Goal: Task Accomplishment & Management: Complete application form

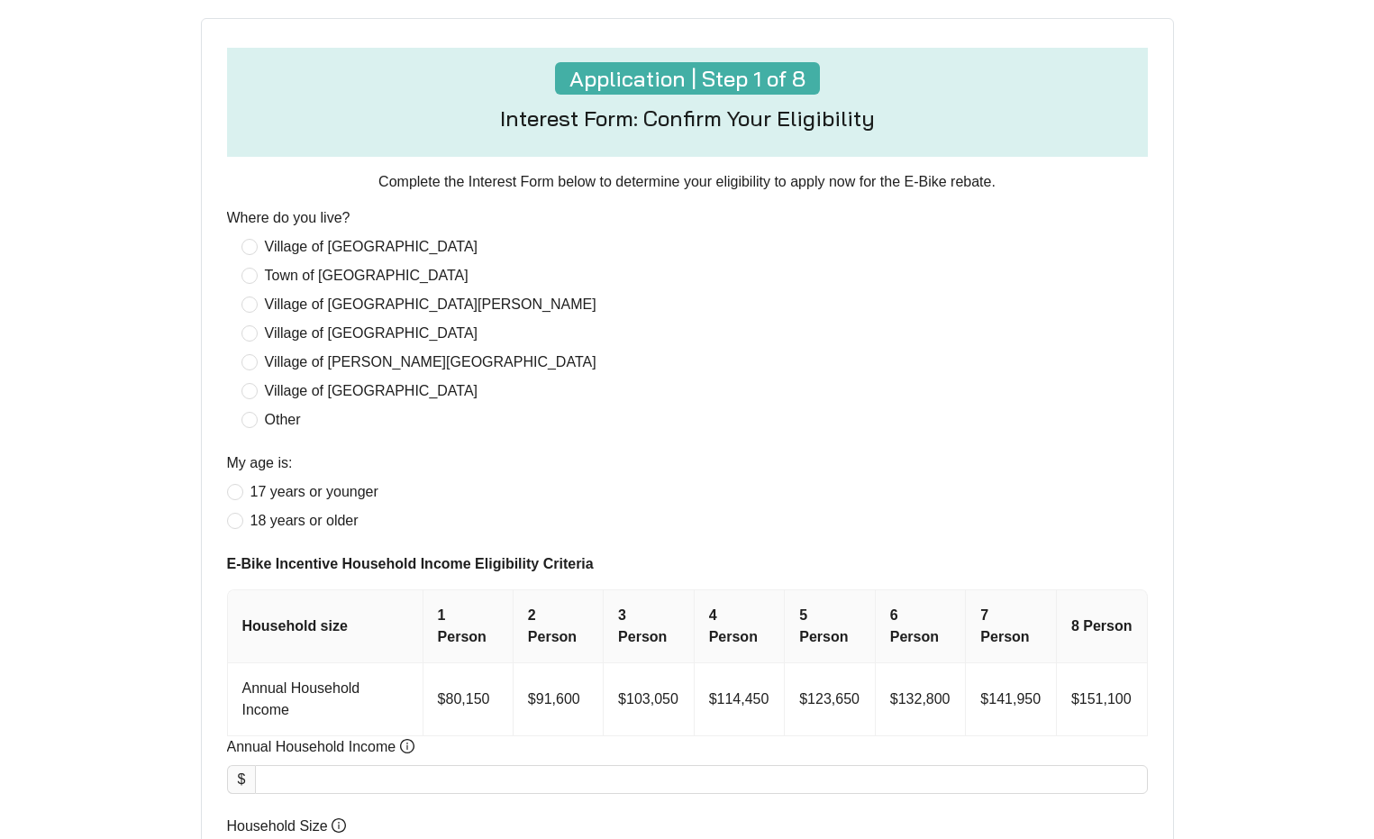
scroll to position [620, 0]
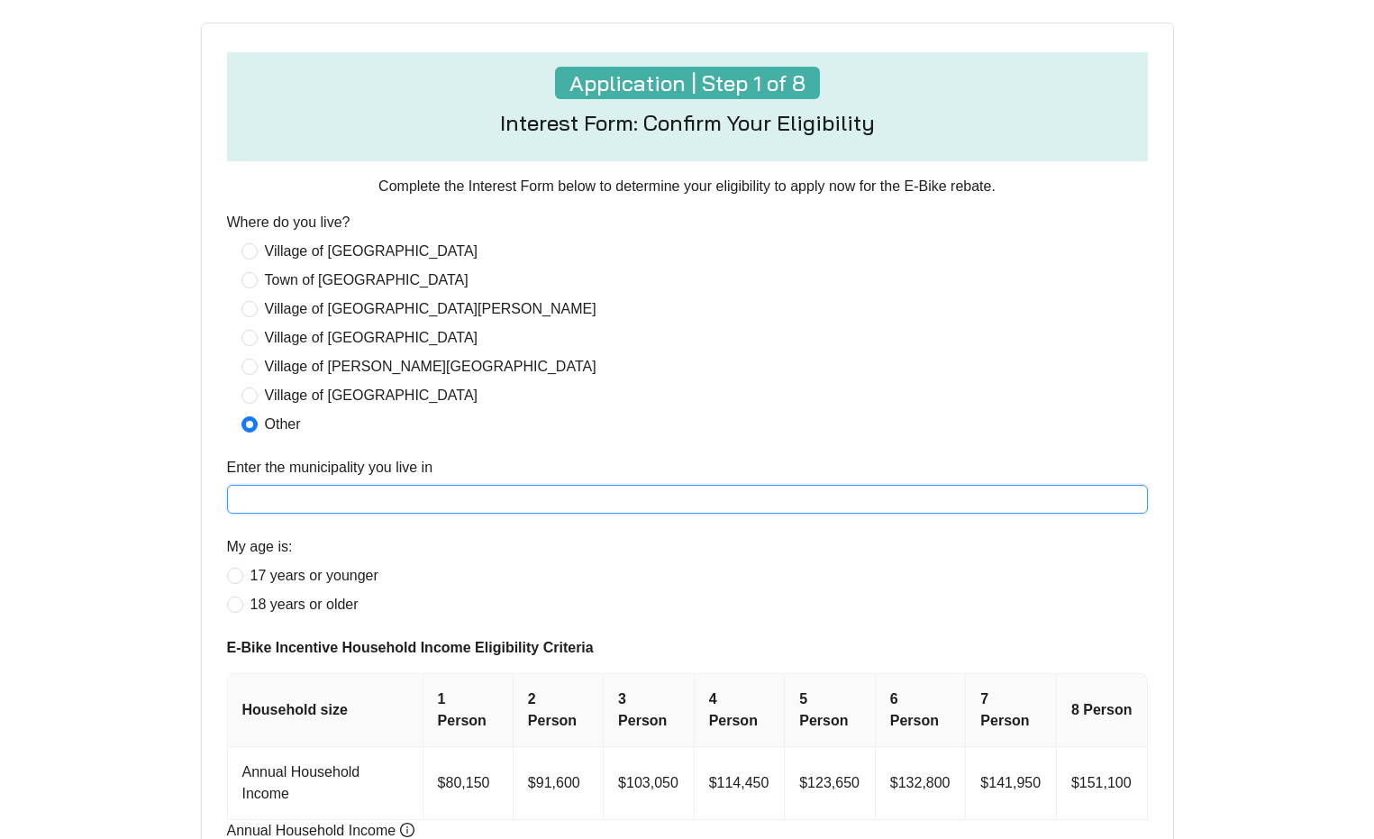
click at [459, 514] on input "Enter the municipality you live in" at bounding box center [687, 499] width 921 height 29
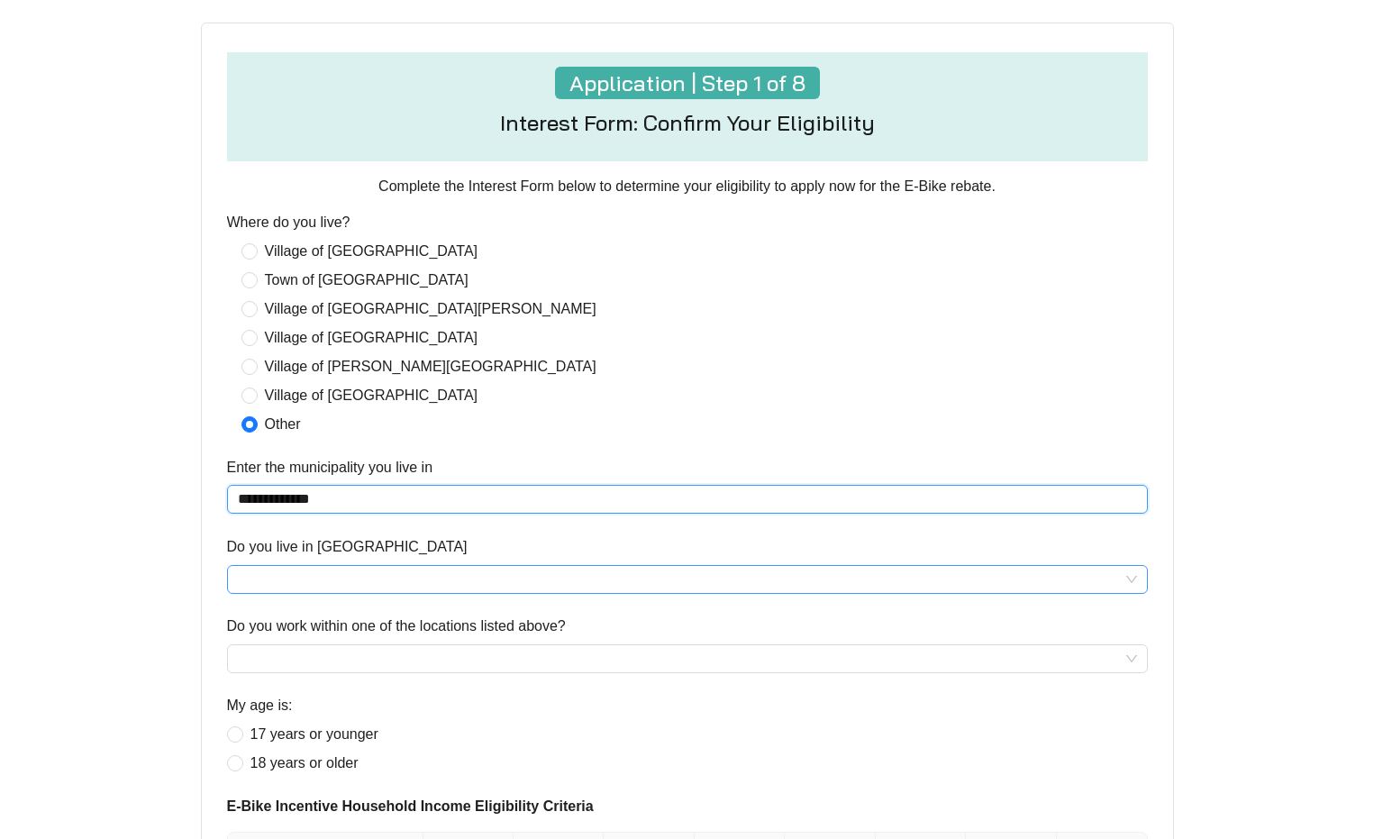
type input "**********"
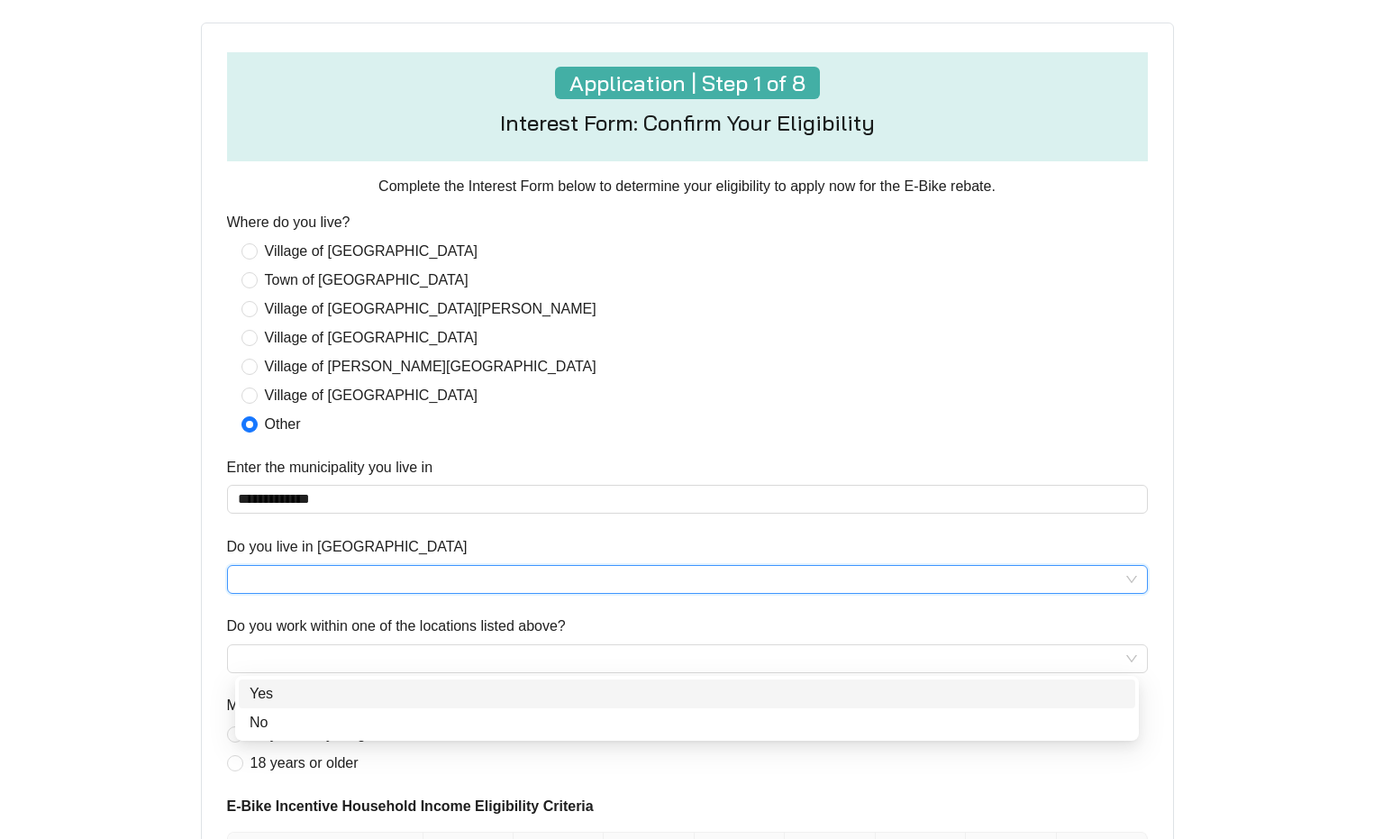
click at [333, 593] on input "Do you live in [GEOGRAPHIC_DATA]" at bounding box center [687, 579] width 899 height 27
click at [266, 723] on div "No" at bounding box center [687, 723] width 875 height 22
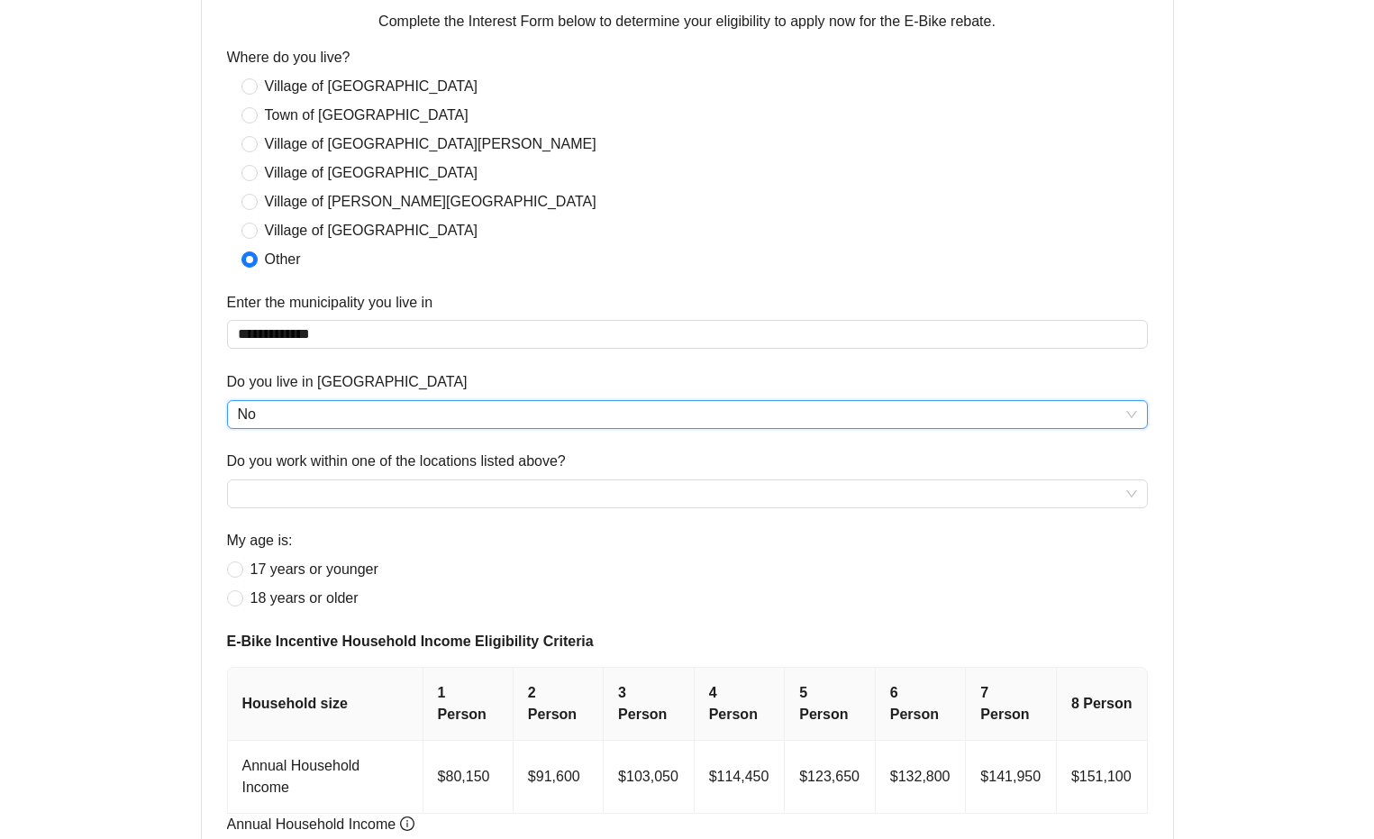
scroll to position [792, 0]
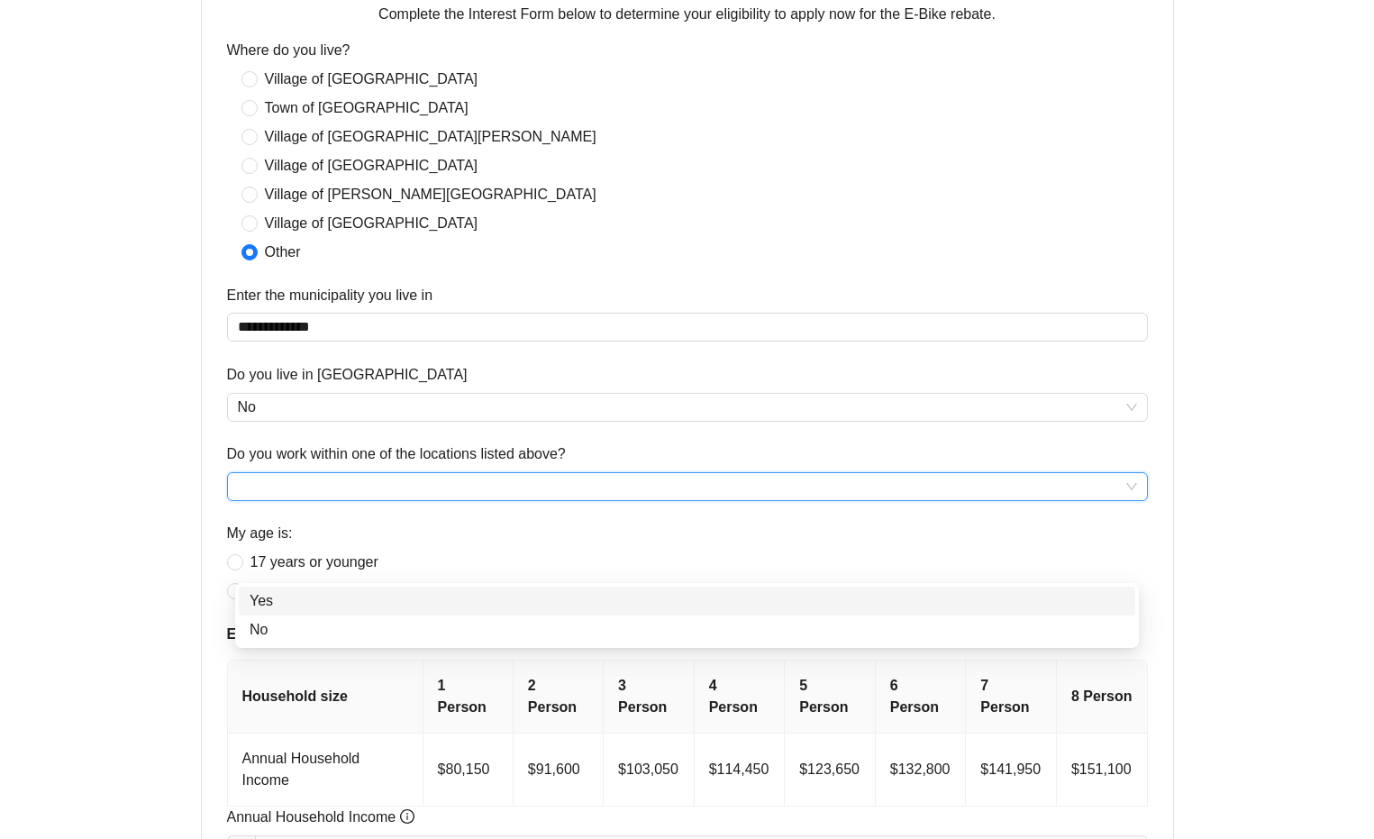
click at [411, 500] on input "Do you work within one of the locations listed above?" at bounding box center [687, 486] width 899 height 27
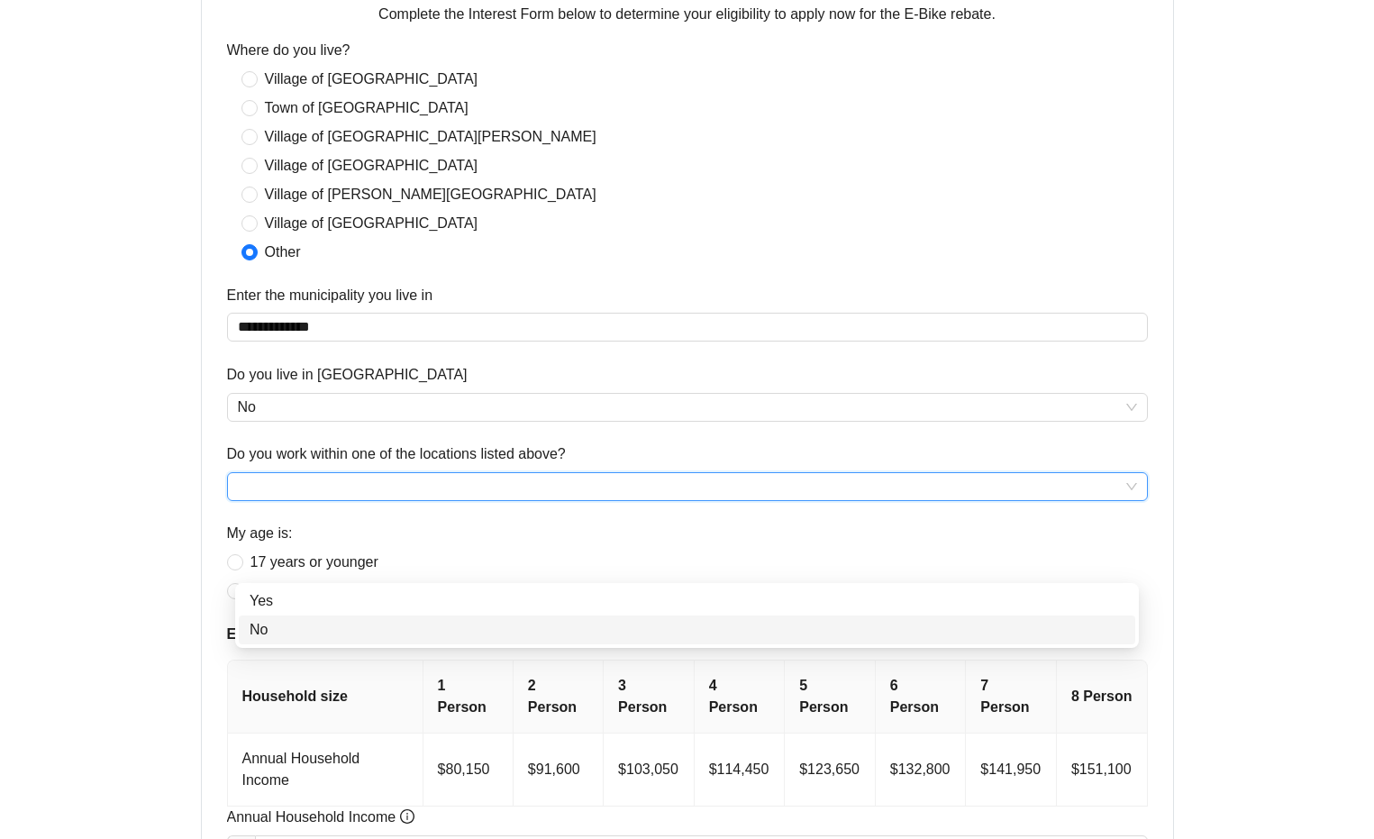
click at [260, 626] on div "No" at bounding box center [687, 630] width 875 height 22
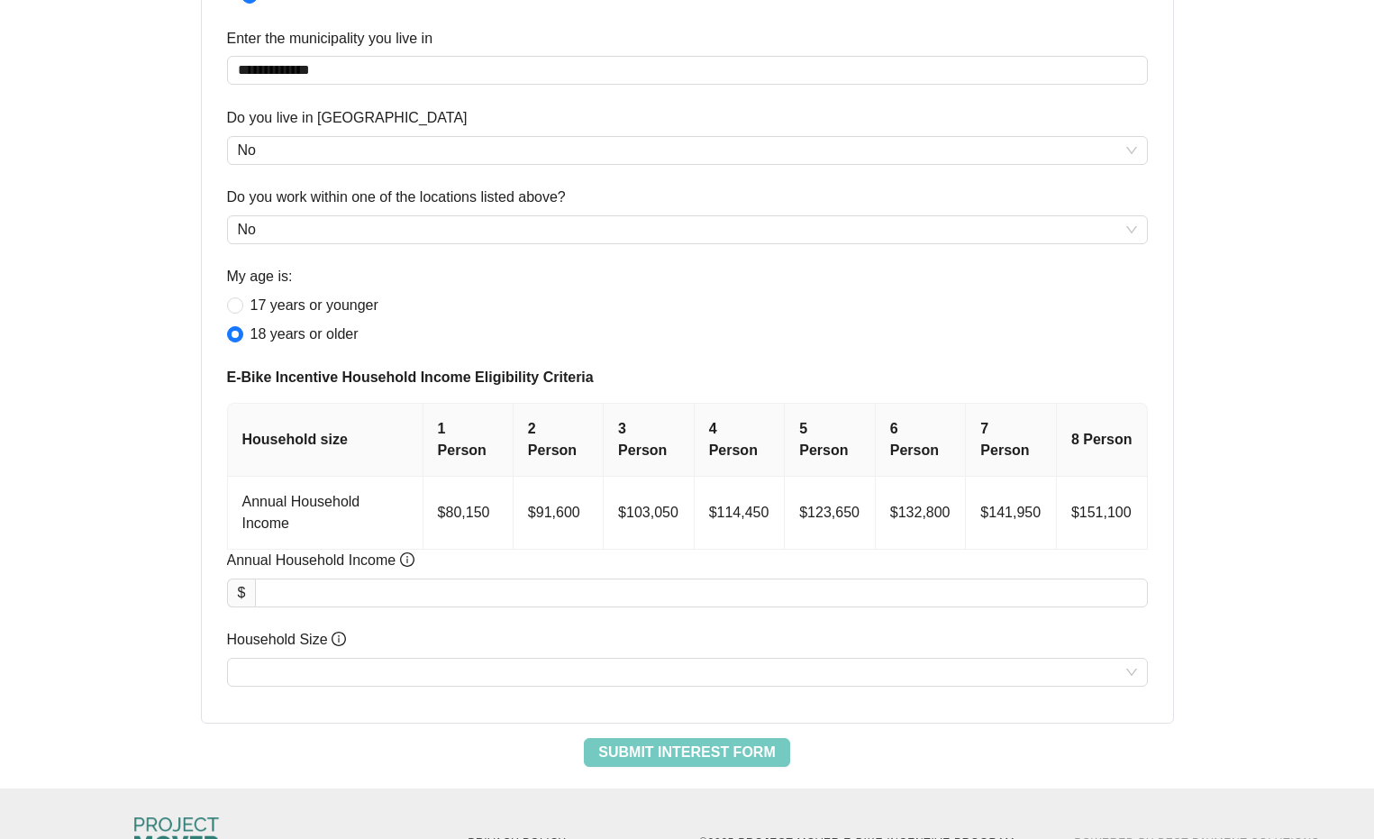
scroll to position [1051, 0]
click at [454, 475] on th "1 Person" at bounding box center [469, 438] width 90 height 73
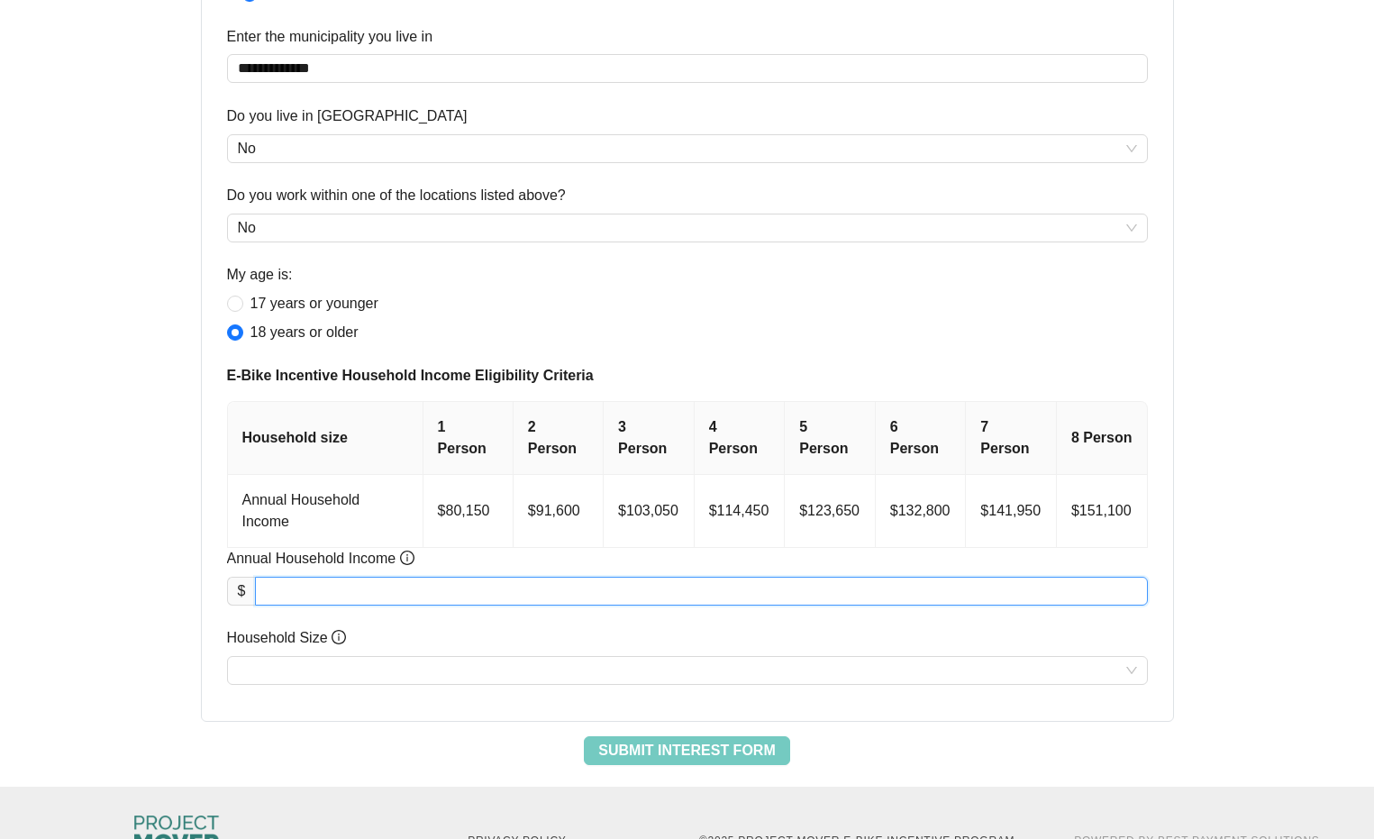
click at [303, 605] on input "Annual Household Income" at bounding box center [701, 591] width 890 height 27
click at [293, 605] on input "*****" at bounding box center [701, 591] width 890 height 27
type input "********"
click at [296, 684] on input "Household Size" at bounding box center [687, 670] width 899 height 27
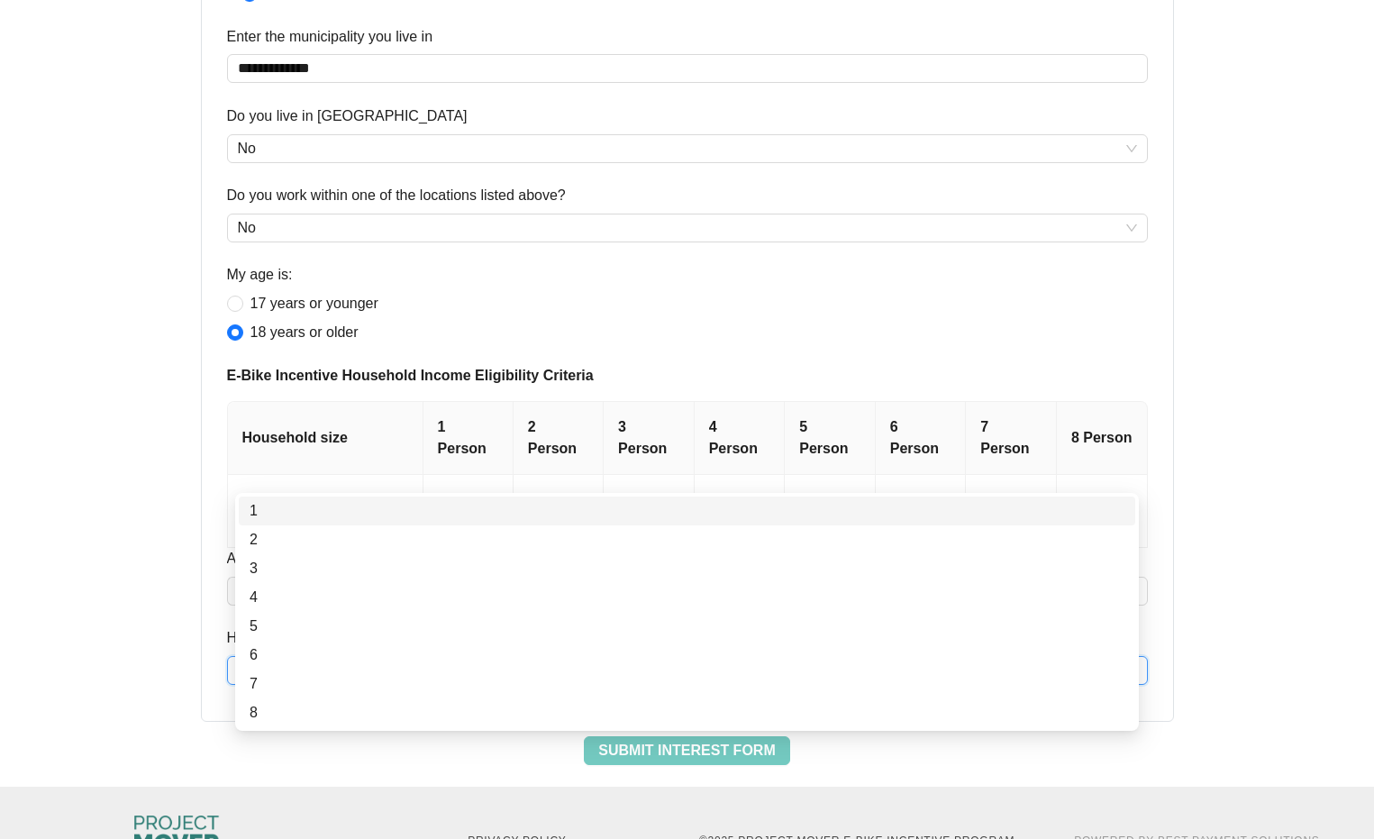
click at [262, 510] on div "1" at bounding box center [687, 511] width 875 height 22
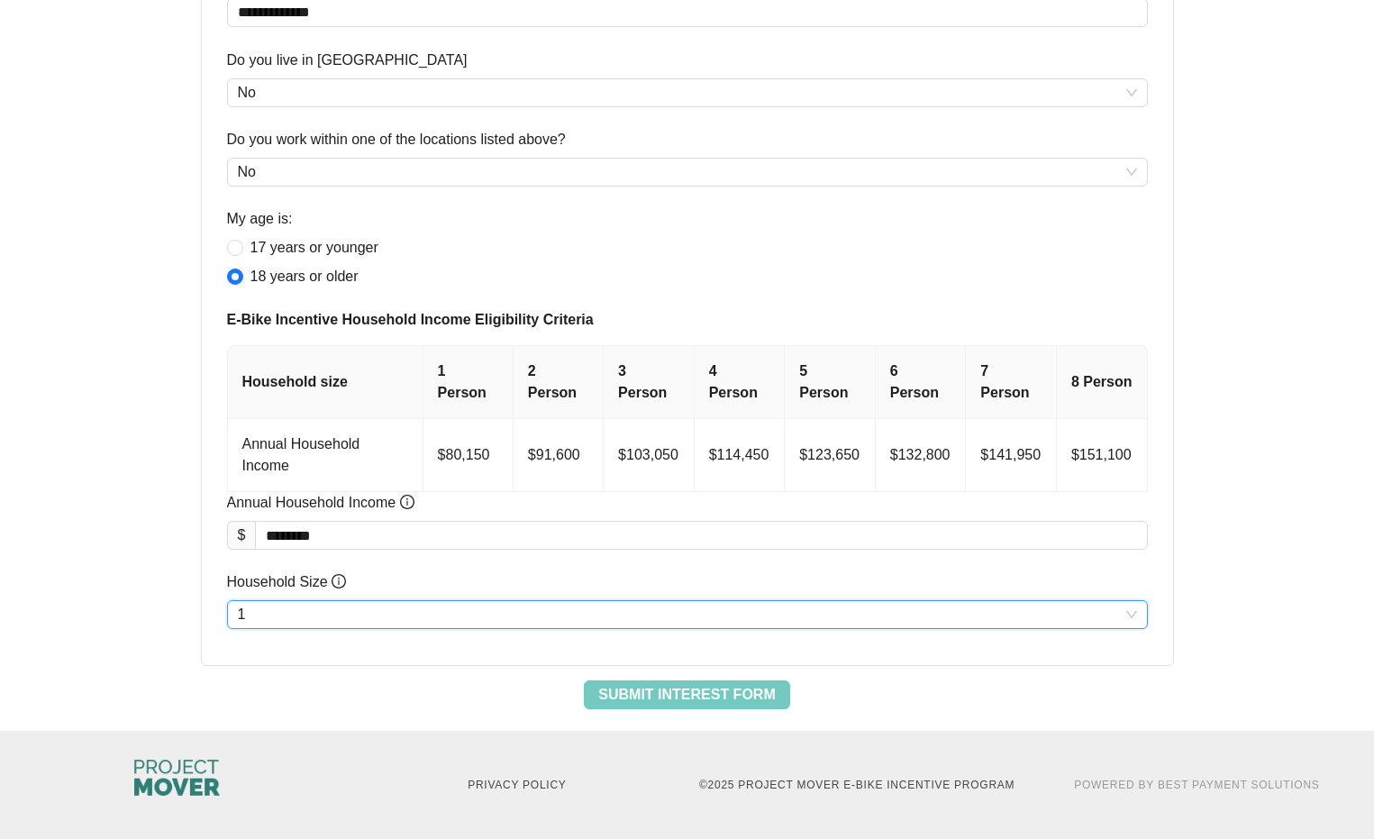
scroll to position [1200, 0]
click at [692, 684] on span "Submit Interest Form" at bounding box center [686, 695] width 177 height 22
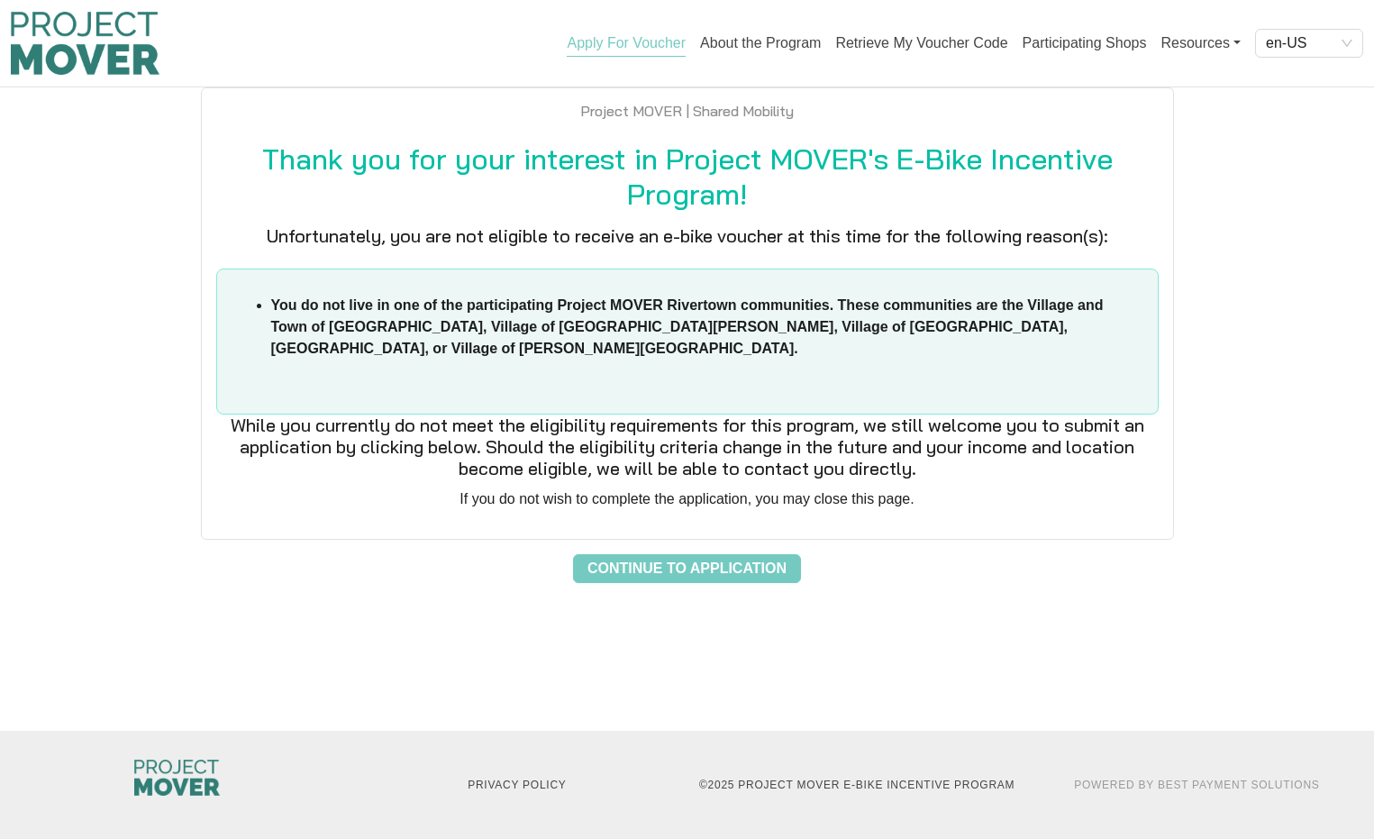
scroll to position [0, 0]
click at [690, 579] on span "Continue to Application" at bounding box center [687, 569] width 199 height 22
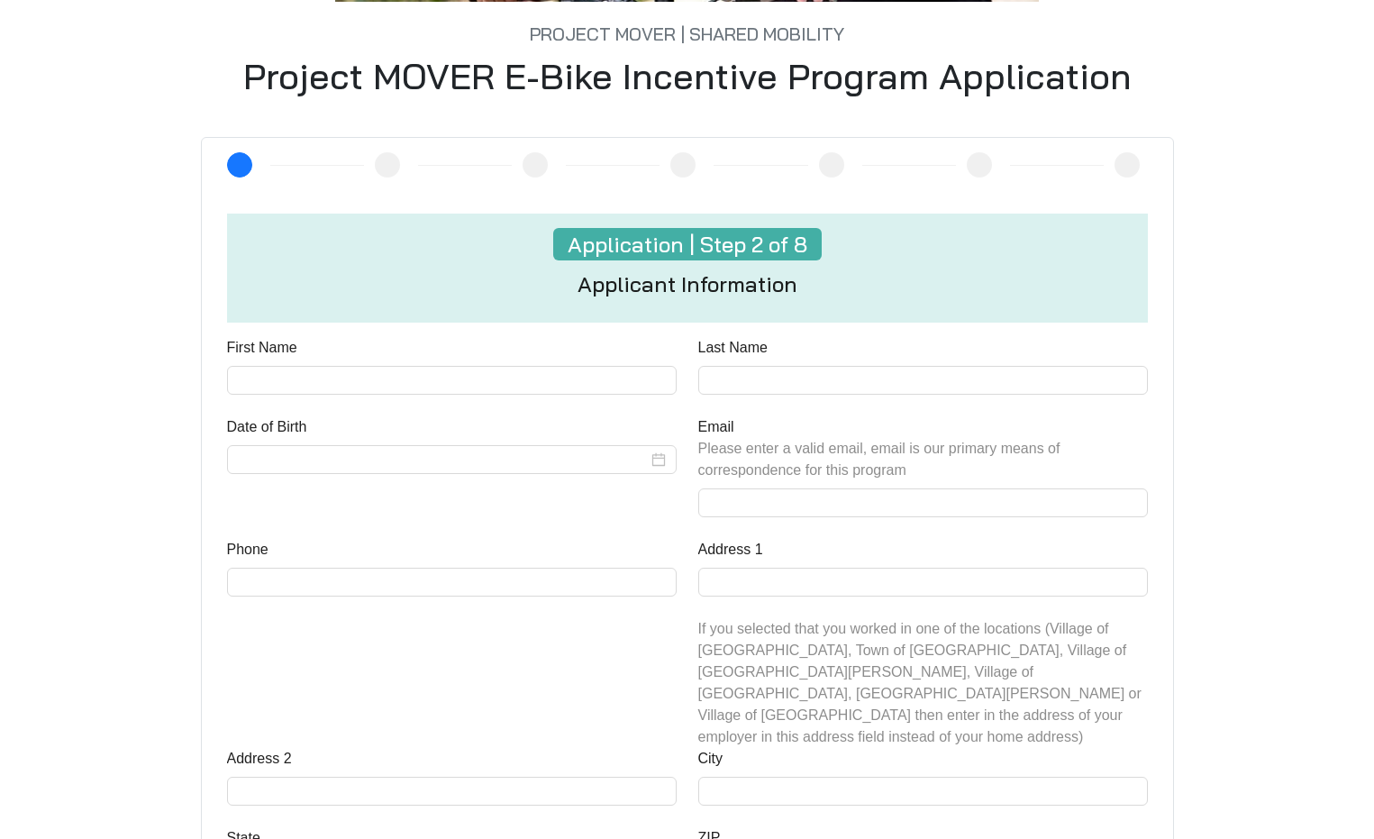
scroll to position [508, 0]
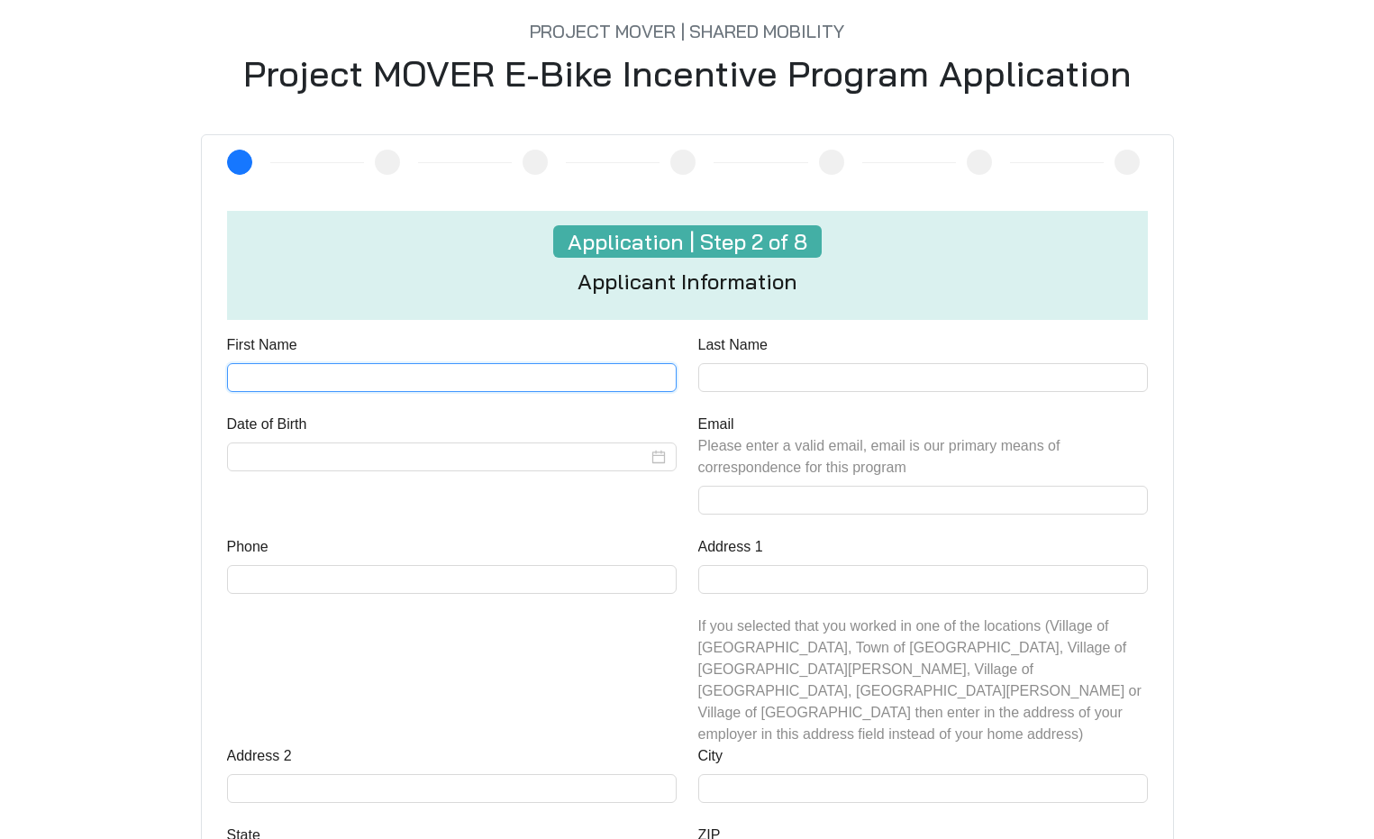
click at [396, 392] on input "First Name" at bounding box center [452, 377] width 450 height 29
type input "*******"
type input "*****"
type input "**********"
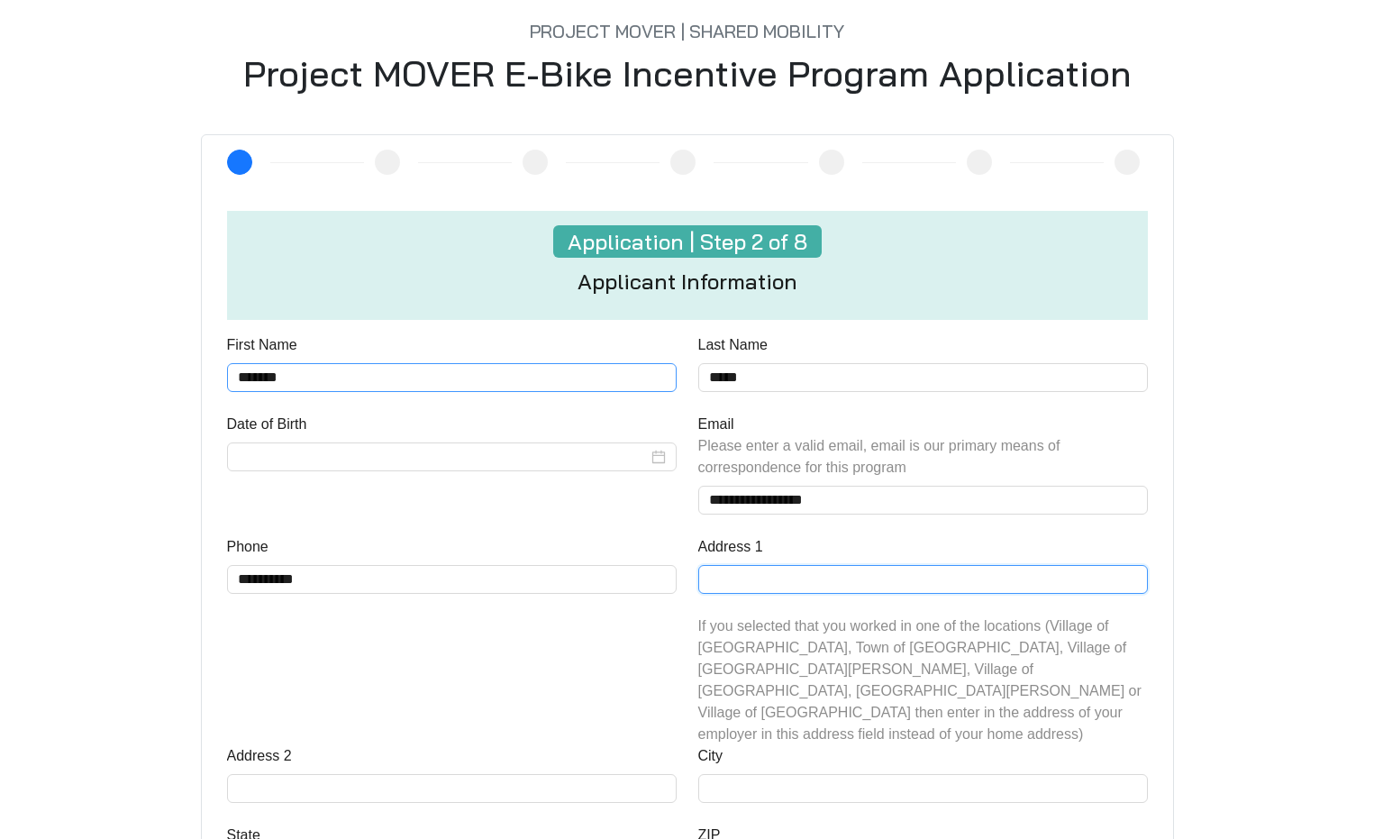
type input "**********"
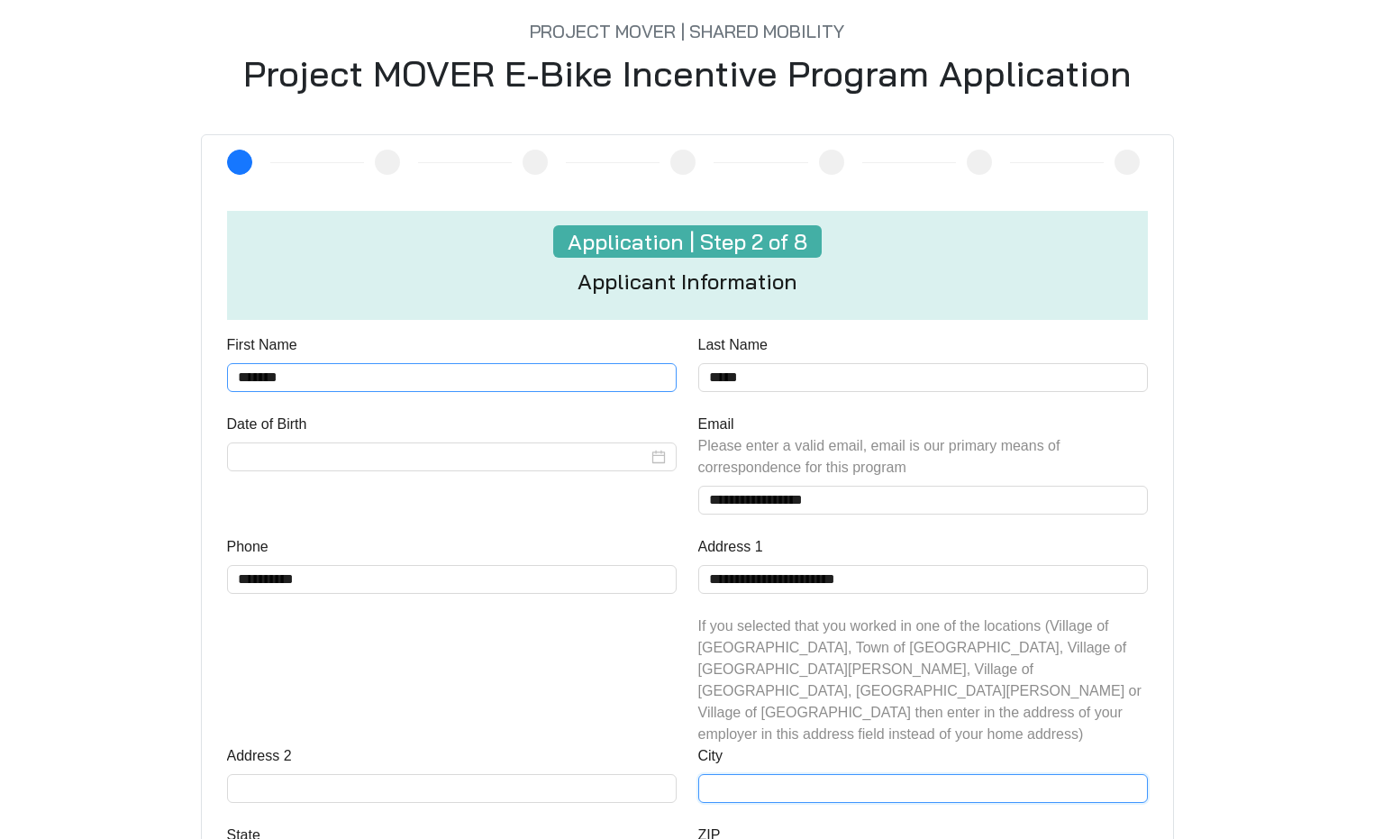
type input "**********"
type input "*****"
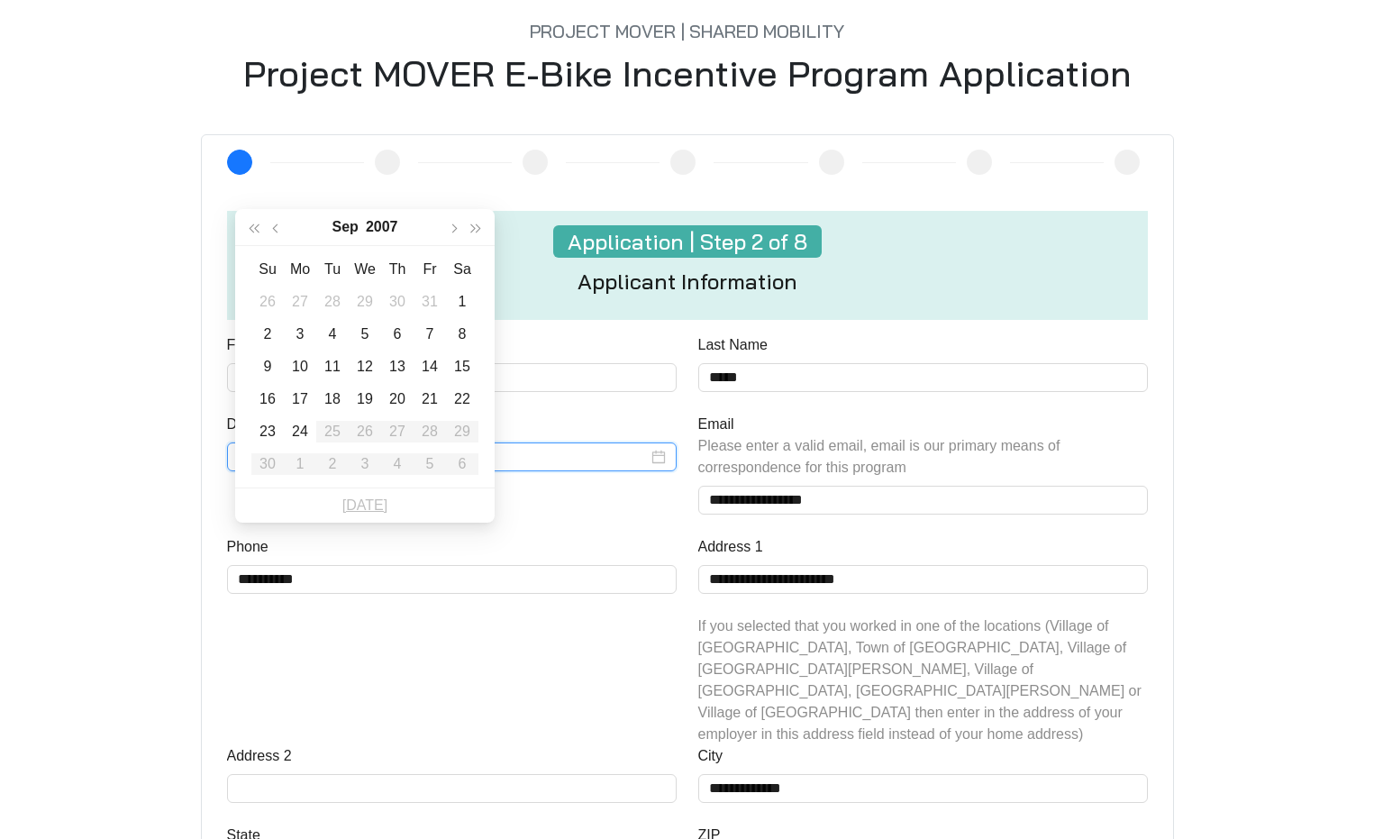
click at [396, 468] on input "Date of Birth" at bounding box center [443, 457] width 410 height 22
type input "**********"
click at [454, 227] on span "button" at bounding box center [453, 227] width 9 height 9
click at [453, 227] on span "button" at bounding box center [453, 227] width 9 height 9
click at [383, 227] on button "2007" at bounding box center [382, 227] width 32 height 36
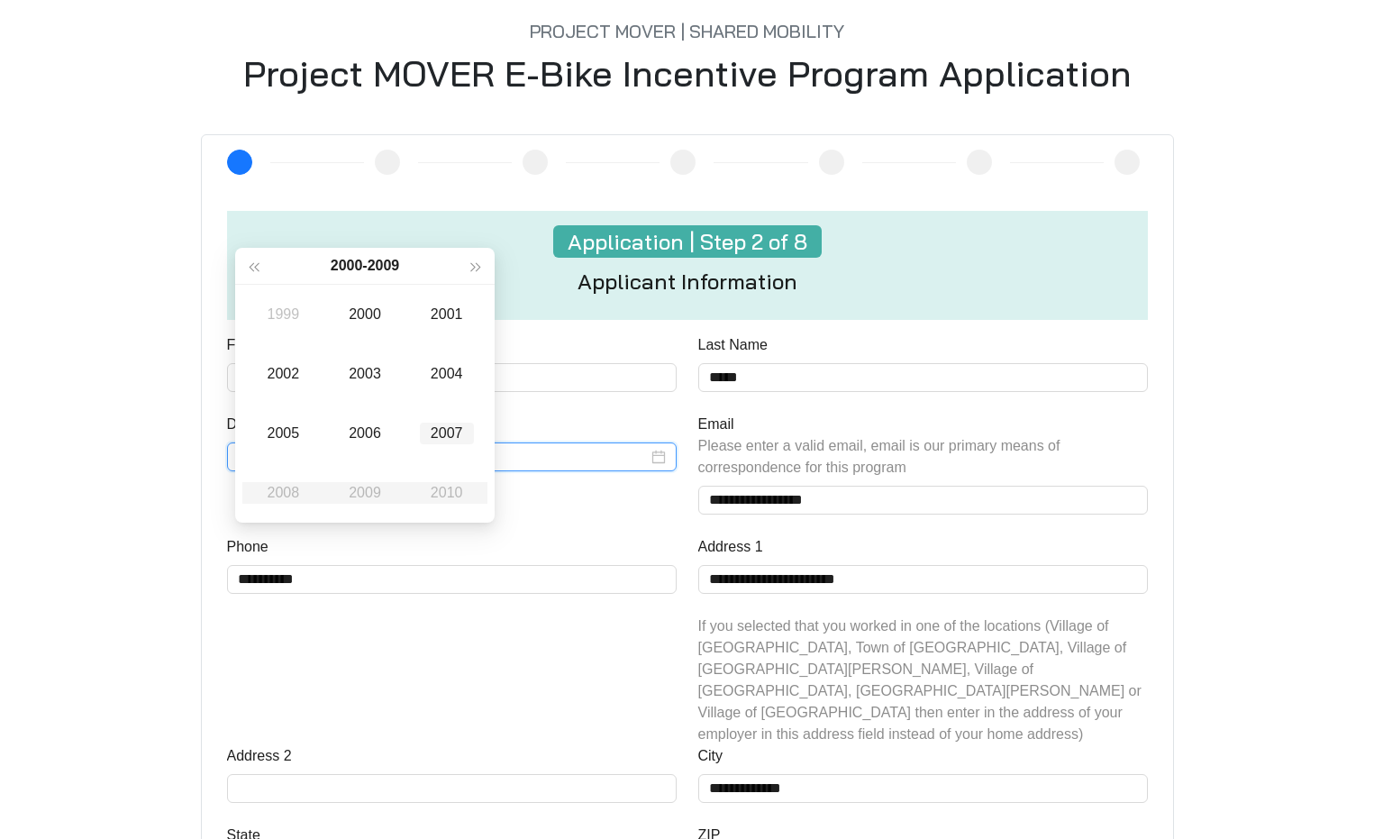
type input "**********"
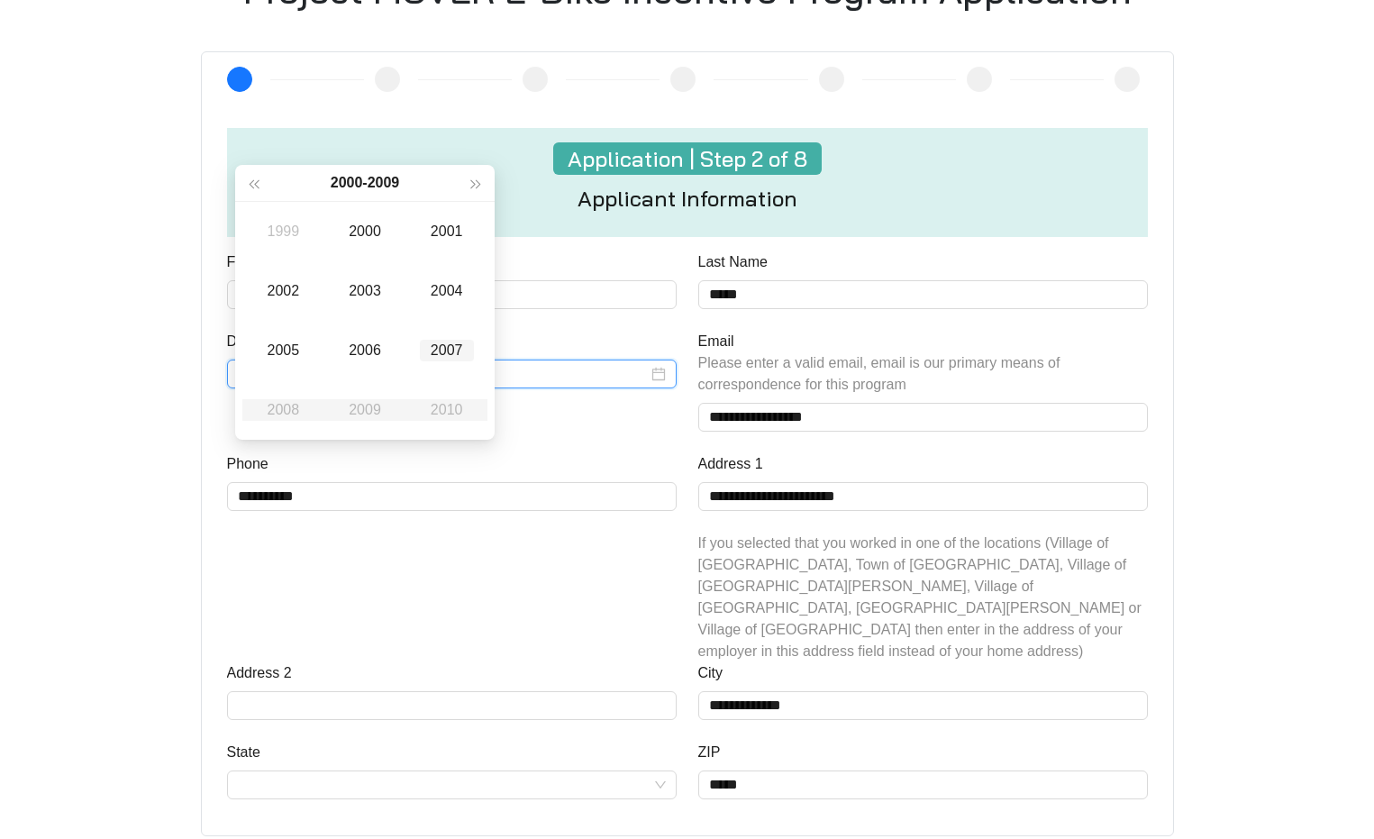
scroll to position [839, 0]
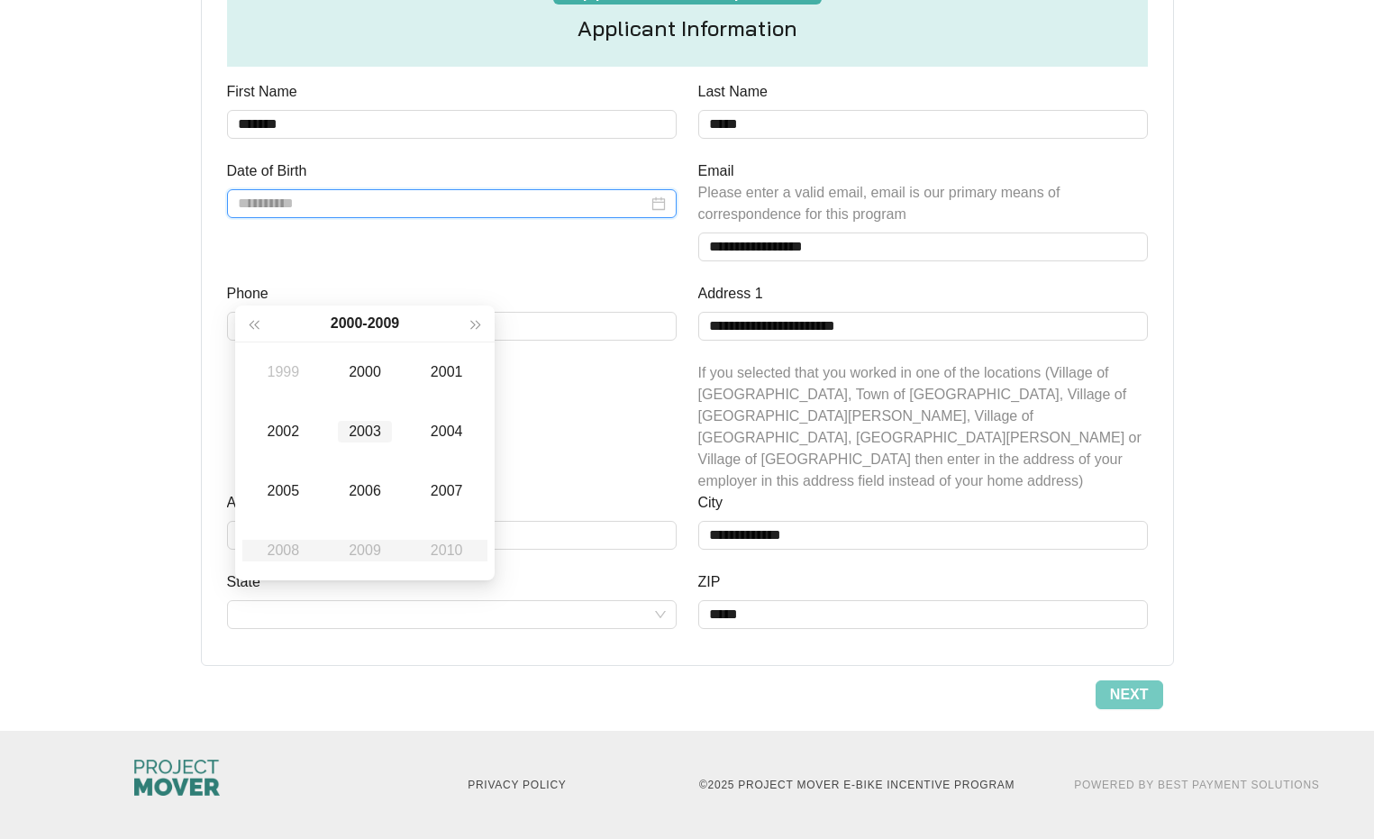
type input "**********"
click at [249, 305] on button "button" at bounding box center [253, 323] width 23 height 36
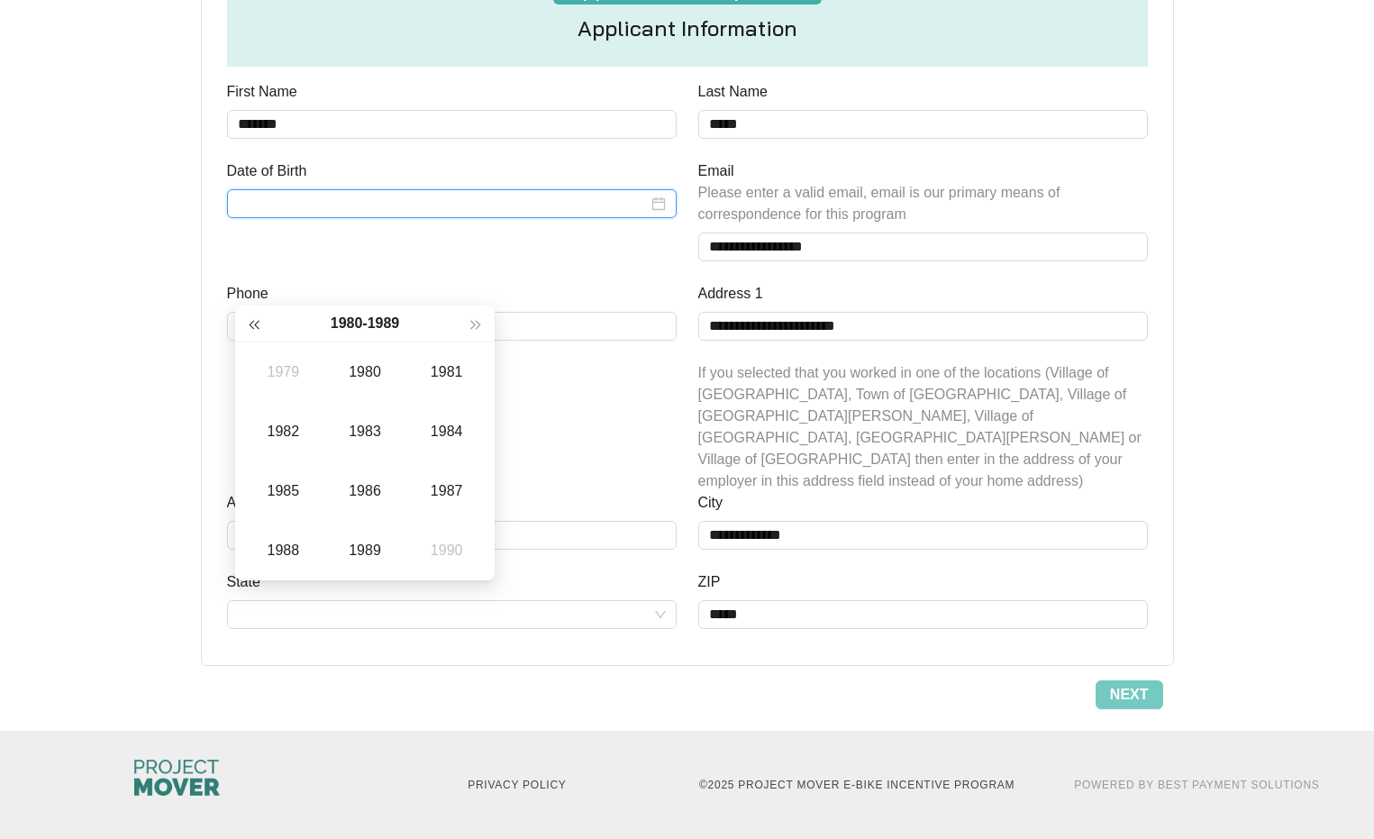
click at [249, 305] on button "button" at bounding box center [253, 323] width 23 height 36
click at [475, 320] on span "button" at bounding box center [475, 324] width 9 height 9
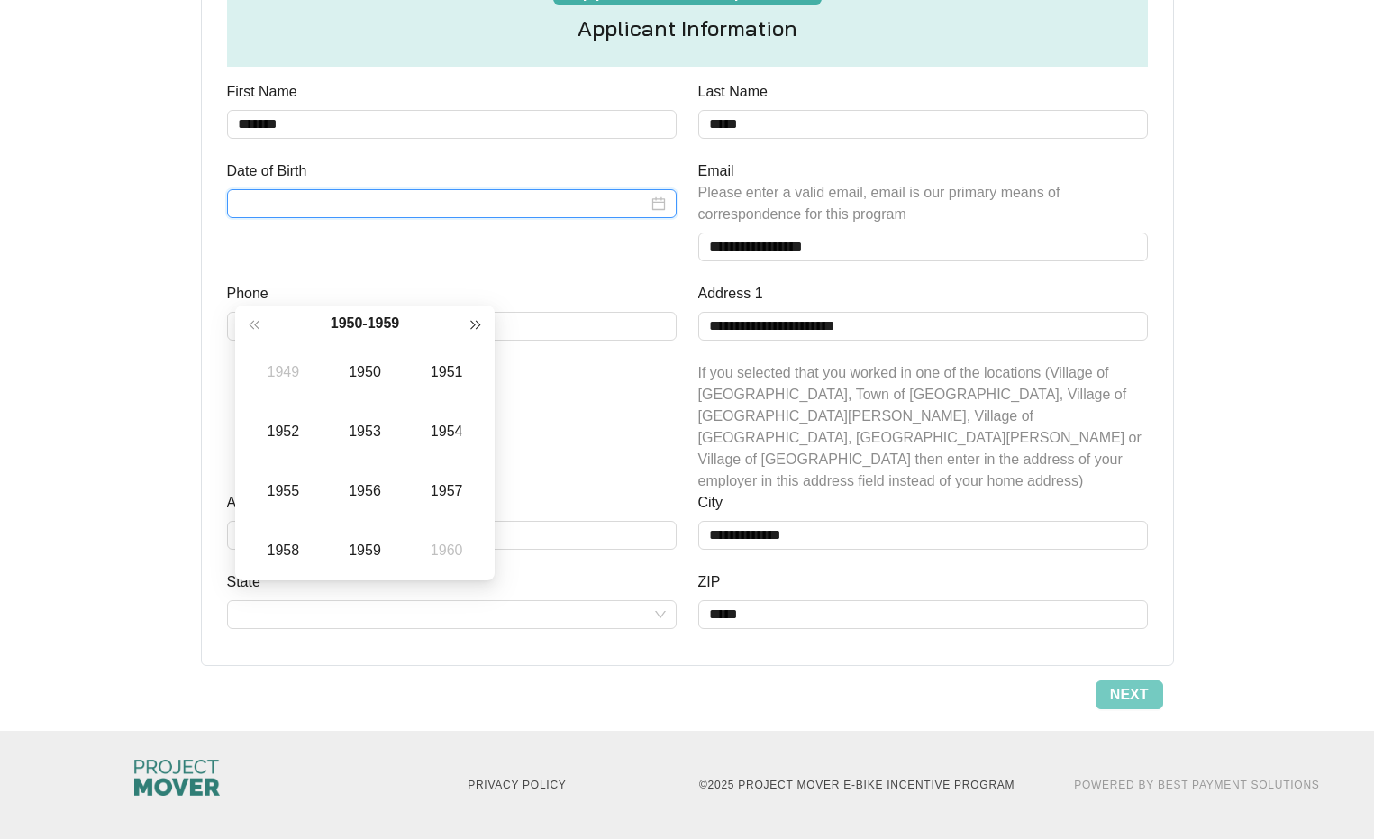
click at [475, 320] on span "button" at bounding box center [475, 324] width 9 height 9
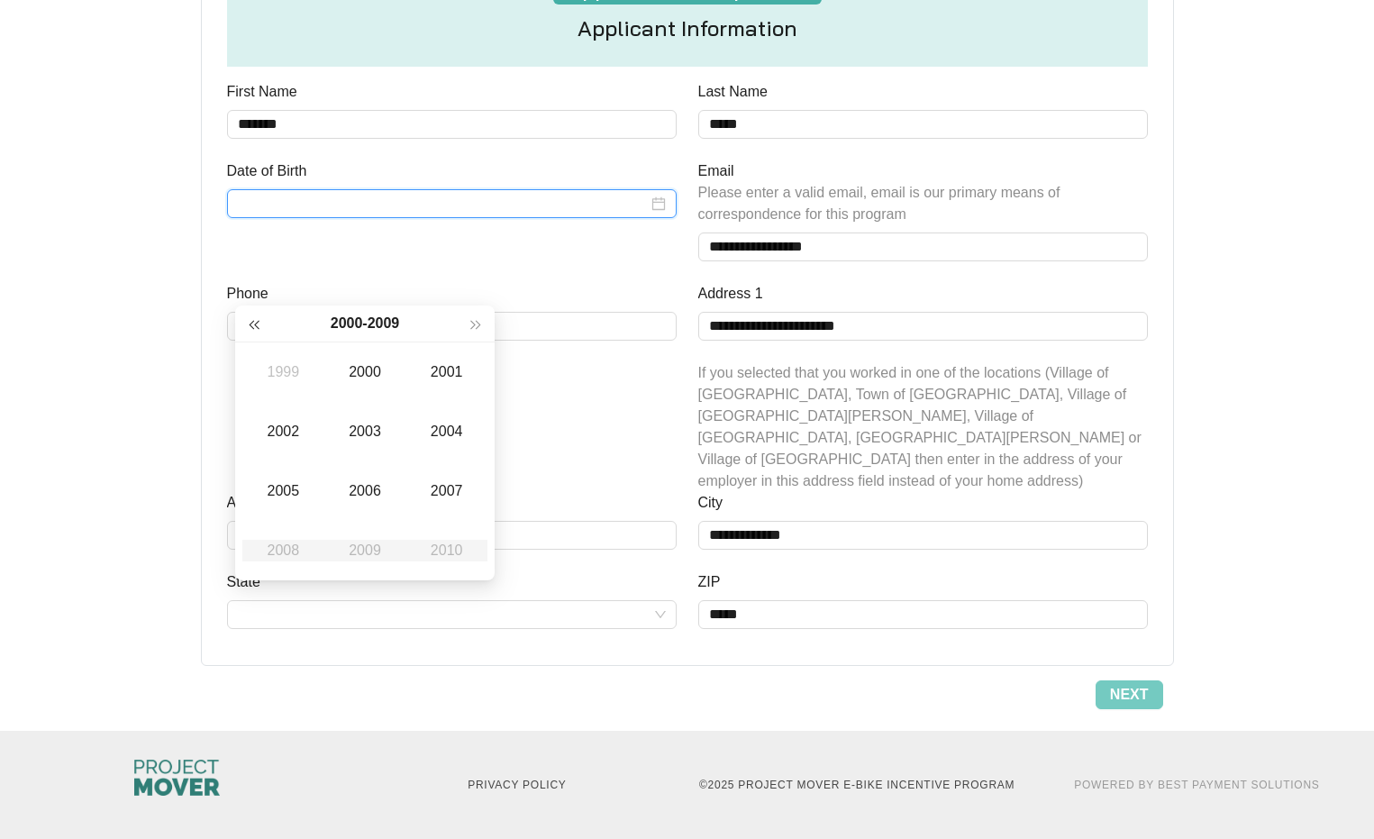
click at [252, 320] on span "button" at bounding box center [254, 324] width 9 height 9
type input "**********"
click at [255, 320] on span "button" at bounding box center [254, 324] width 9 height 9
click at [274, 540] on div "1978" at bounding box center [283, 551] width 54 height 22
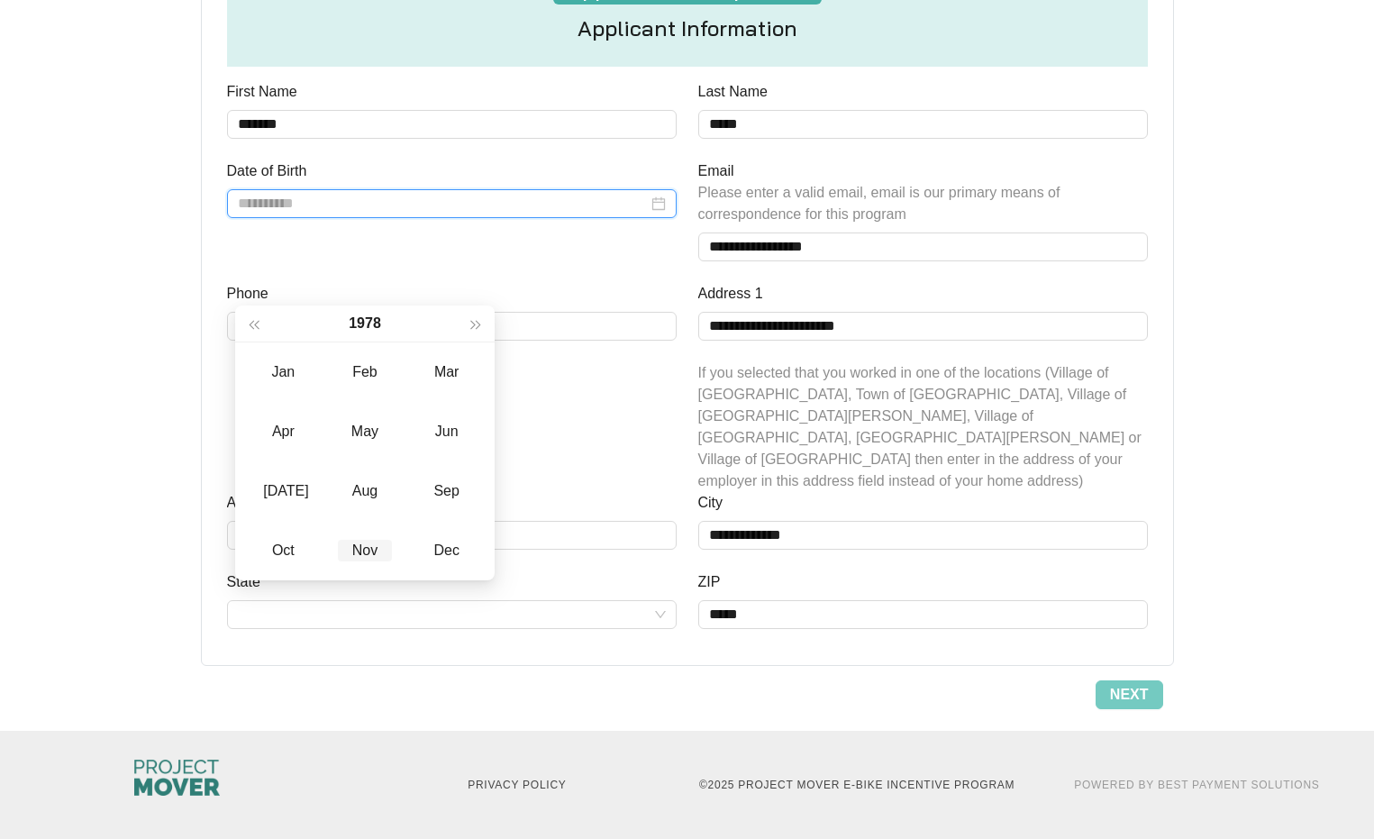
click at [370, 540] on div "Nov" at bounding box center [365, 551] width 54 height 22
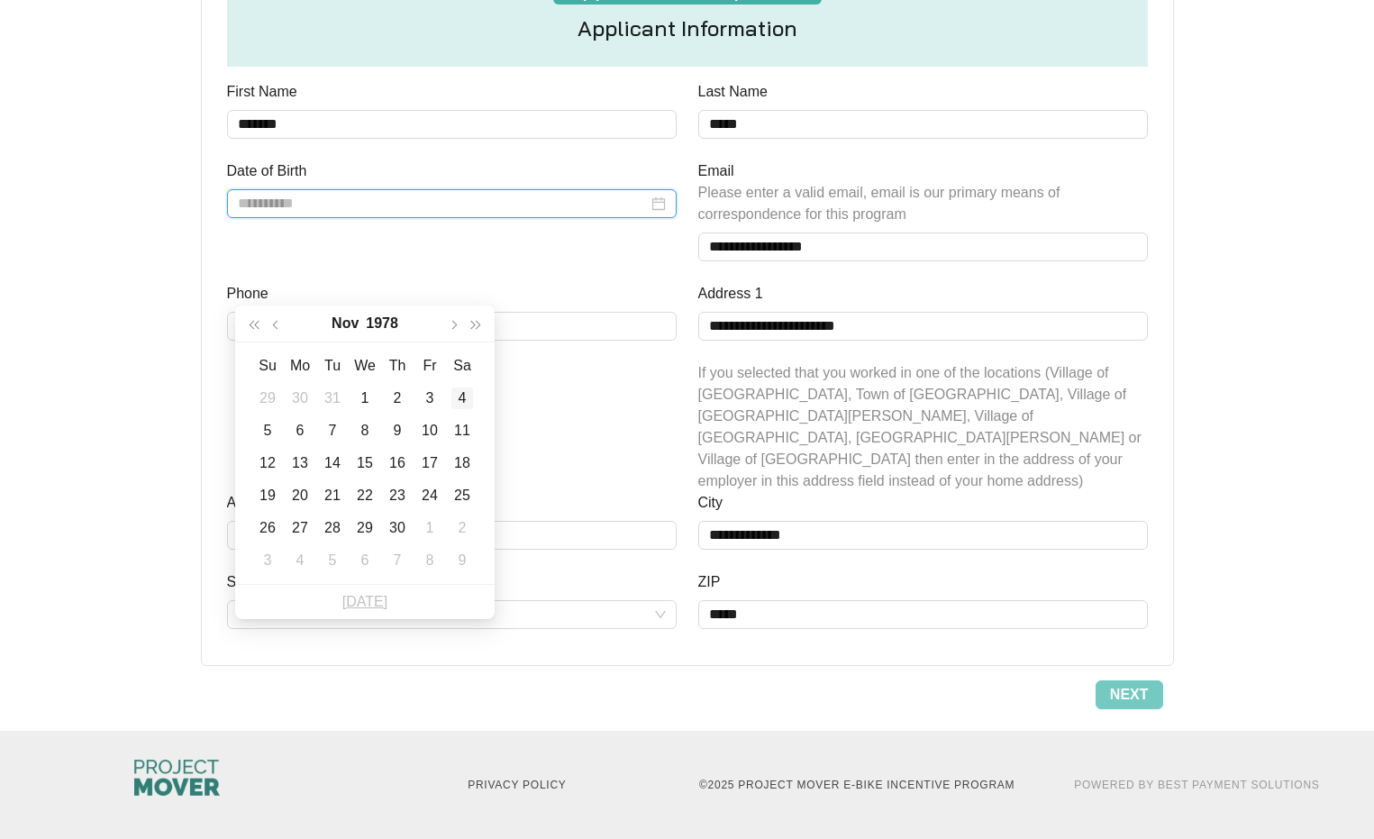
type input "**********"
click at [460, 388] on div "4" at bounding box center [462, 399] width 22 height 22
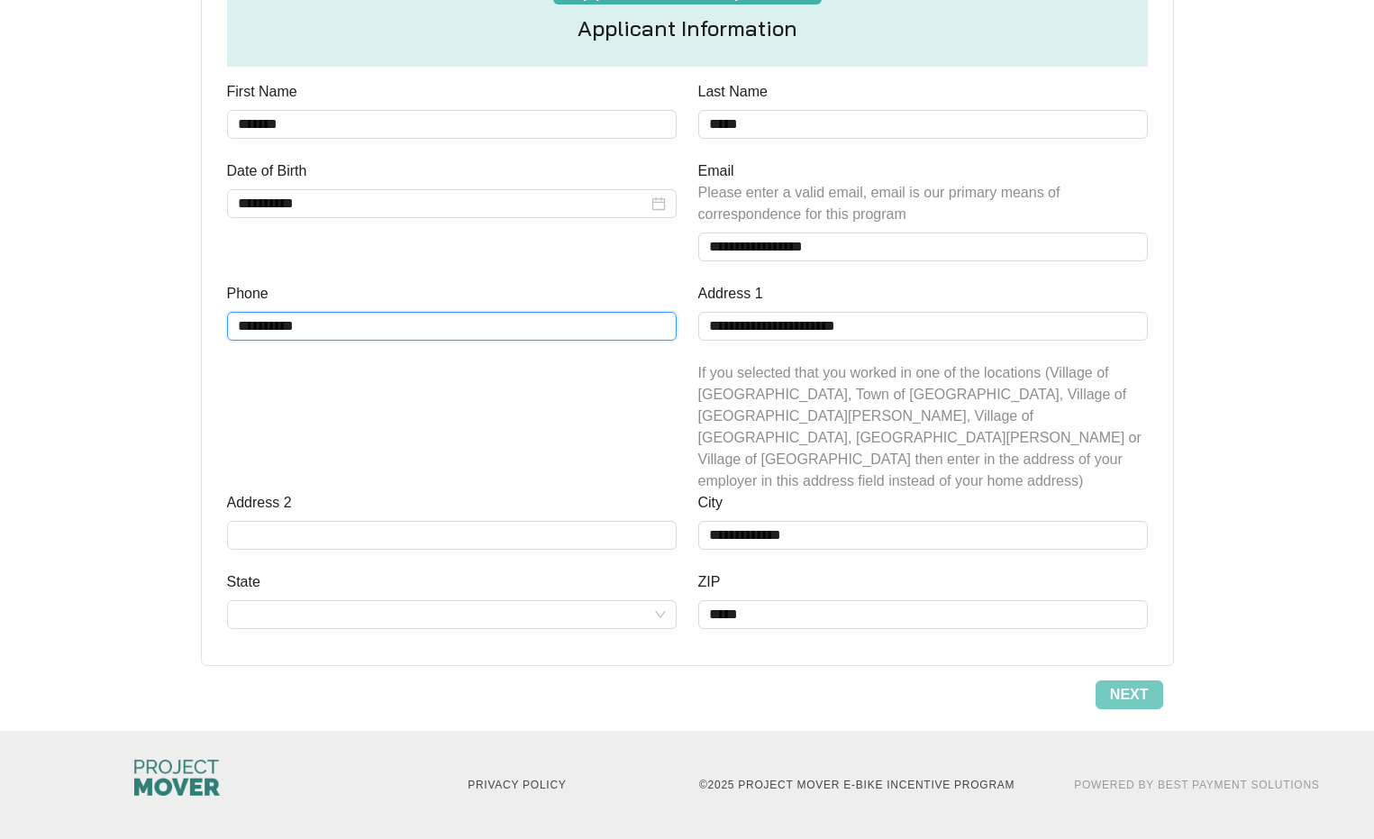
click at [347, 330] on input "**********" at bounding box center [452, 326] width 450 height 29
type input "**********"
click at [287, 521] on input "Address 2" at bounding box center [452, 535] width 450 height 29
click at [346, 521] on input "Address 2" at bounding box center [452, 535] width 450 height 29
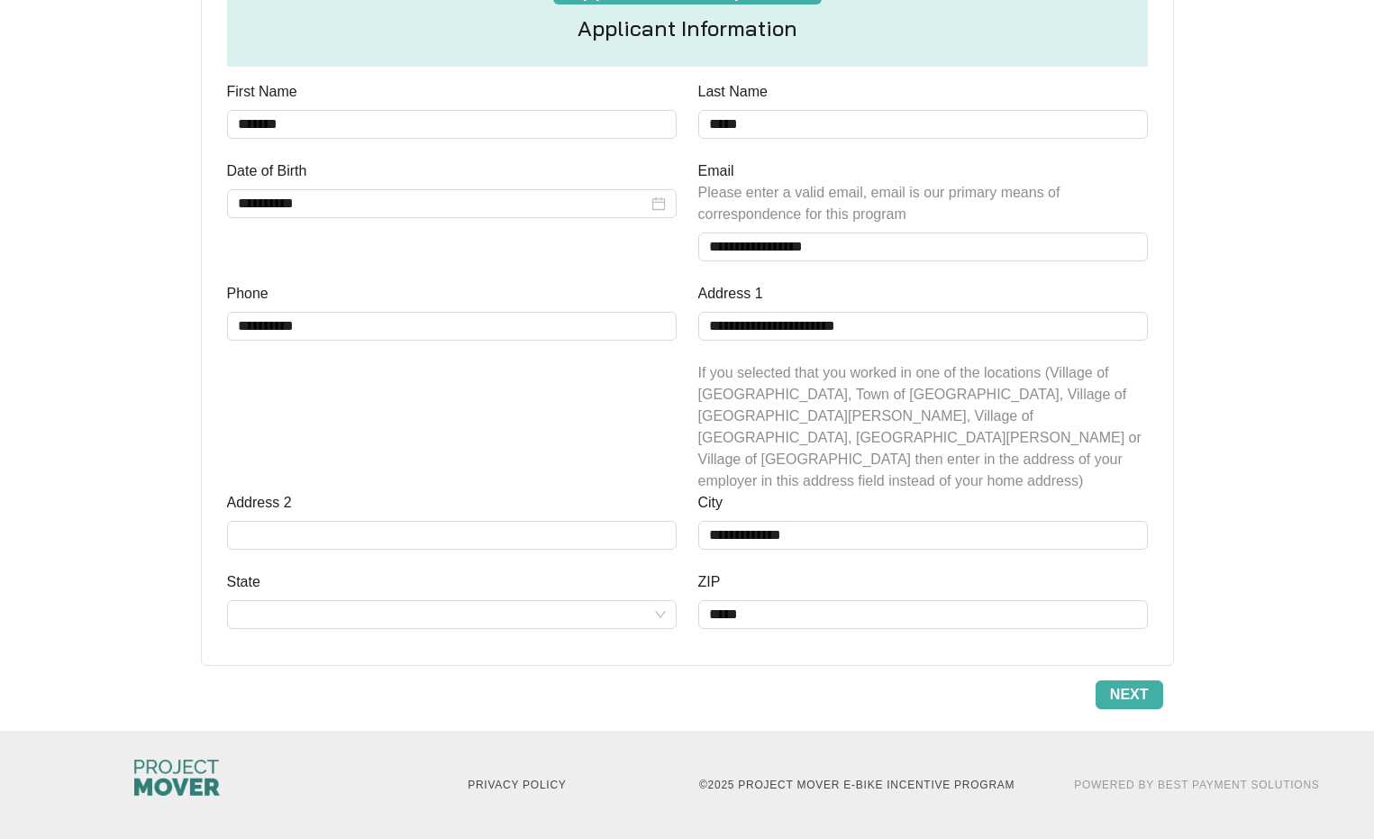
click at [1135, 684] on span "Next" at bounding box center [1129, 695] width 39 height 22
click at [482, 601] on input "State" at bounding box center [452, 614] width 428 height 27
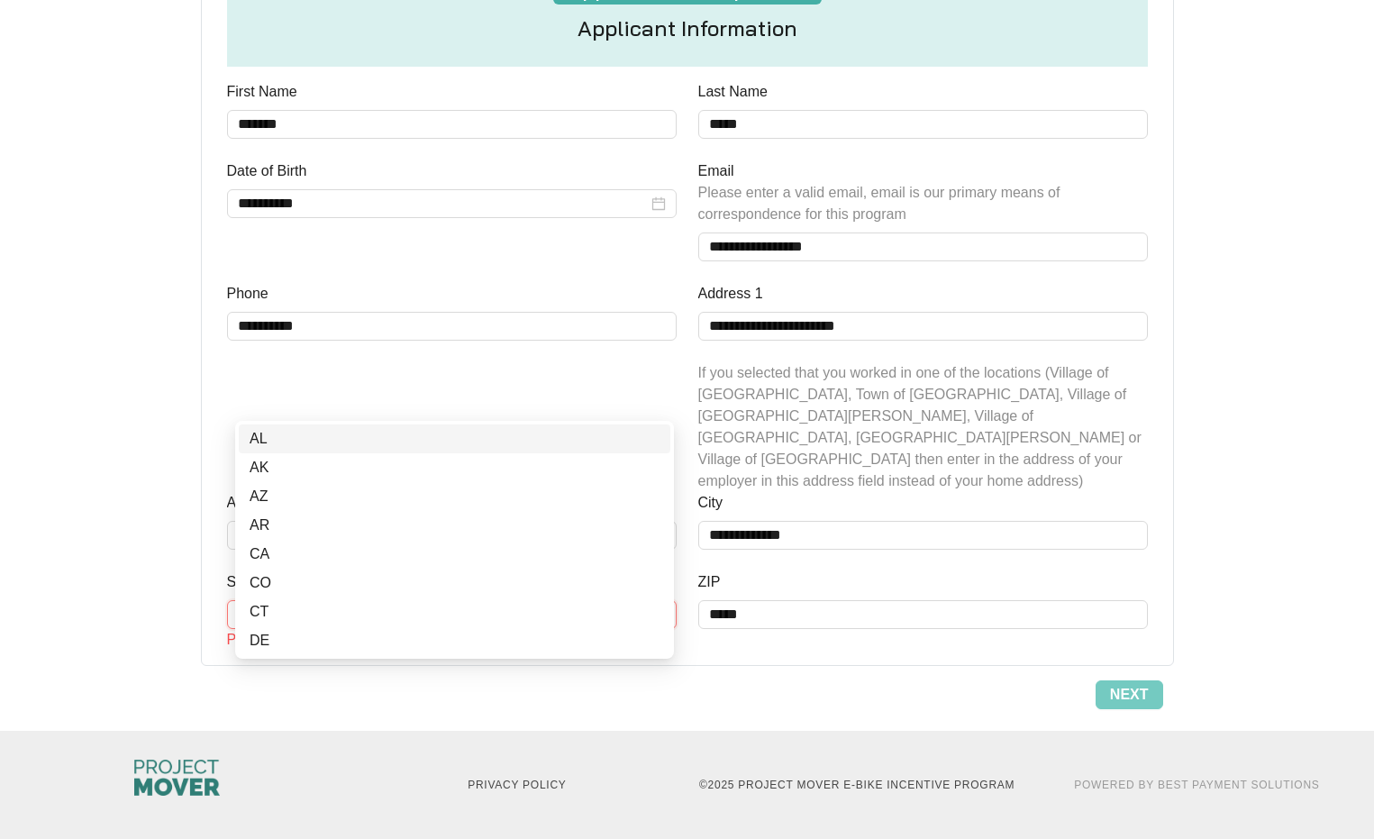
click at [482, 601] on input "State" at bounding box center [452, 614] width 428 height 27
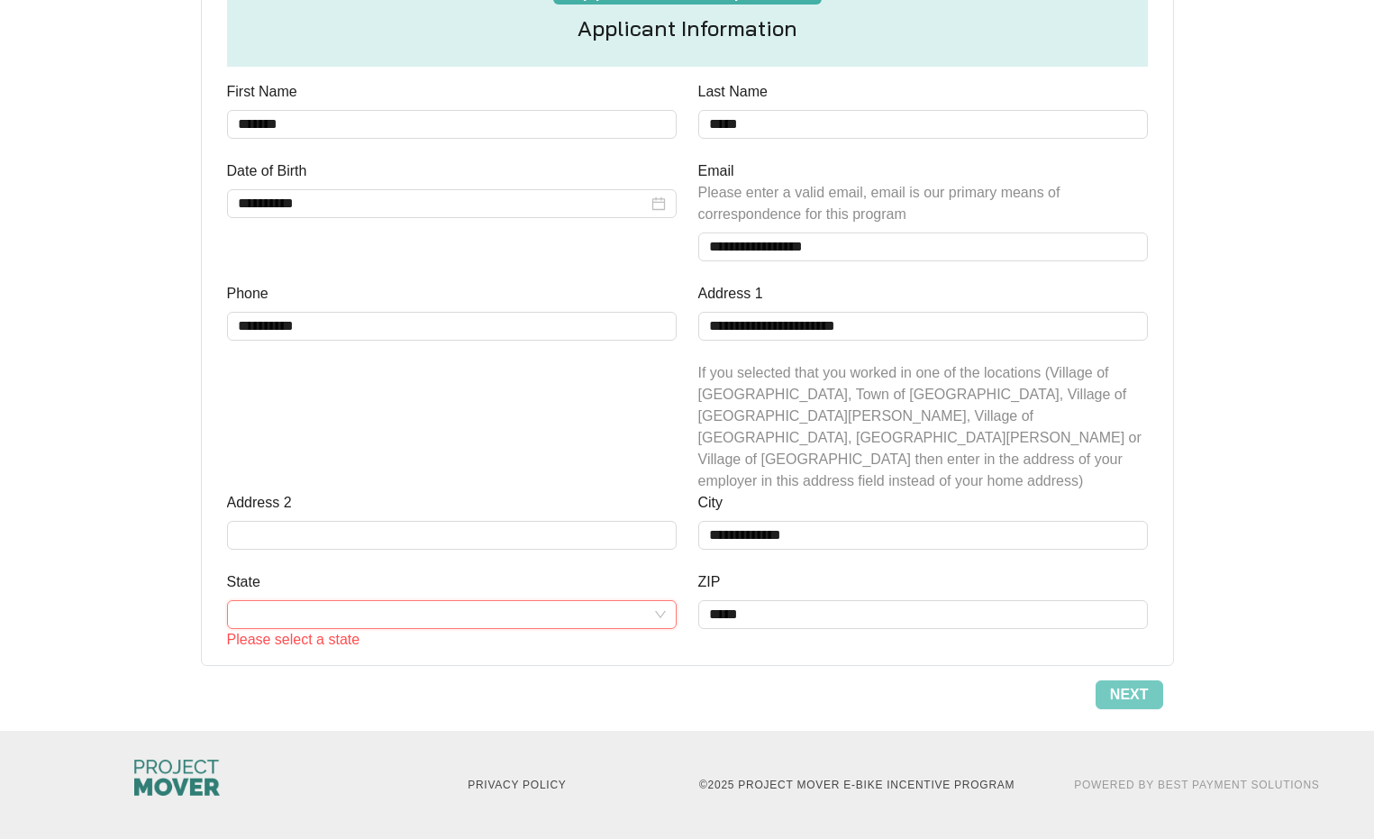
click at [656, 601] on input "State" at bounding box center [452, 614] width 428 height 27
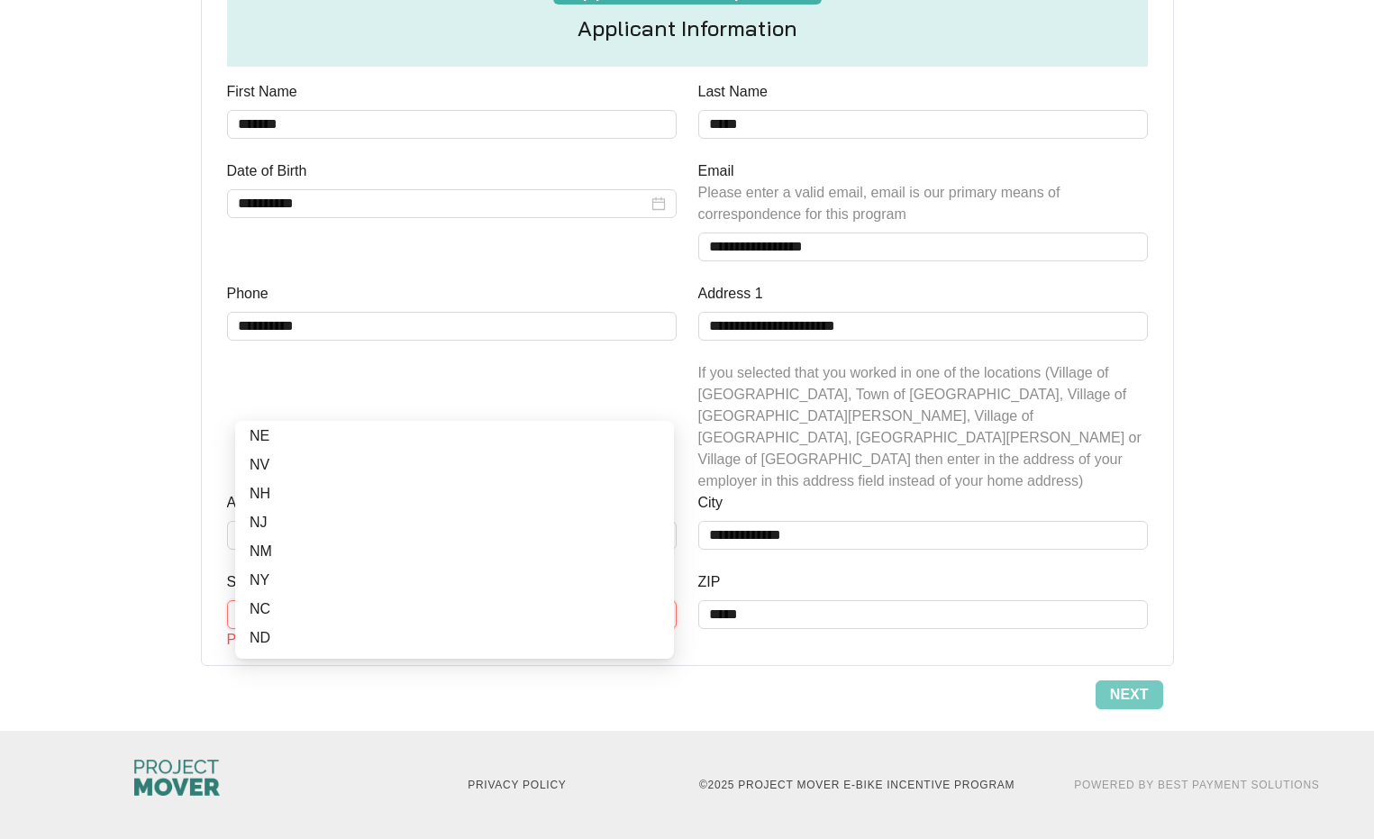
scroll to position [784, 0]
click at [268, 567] on div "NY" at bounding box center [455, 578] width 410 height 22
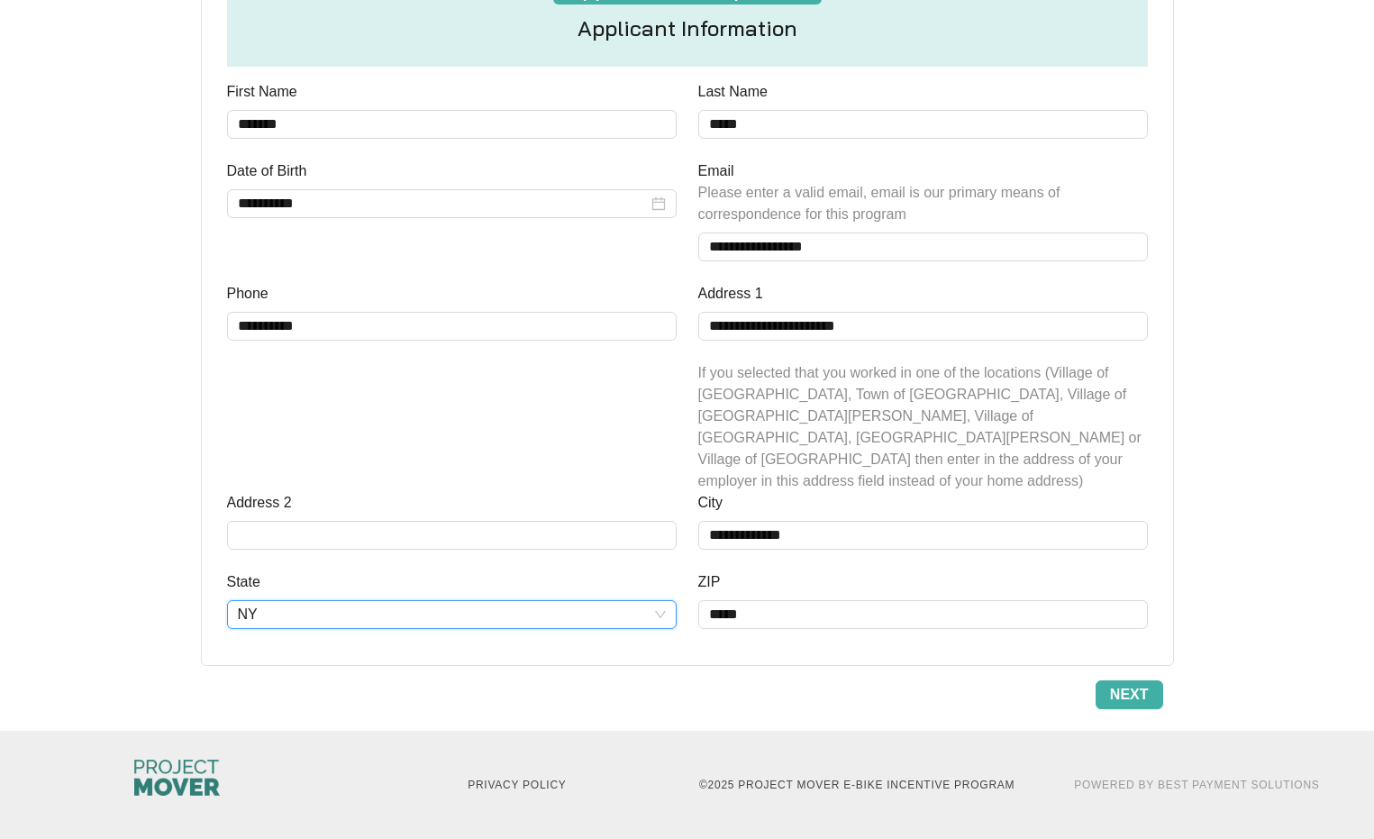
click at [1125, 684] on span "Next" at bounding box center [1129, 695] width 39 height 22
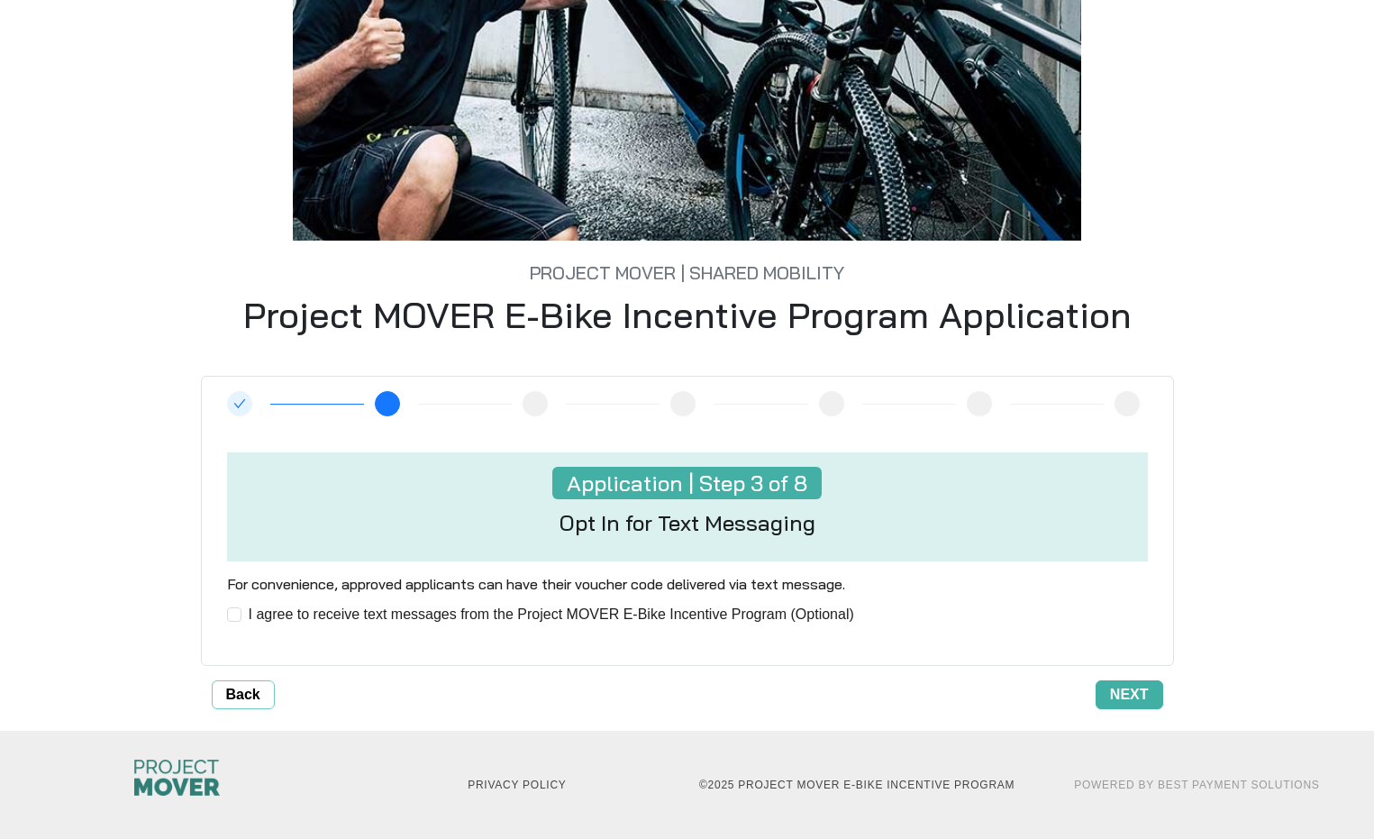
scroll to position [372, 0]
click at [1123, 687] on span "Next" at bounding box center [1129, 695] width 39 height 22
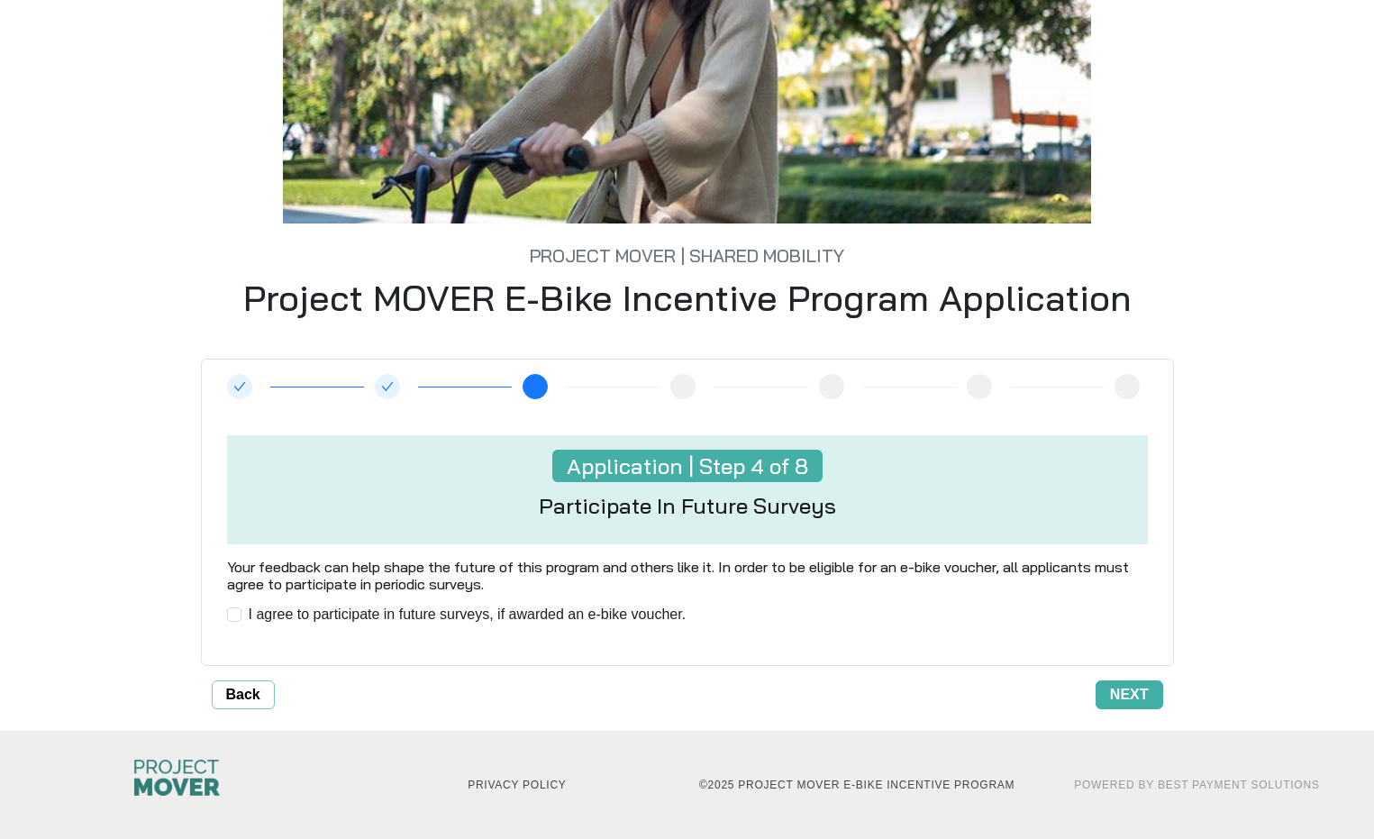
scroll to position [394, 0]
click at [1112, 686] on span "Next" at bounding box center [1129, 695] width 39 height 22
click at [1124, 690] on span "Next" at bounding box center [1129, 695] width 39 height 22
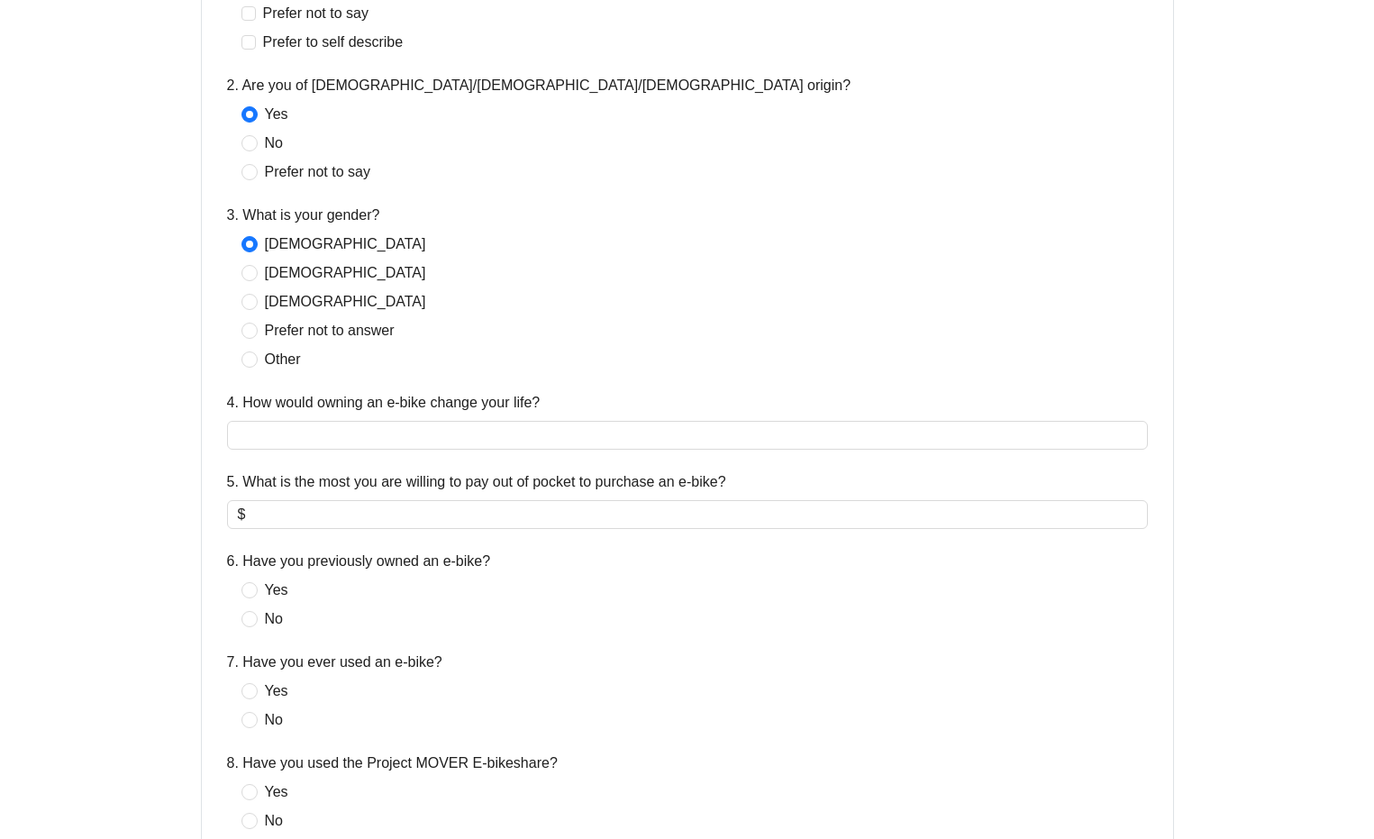
scroll to position [729, 0]
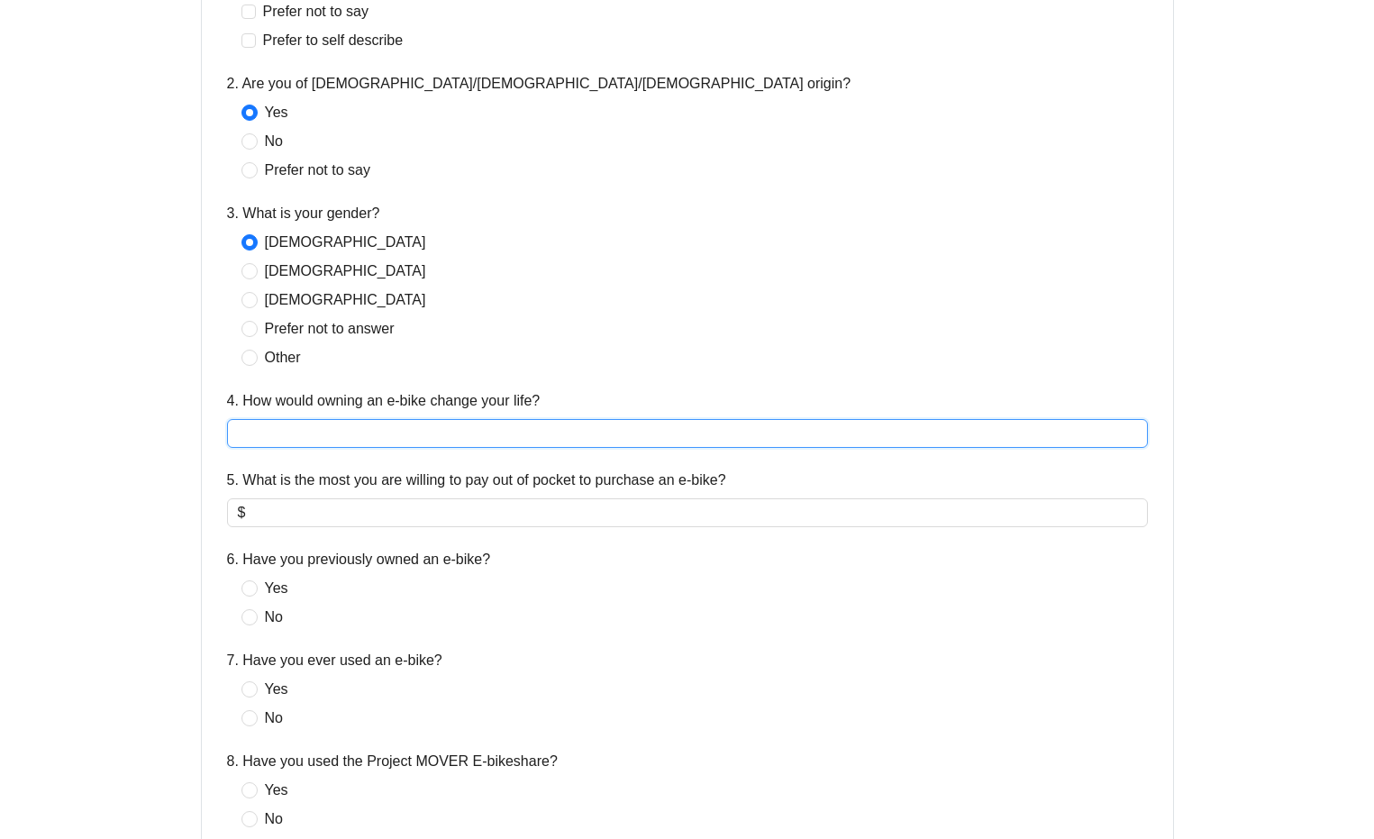
click at [482, 448] on input "4. How would owning an e-bike change your life?" at bounding box center [687, 433] width 921 height 29
type input "*******"
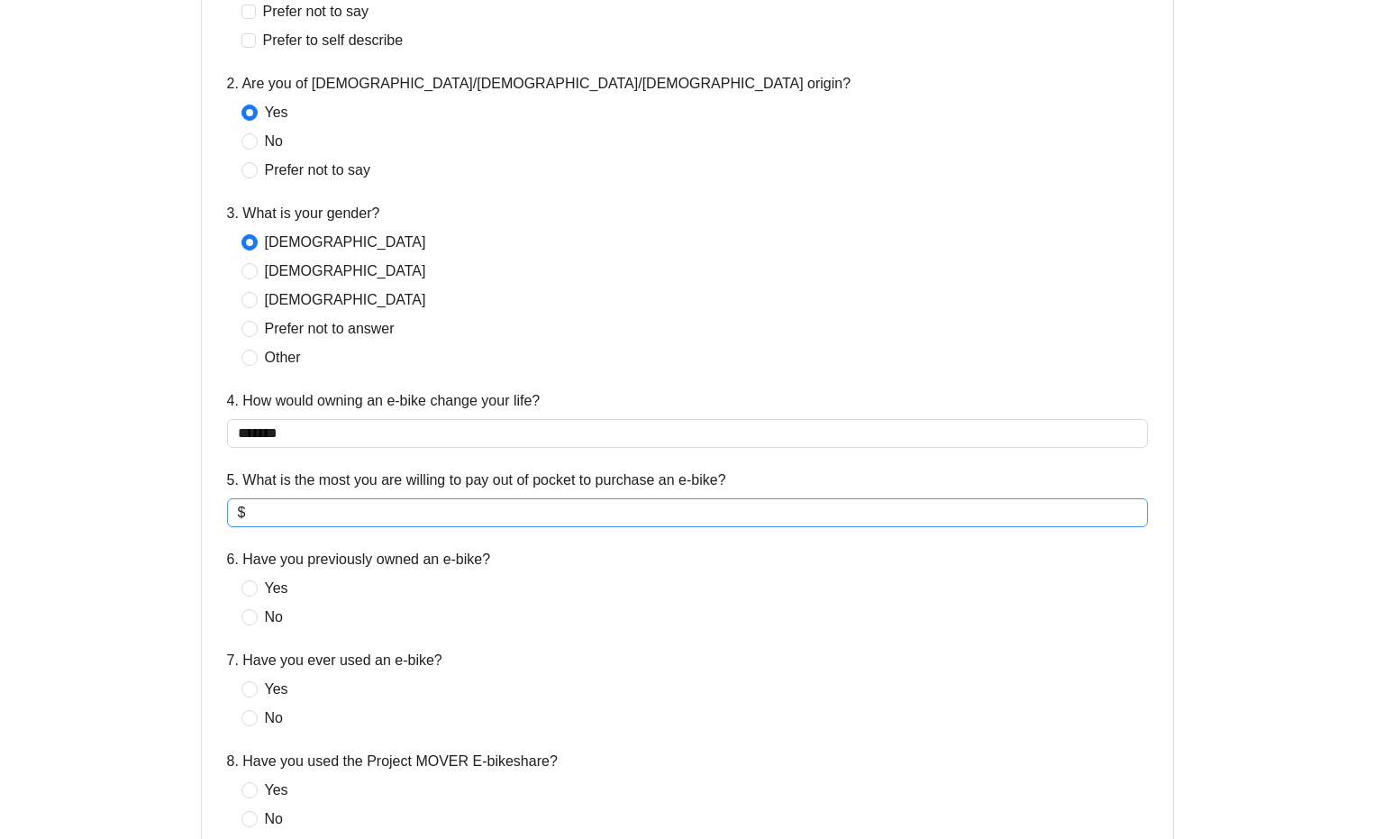
click at [269, 524] on input "5. What is the most you are willing to pay out of pocket to purchase an e-bike?" at bounding box center [693, 513] width 888 height 22
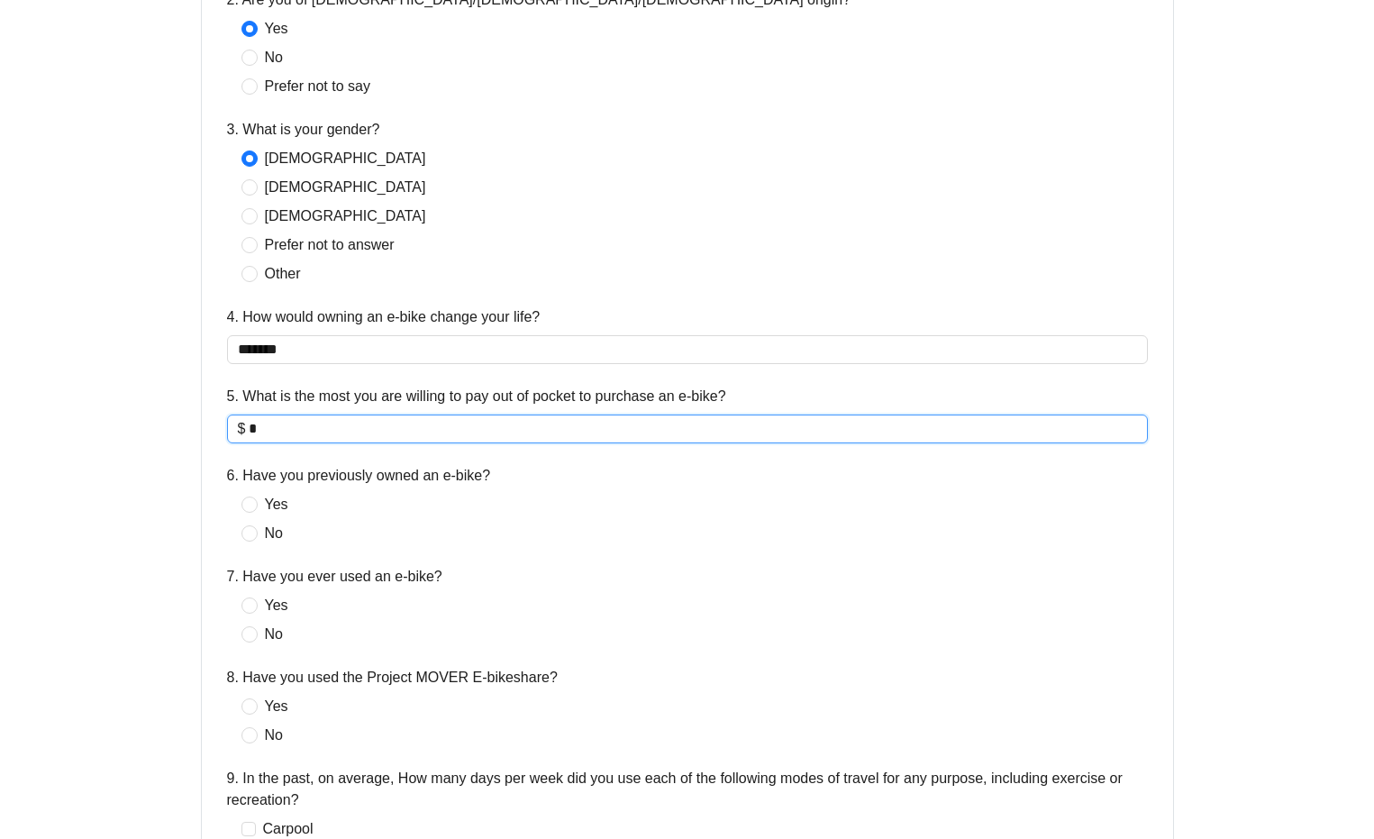
scroll to position [815, 0]
type input "*"
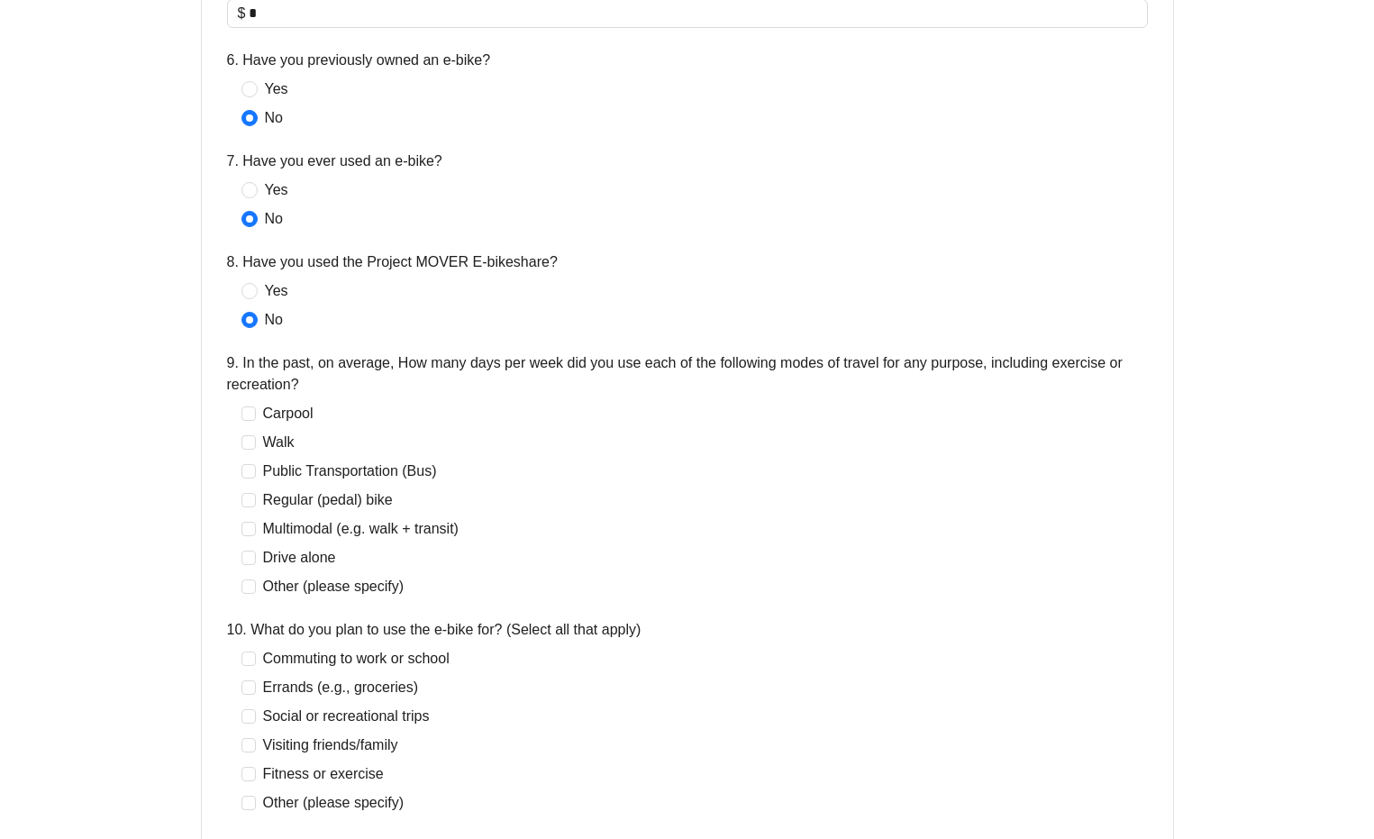
scroll to position [1234, 0]
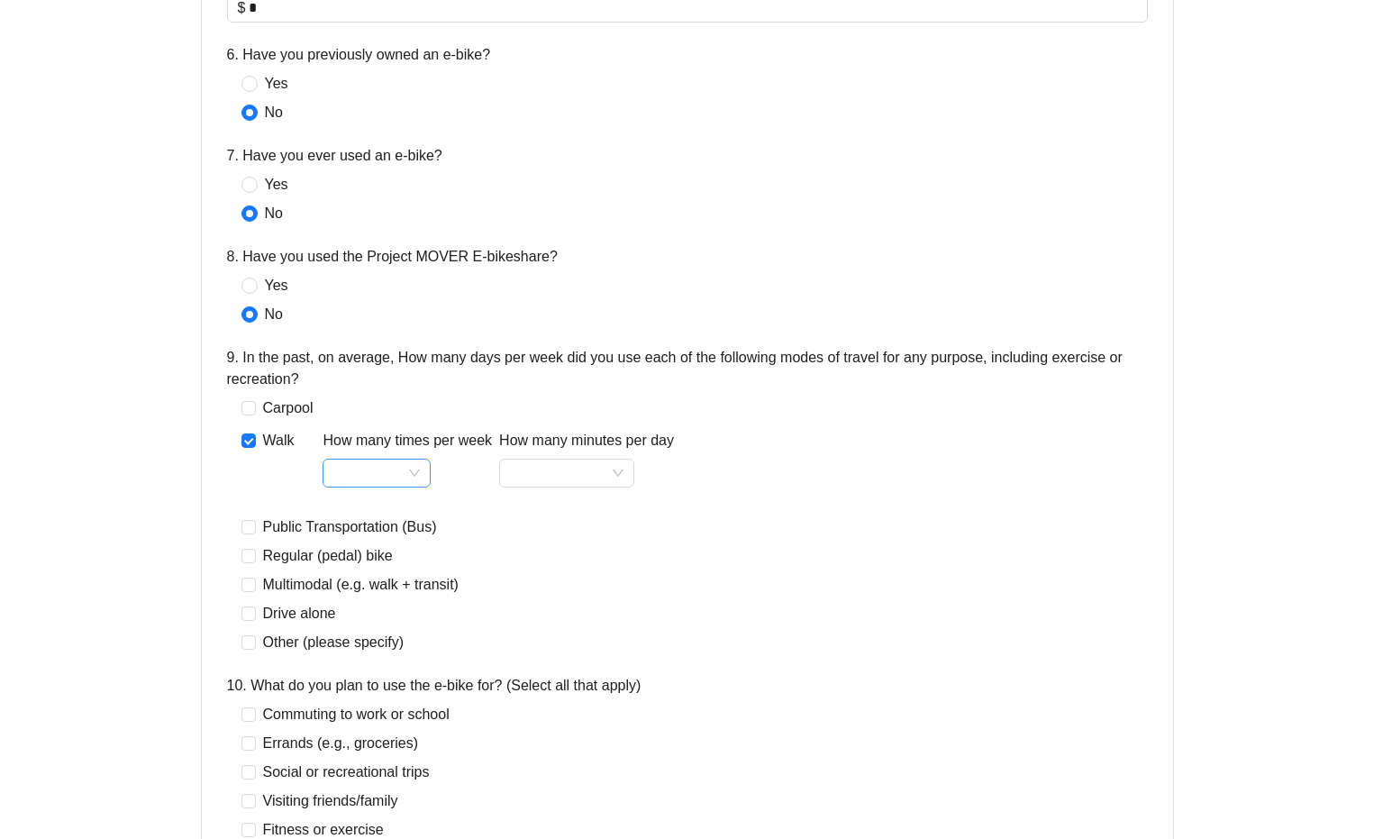
click at [420, 487] on input "How many times per week" at bounding box center [376, 473] width 87 height 27
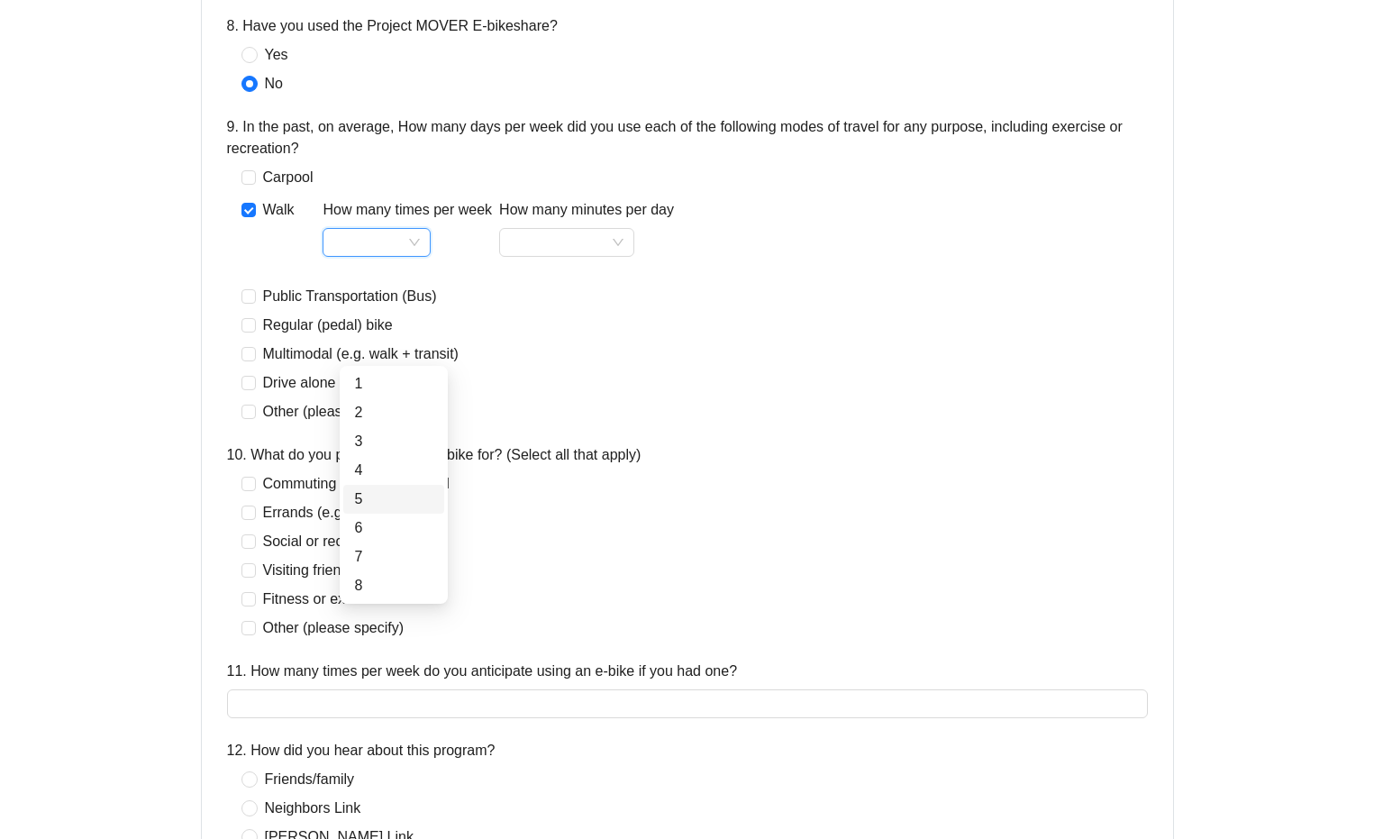
scroll to position [1456, 0]
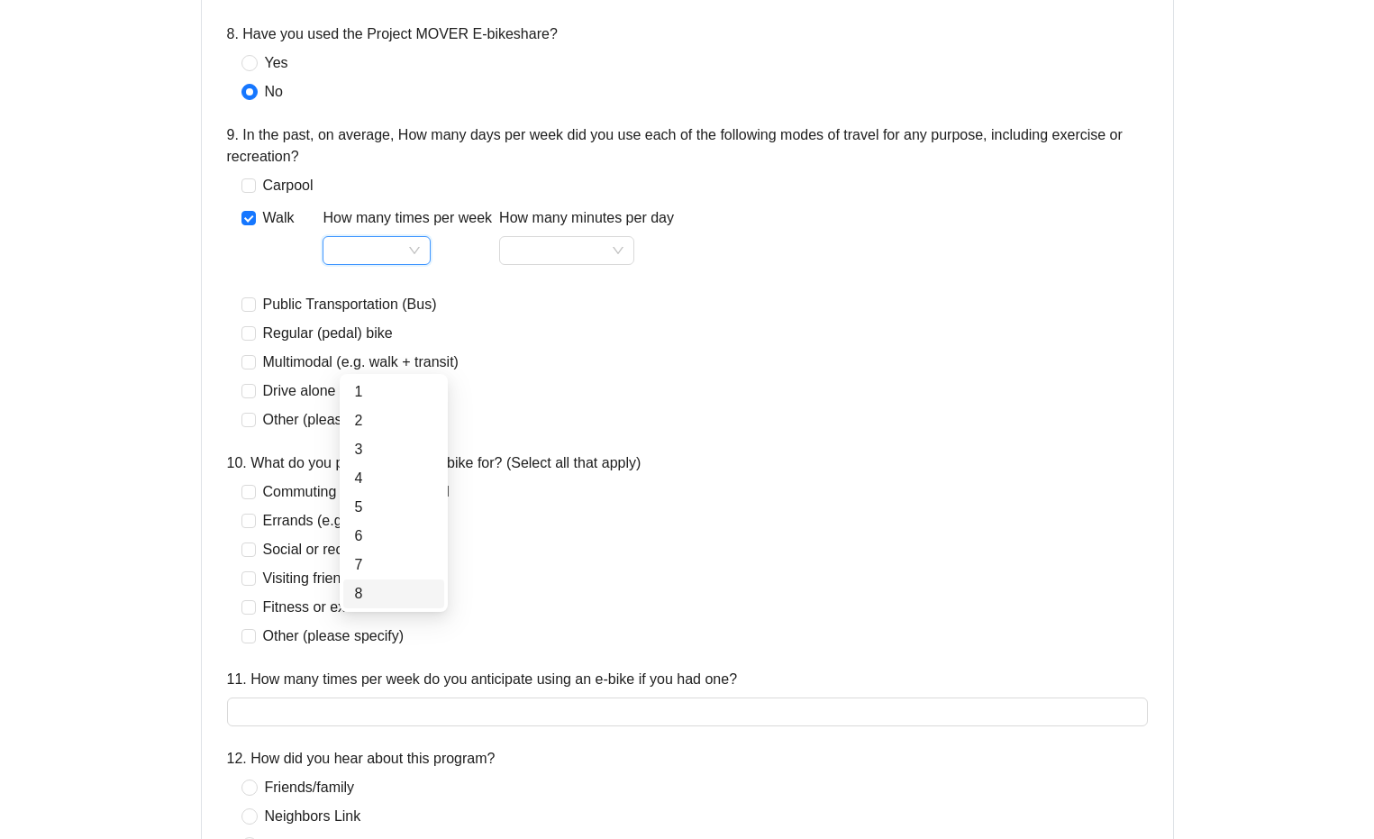
click at [373, 593] on div "8" at bounding box center [393, 594] width 79 height 22
click at [624, 264] on input "How many minutes per day" at bounding box center [567, 250] width 114 height 27
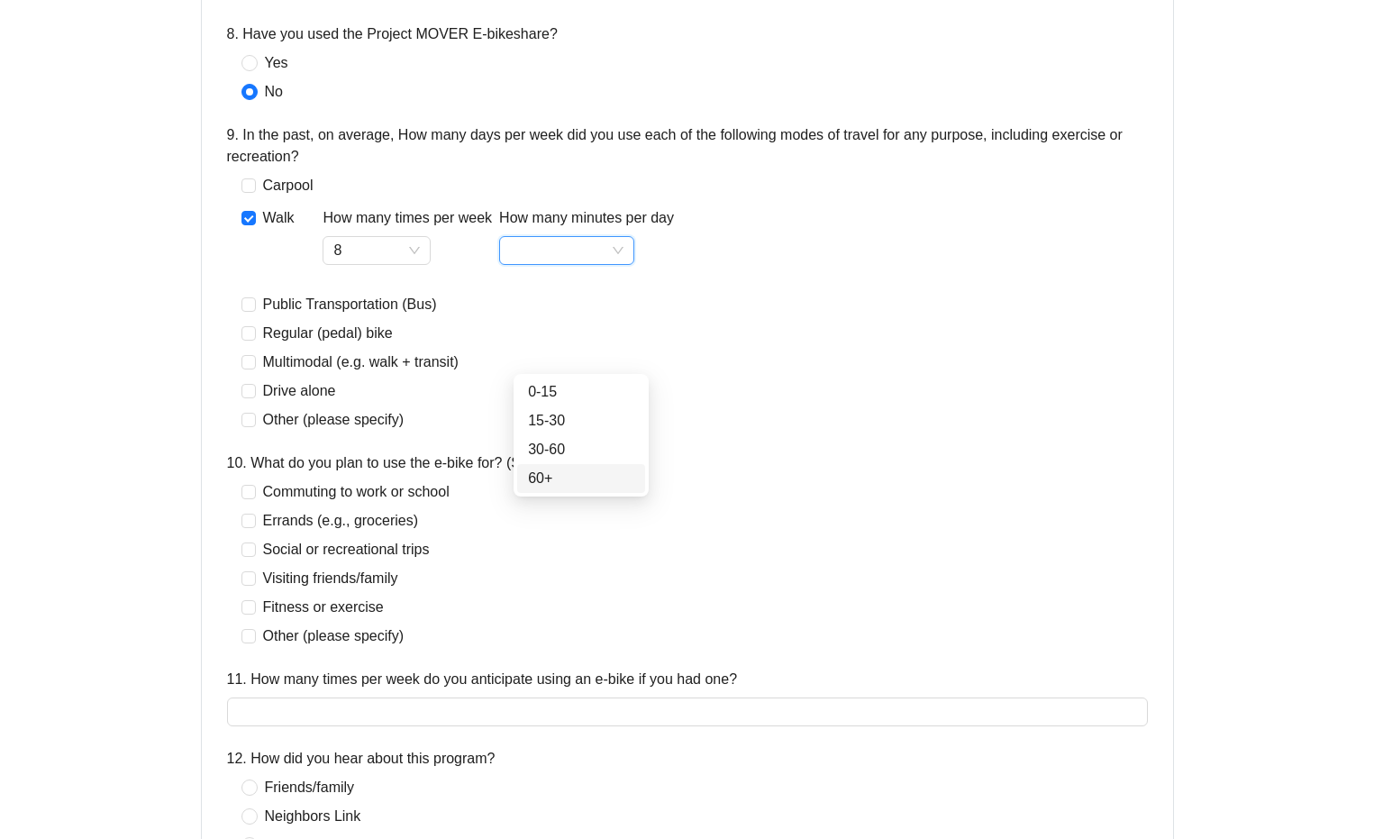
click at [551, 477] on div "60+" at bounding box center [581, 479] width 106 height 22
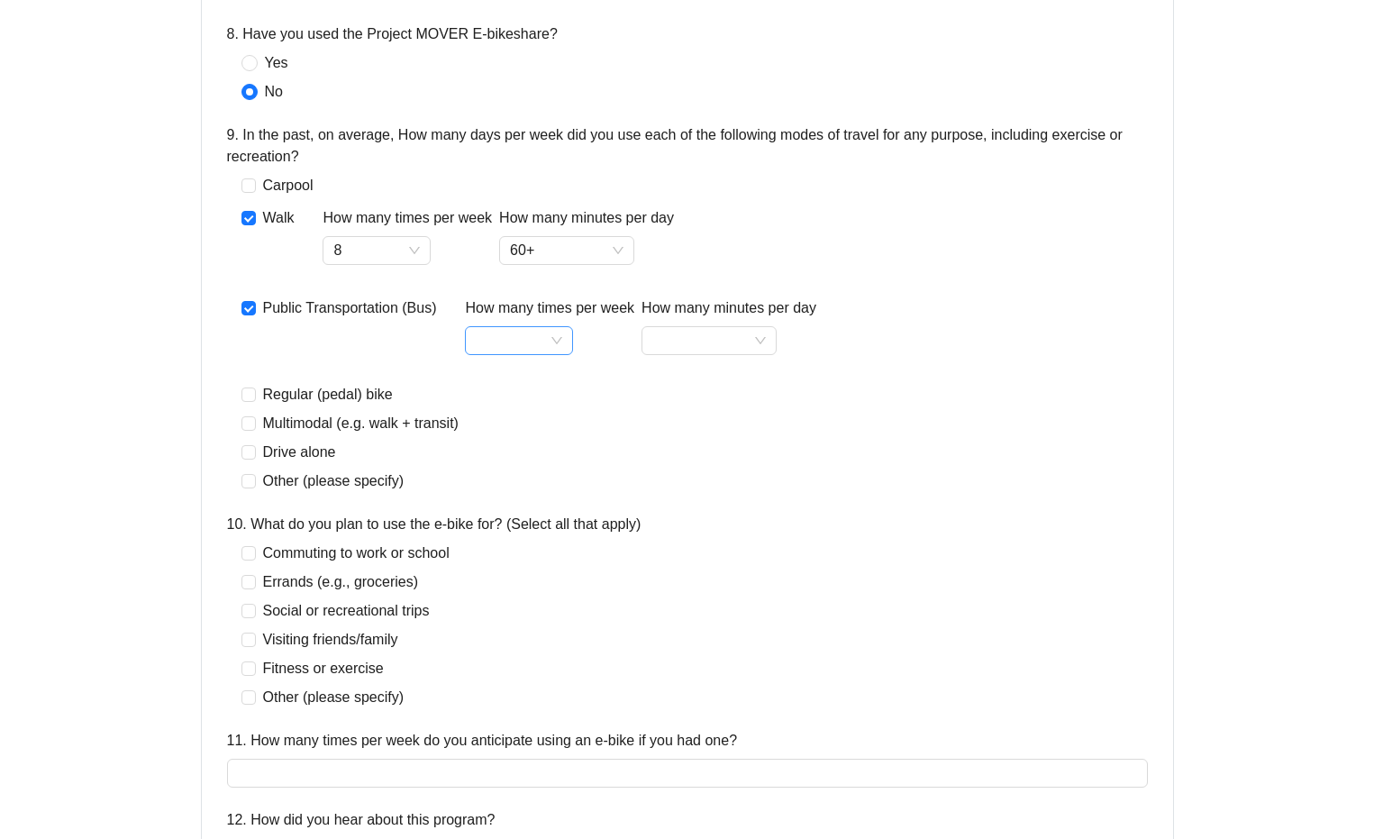
click at [562, 354] on input "How many times per week" at bounding box center [519, 340] width 87 height 27
click at [510, 513] on div "2" at bounding box center [535, 512] width 79 height 22
click at [766, 354] on input "How many minutes per day" at bounding box center [709, 340] width 114 height 27
click at [709, 485] on div "0-15" at bounding box center [722, 483] width 106 height 22
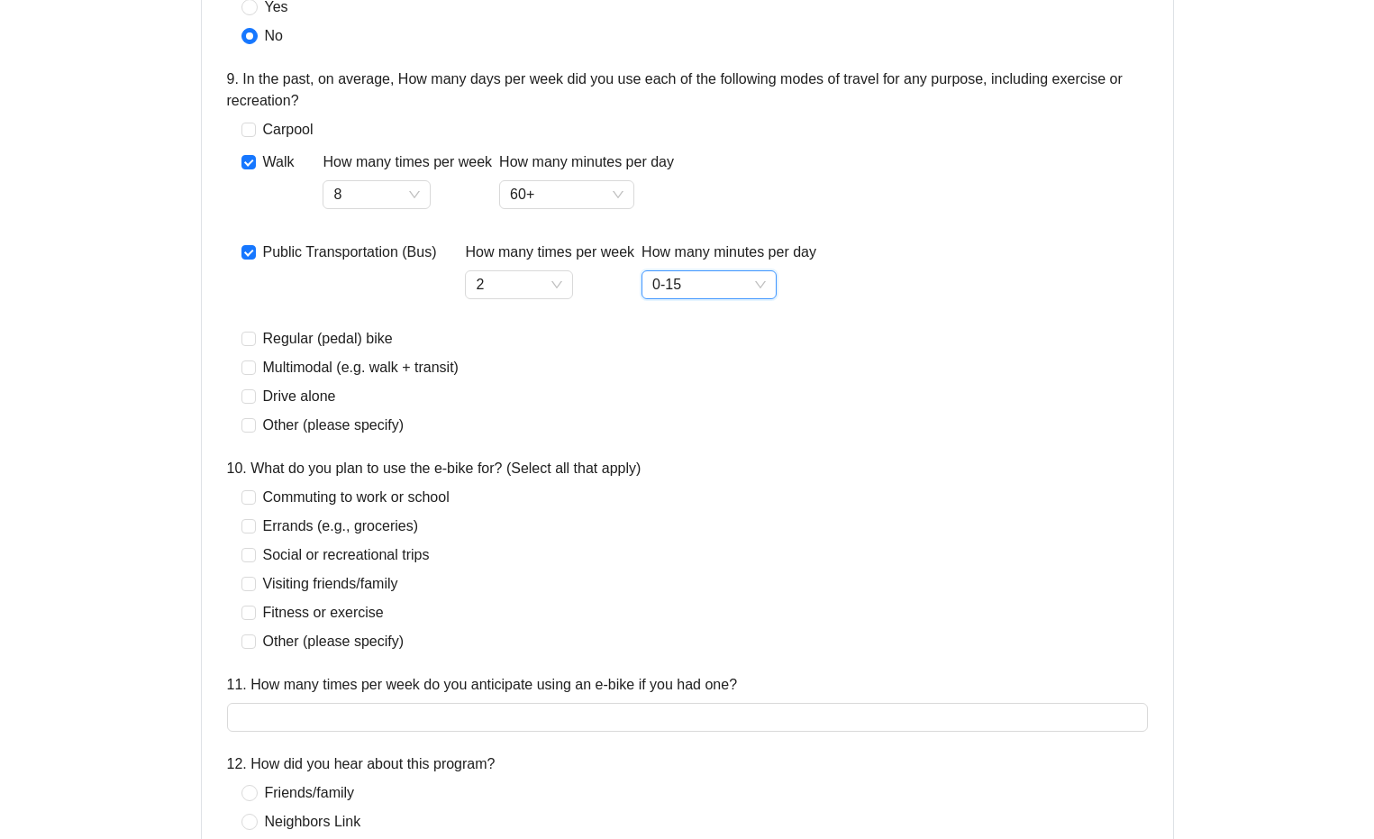
scroll to position [1514, 0]
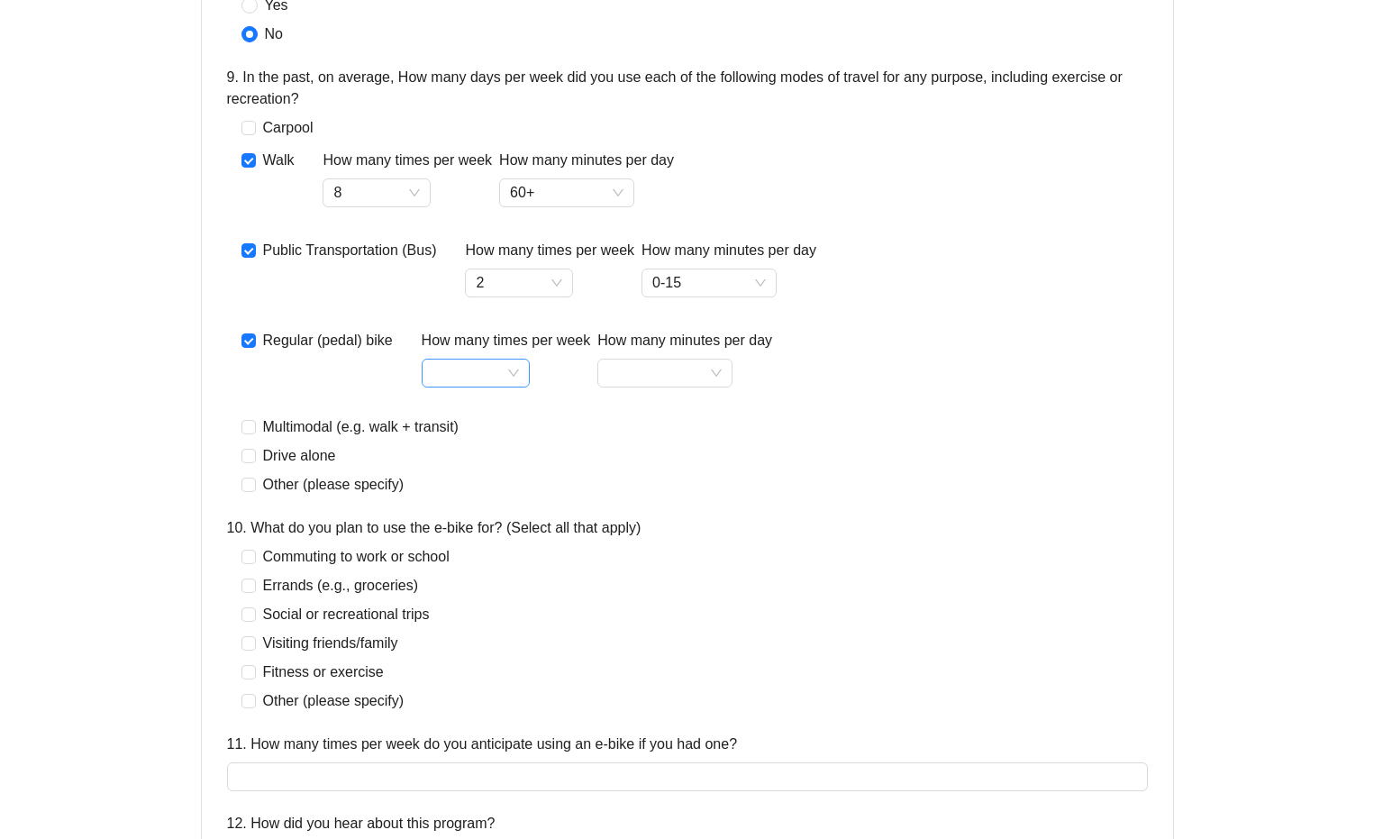
click at [519, 387] on input "How many times per week" at bounding box center [476, 373] width 87 height 27
click at [456, 605] on div "4" at bounding box center [490, 603] width 79 height 22
click at [722, 387] on input "How many minutes per day" at bounding box center [665, 373] width 114 height 27
click at [643, 599] on div "60+" at bounding box center [678, 603] width 106 height 22
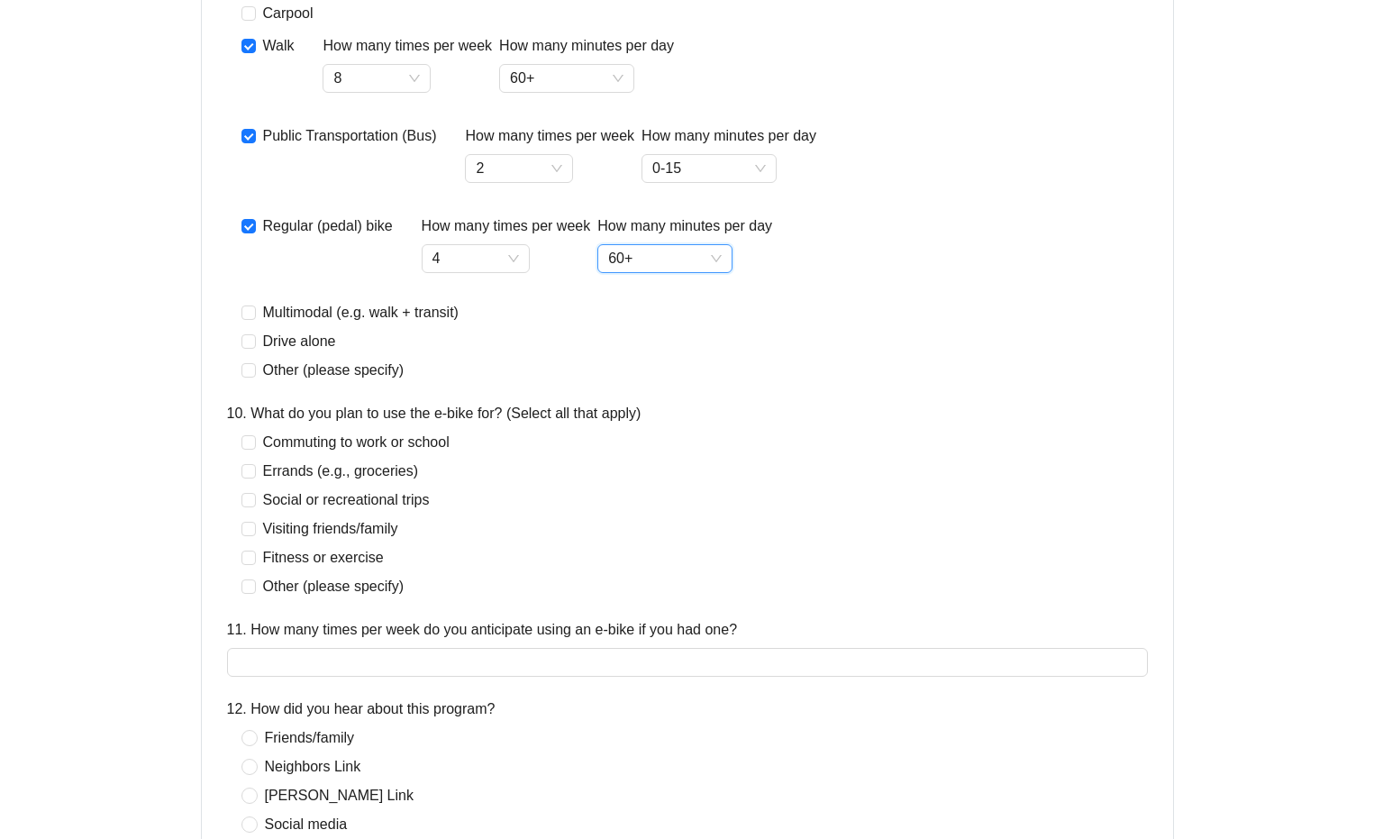
scroll to position [1635, 0]
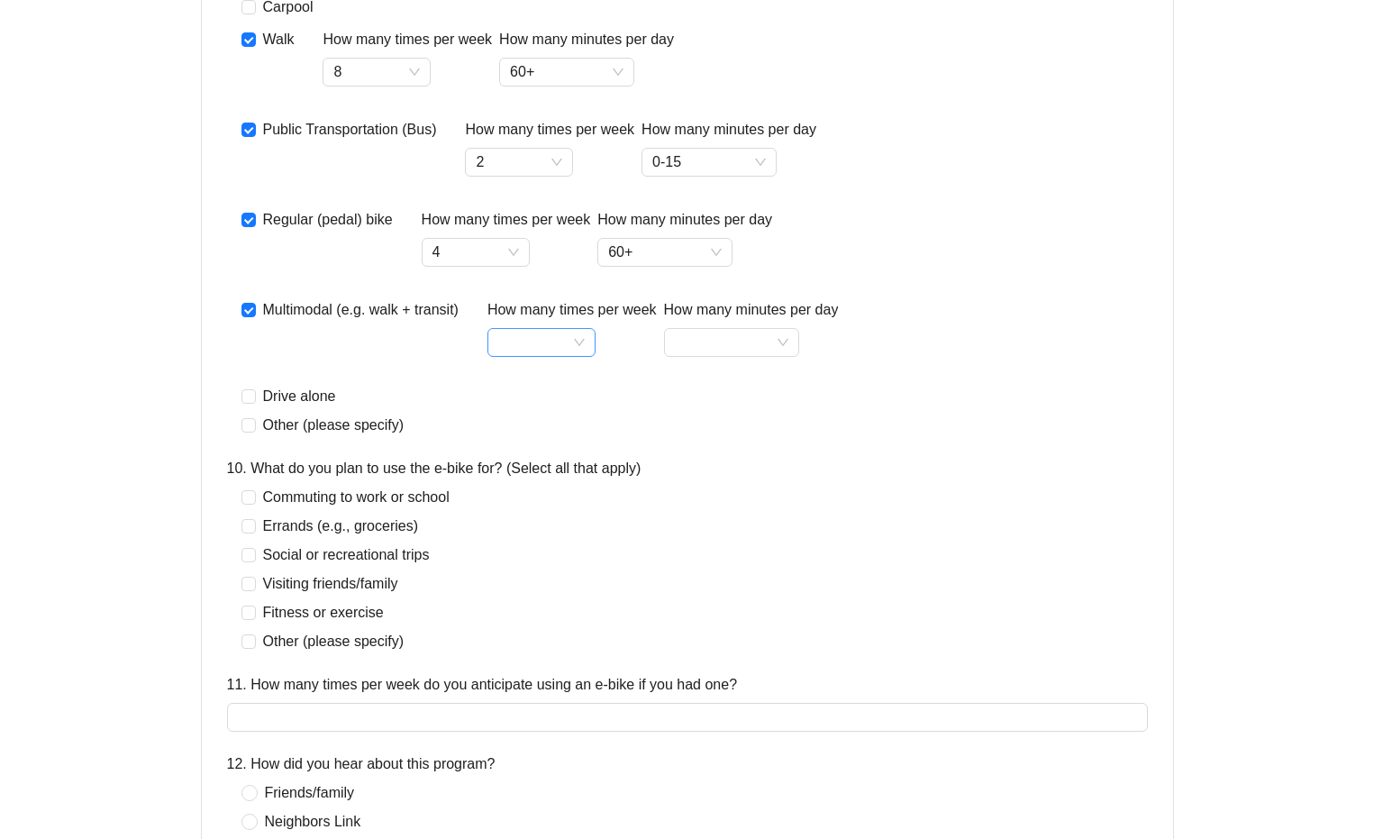
click at [585, 356] on input "How many times per week" at bounding box center [541, 342] width 87 height 27
click at [543, 688] on div "8" at bounding box center [557, 689] width 79 height 22
click at [789, 356] on input "How many minutes per day" at bounding box center [732, 342] width 114 height 27
click at [710, 573] on div "60+" at bounding box center [745, 573] width 106 height 22
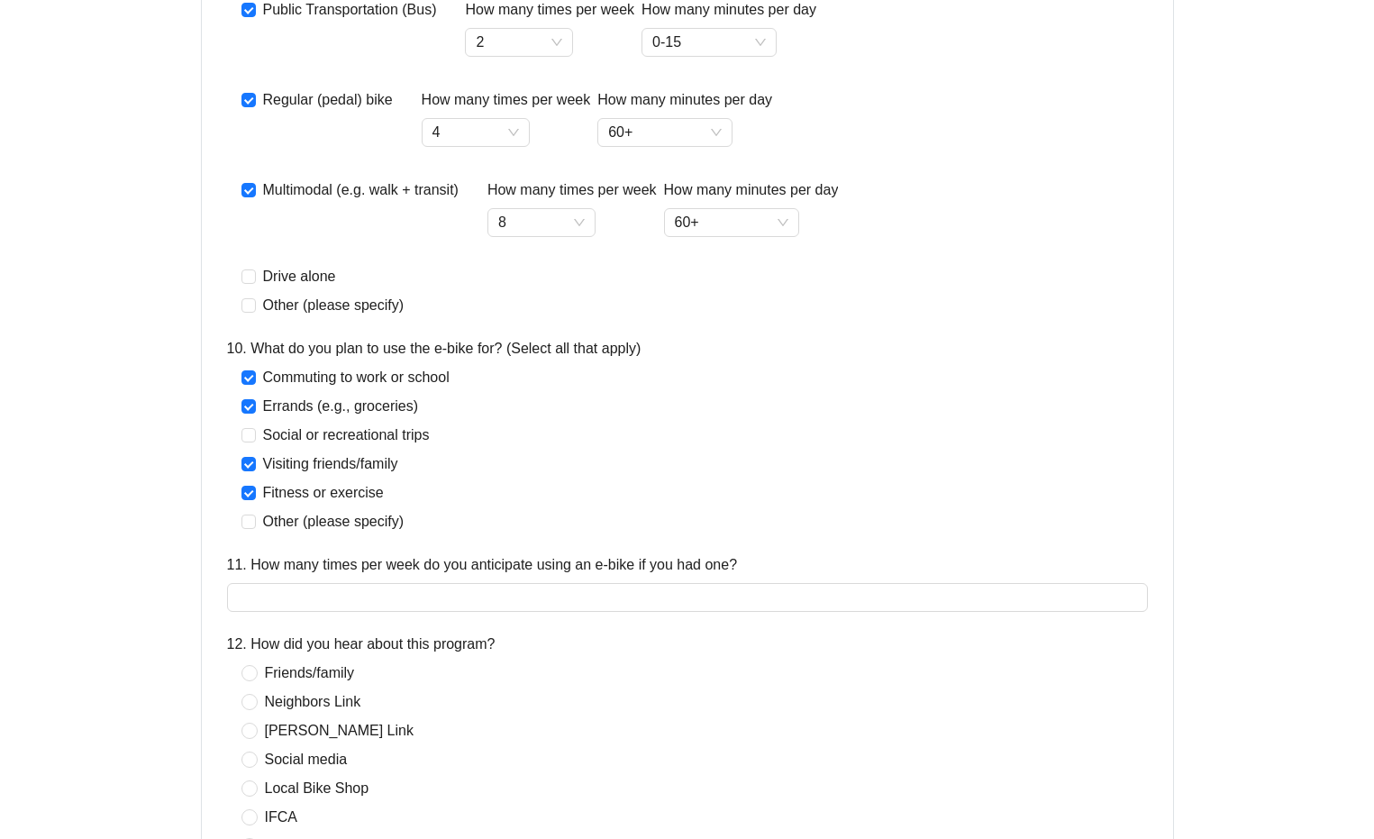
scroll to position [1757, 0]
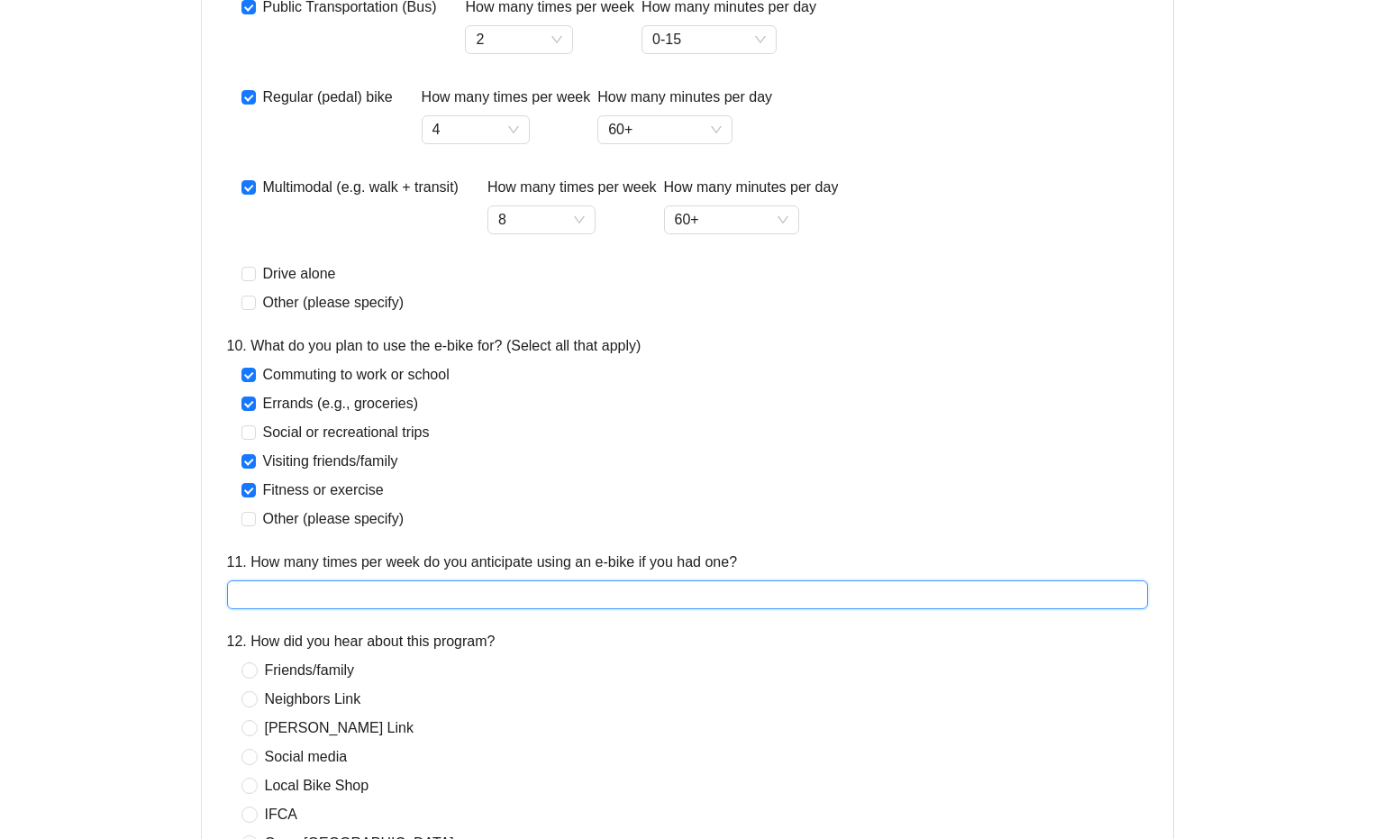
click at [334, 609] on input "11. How many times per week do you anticipate using an e-bike if you had one?" at bounding box center [687, 594] width 921 height 29
type input "*"
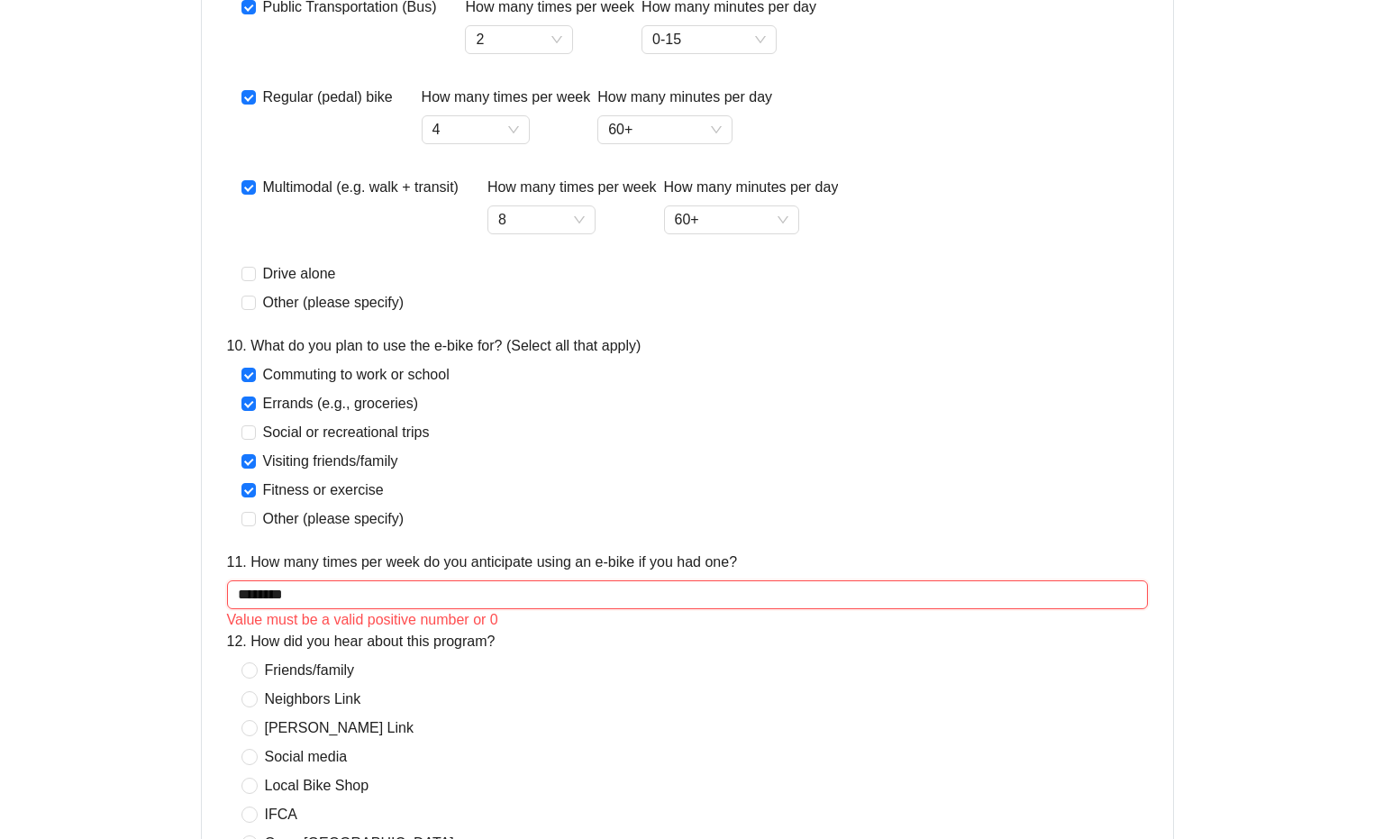
type input "*********"
drag, startPoint x: 310, startPoint y: 701, endPoint x: 169, endPoint y: 702, distance: 141.5
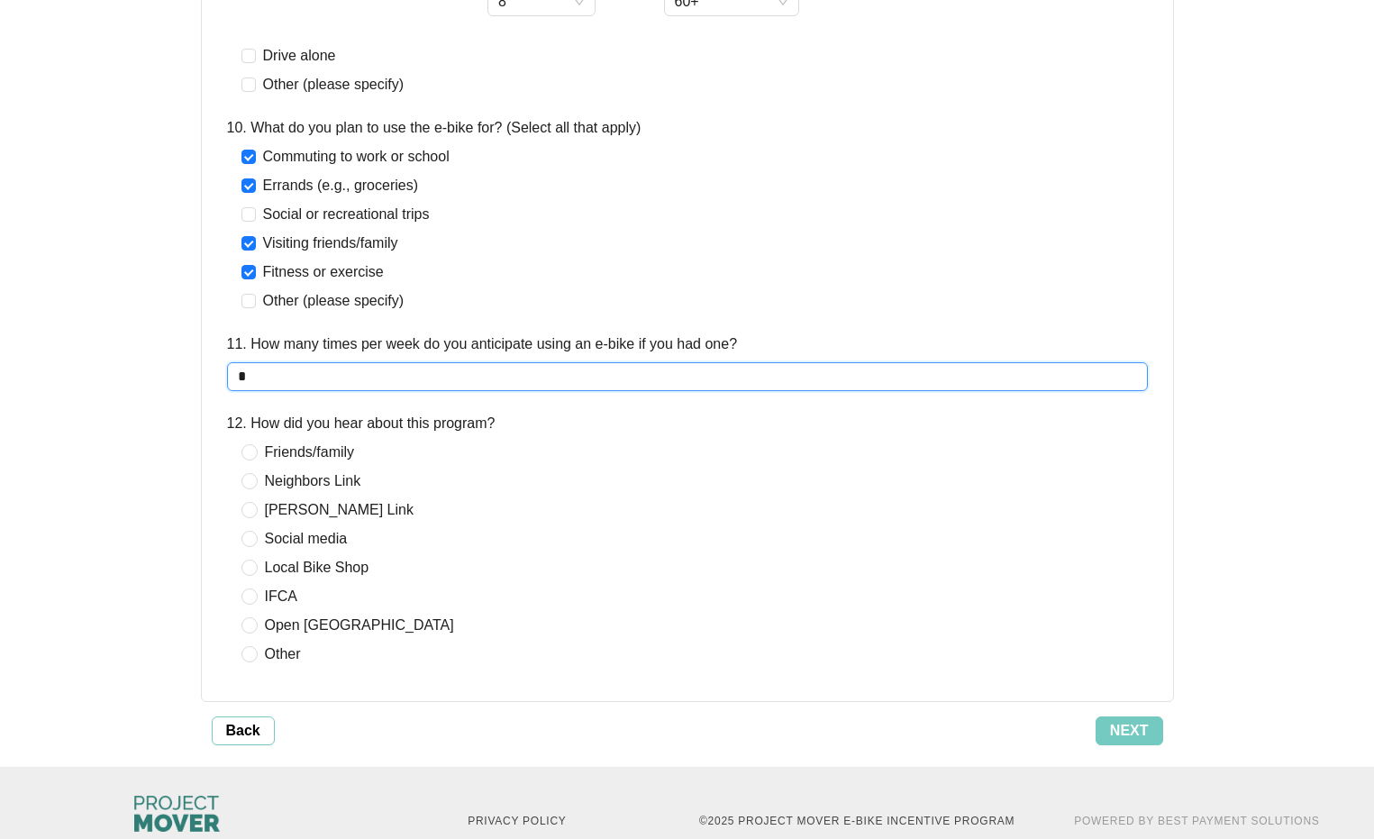
scroll to position [1980, 0]
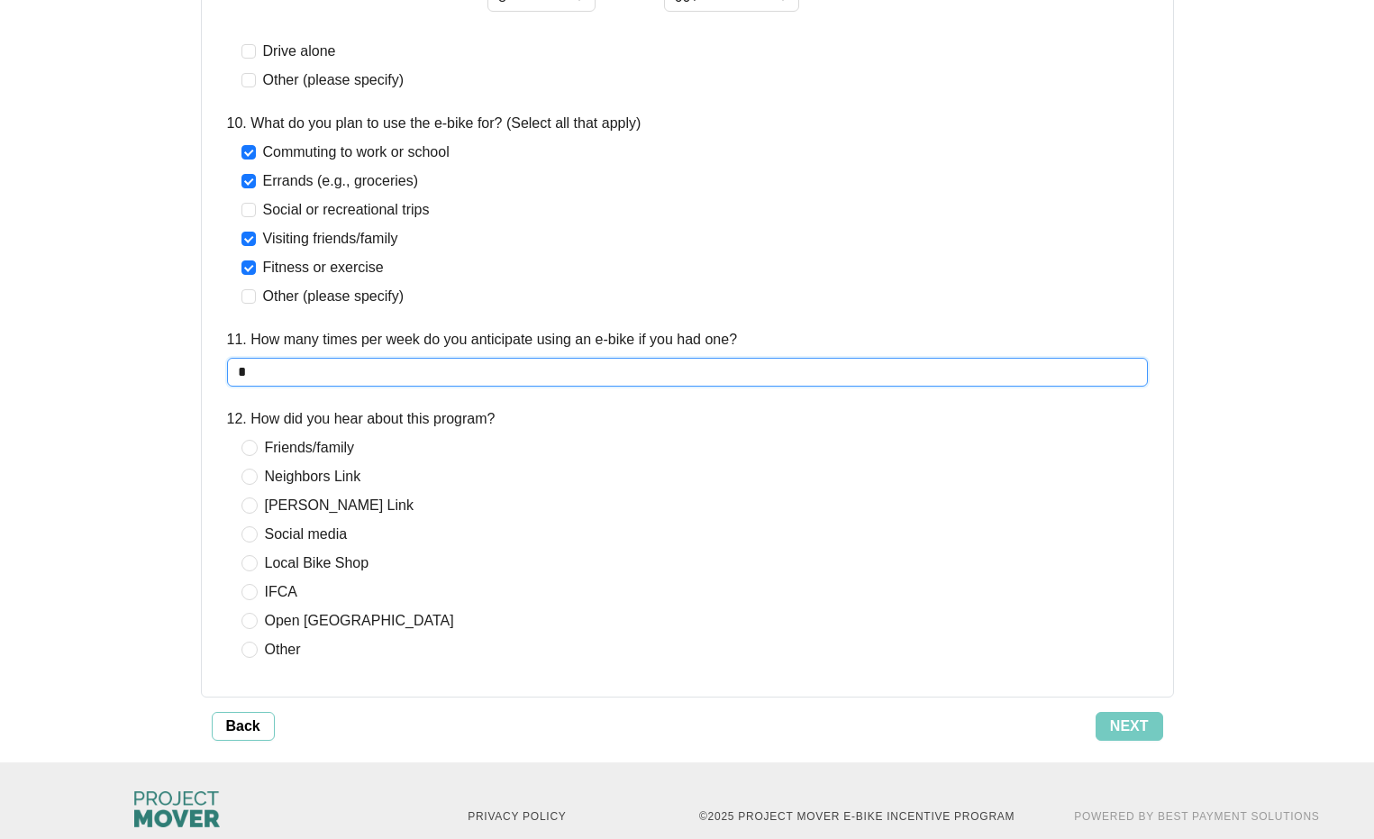
type input "*"
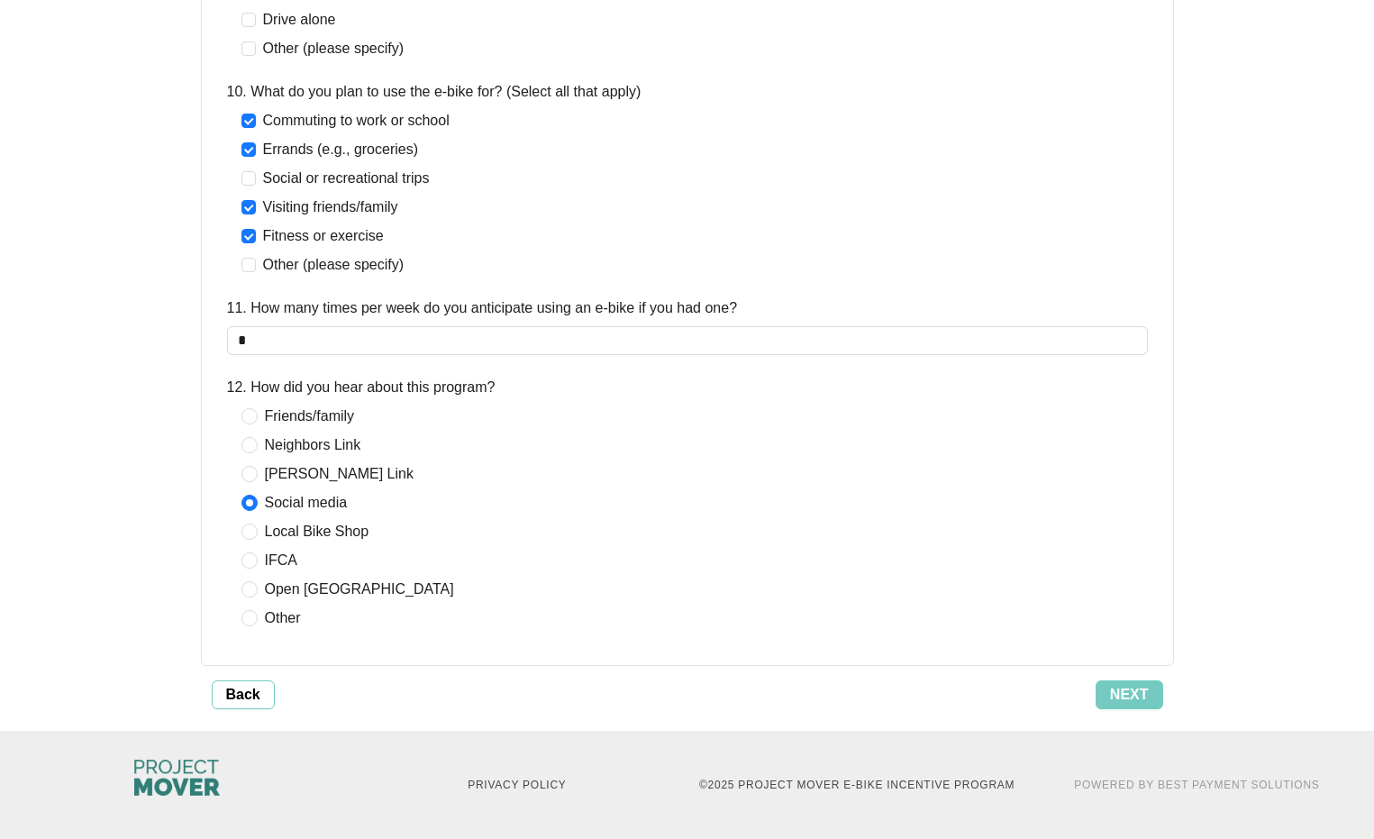
scroll to position [2136, 0]
click at [1124, 687] on span "Next" at bounding box center [1129, 695] width 39 height 22
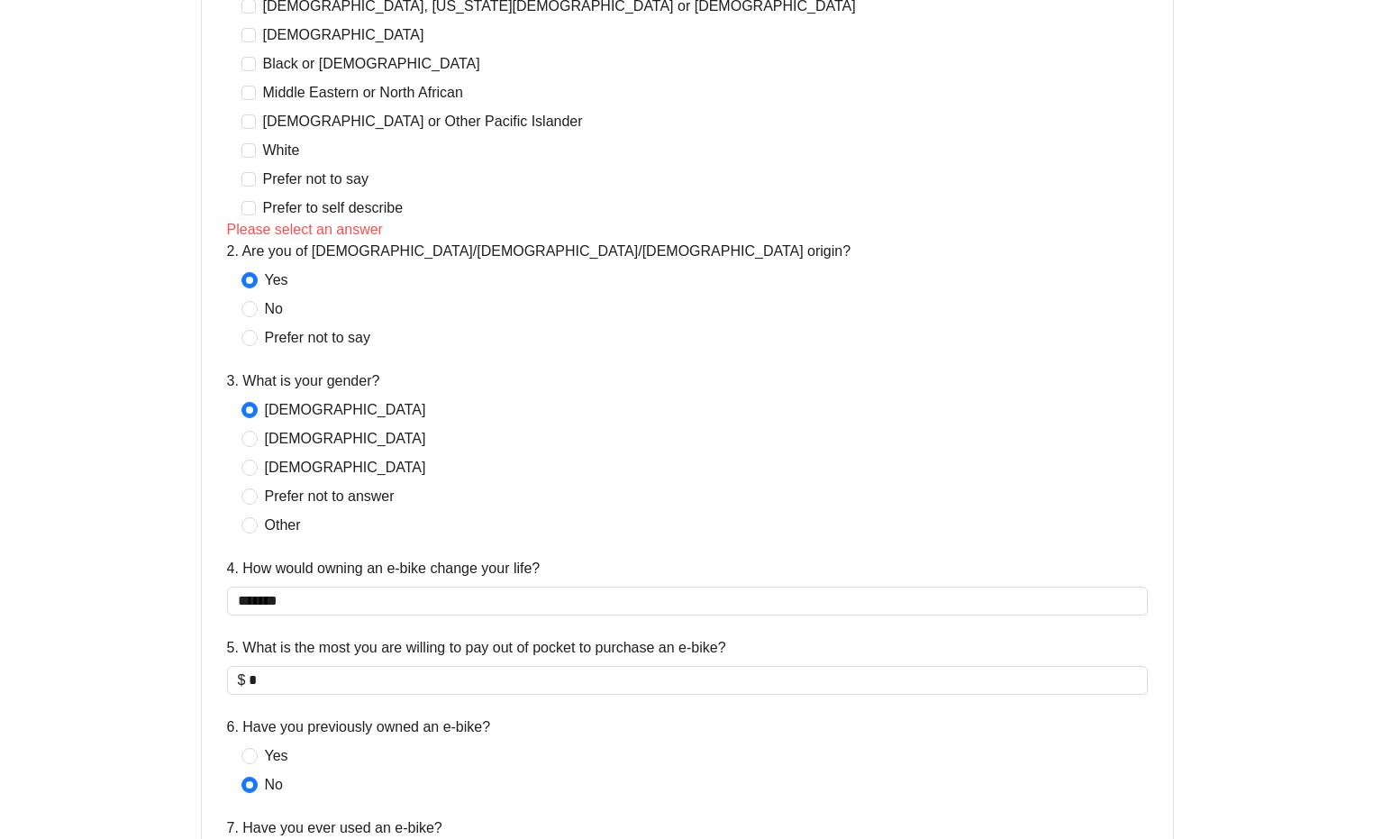
scroll to position [353, 0]
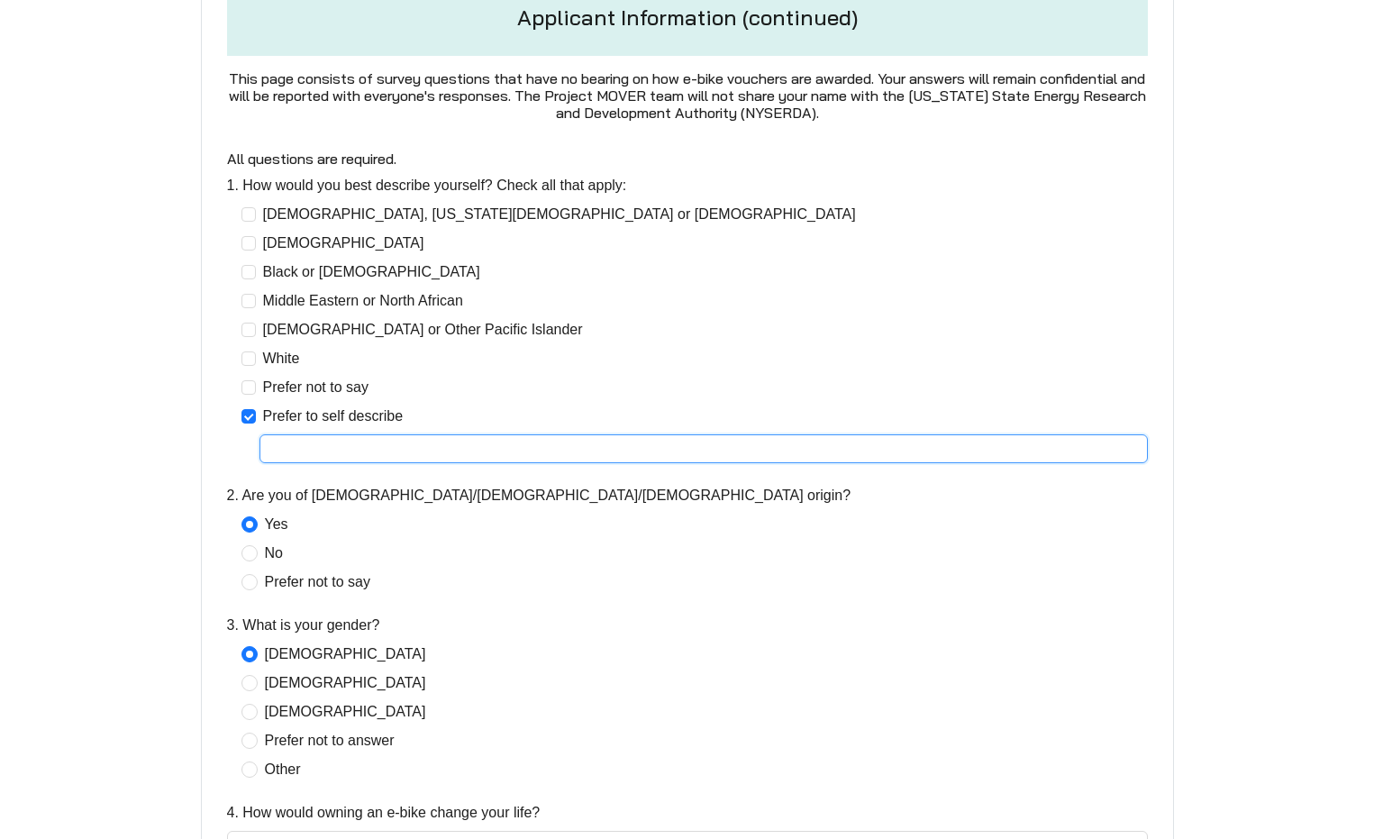
click at [383, 463] on input "text" at bounding box center [704, 448] width 889 height 29
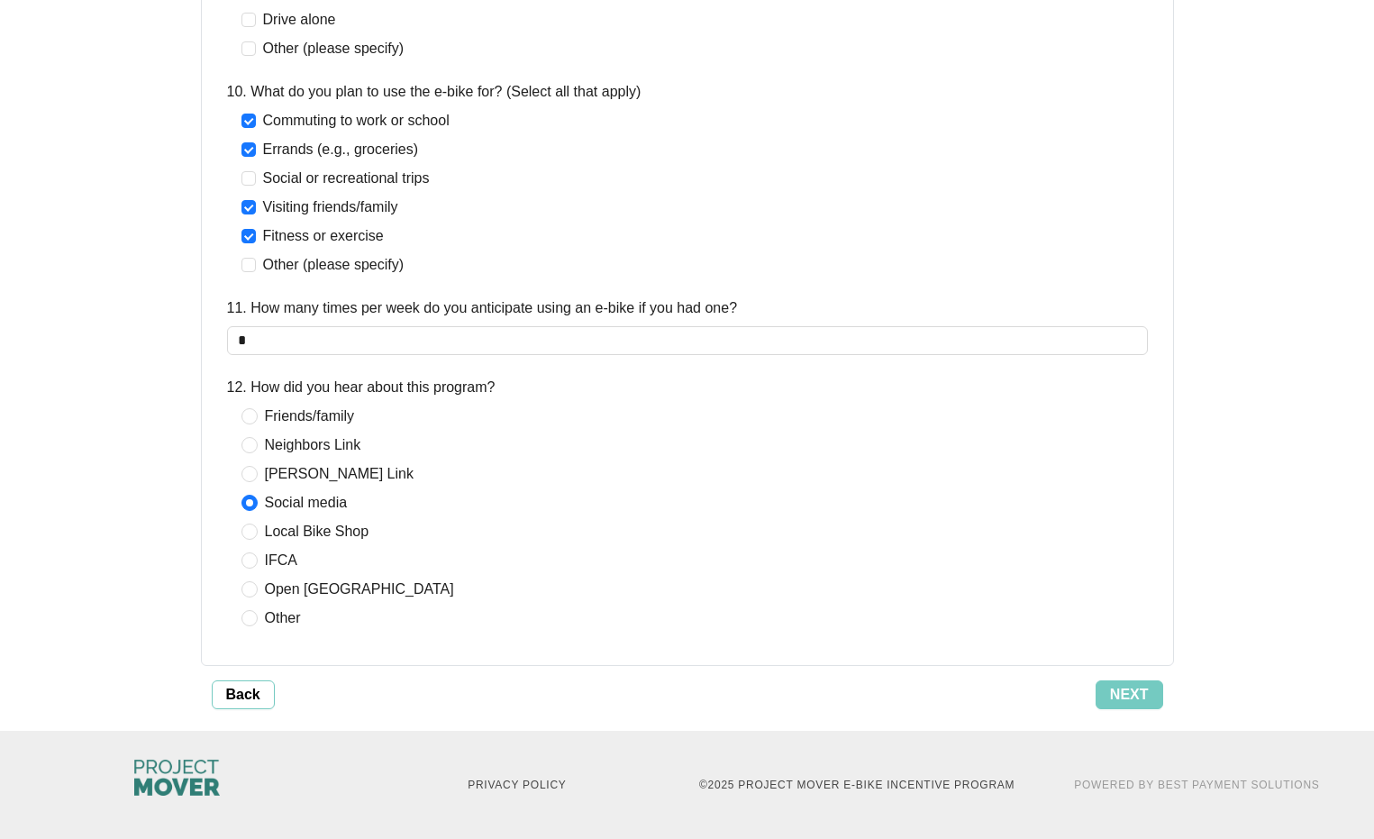
scroll to position [2174, 0]
type input "********"
click at [1115, 688] on span "Next" at bounding box center [1129, 695] width 39 height 22
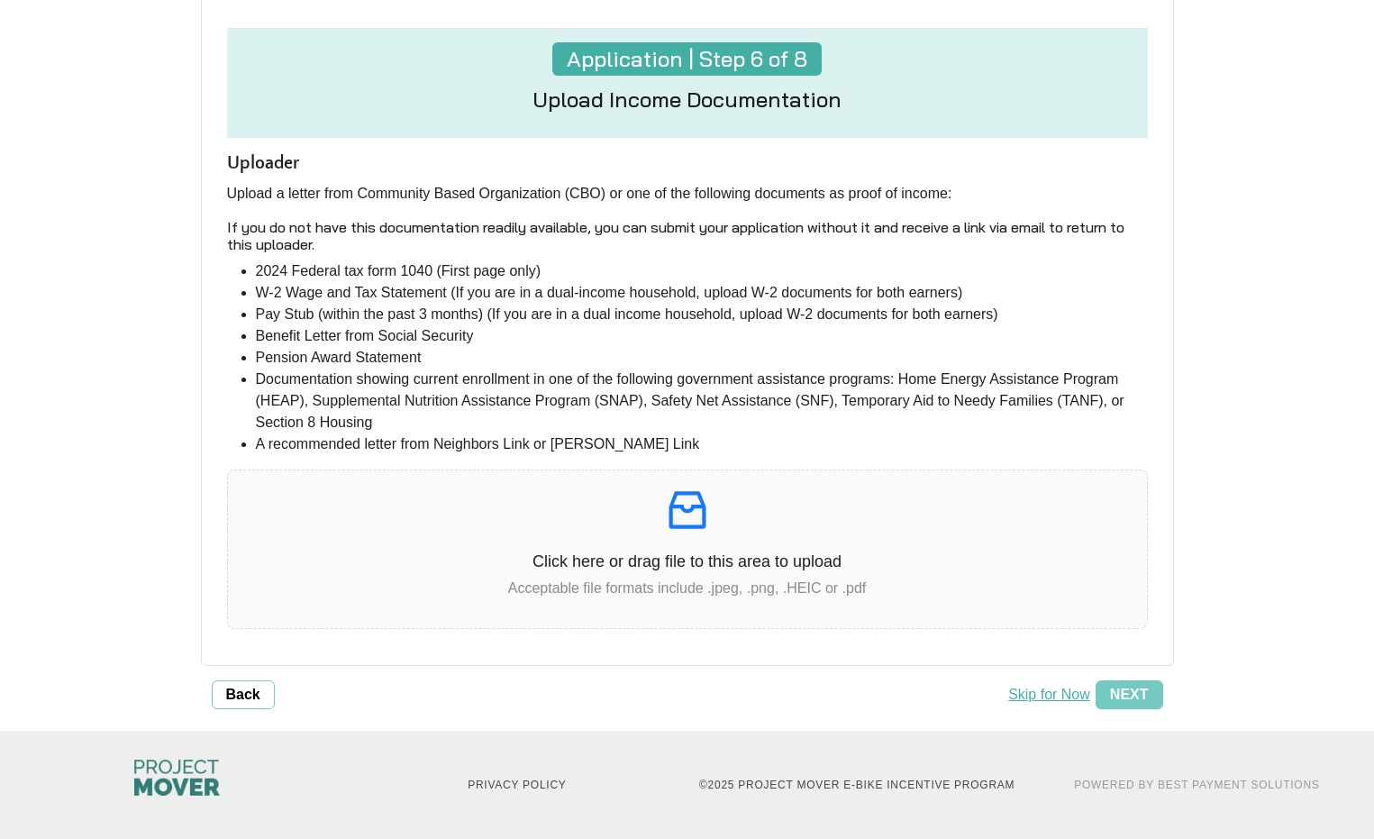
scroll to position [388, 0]
click at [1036, 688] on button "Skip for Now" at bounding box center [1049, 694] width 93 height 29
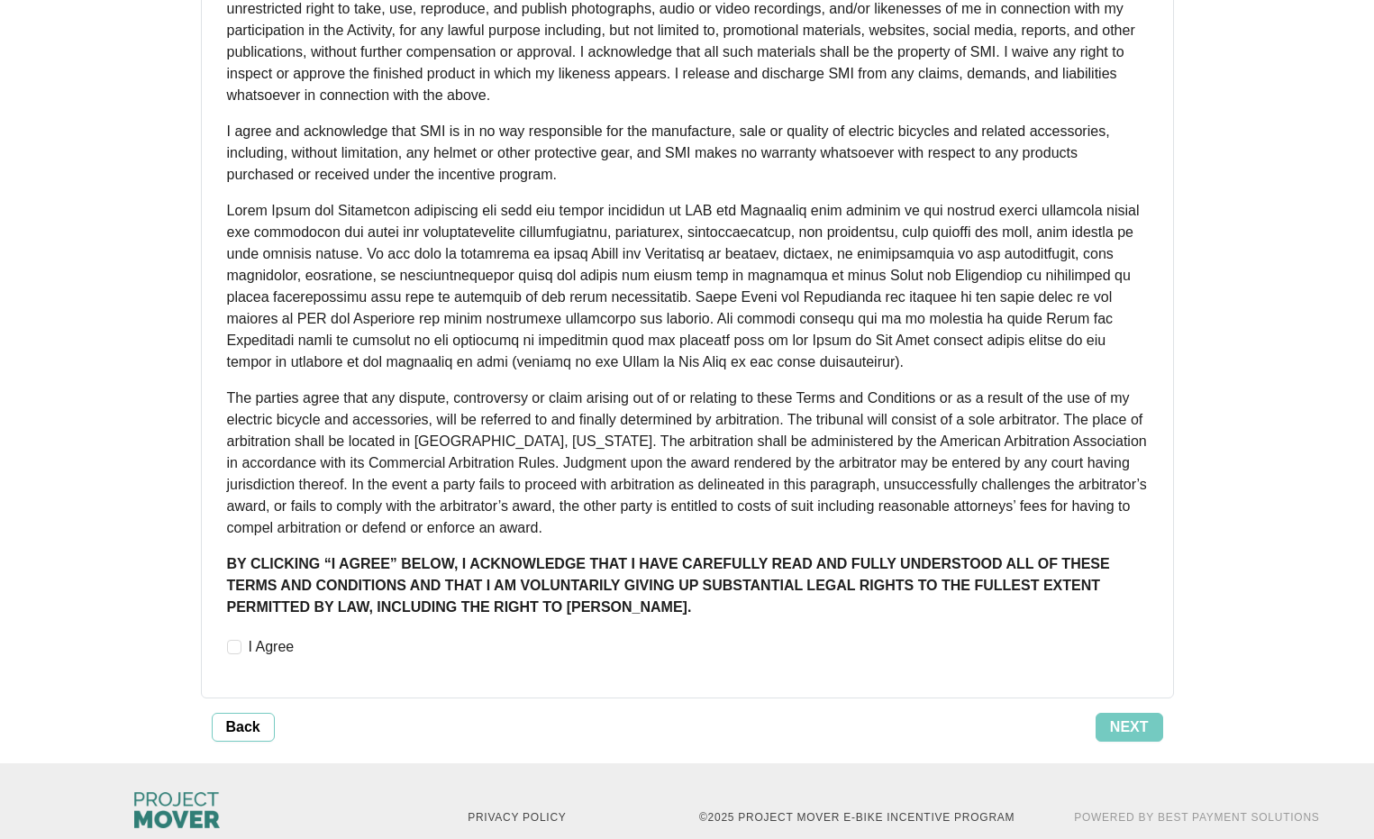
scroll to position [1235, 0]
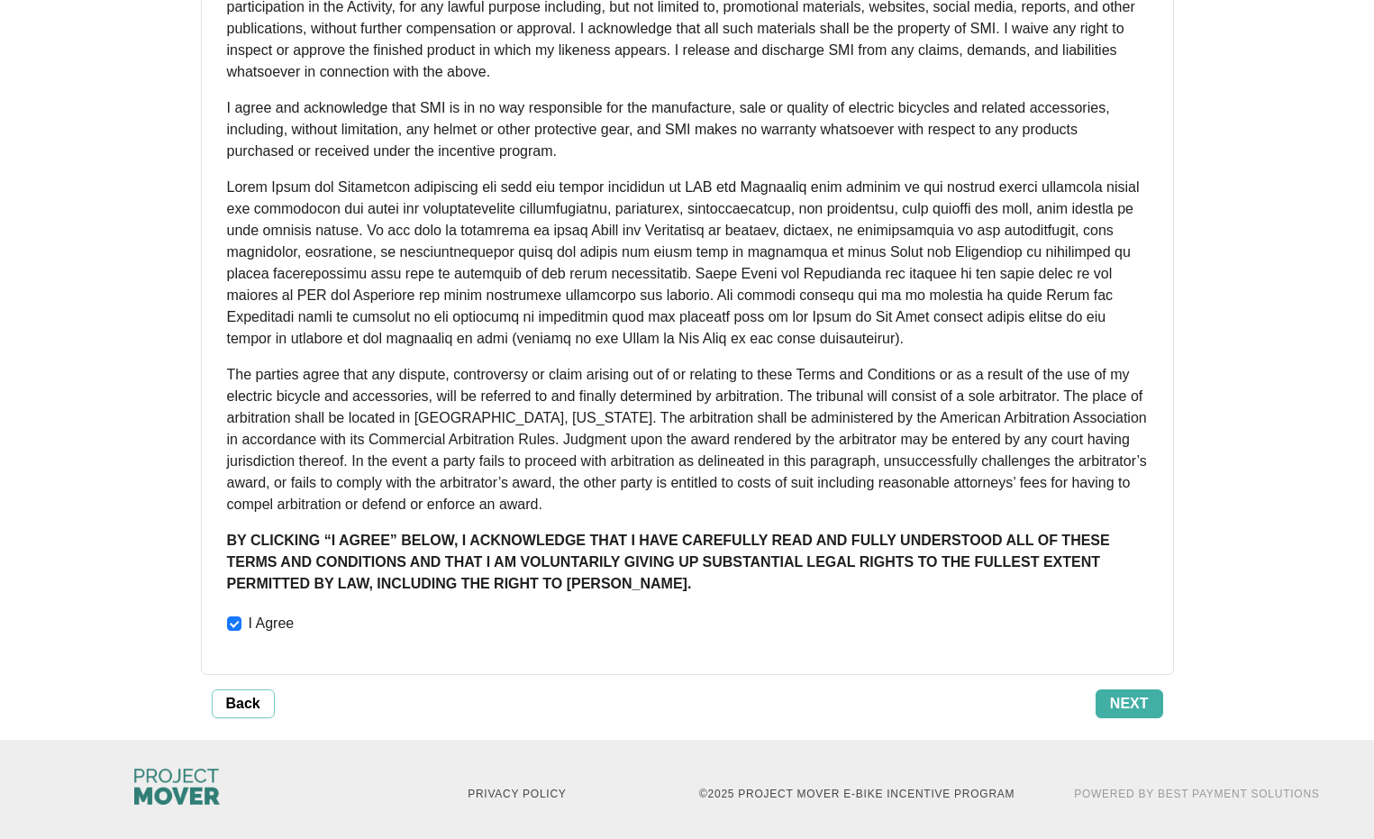
click at [1111, 715] on span "Next" at bounding box center [1129, 704] width 39 height 22
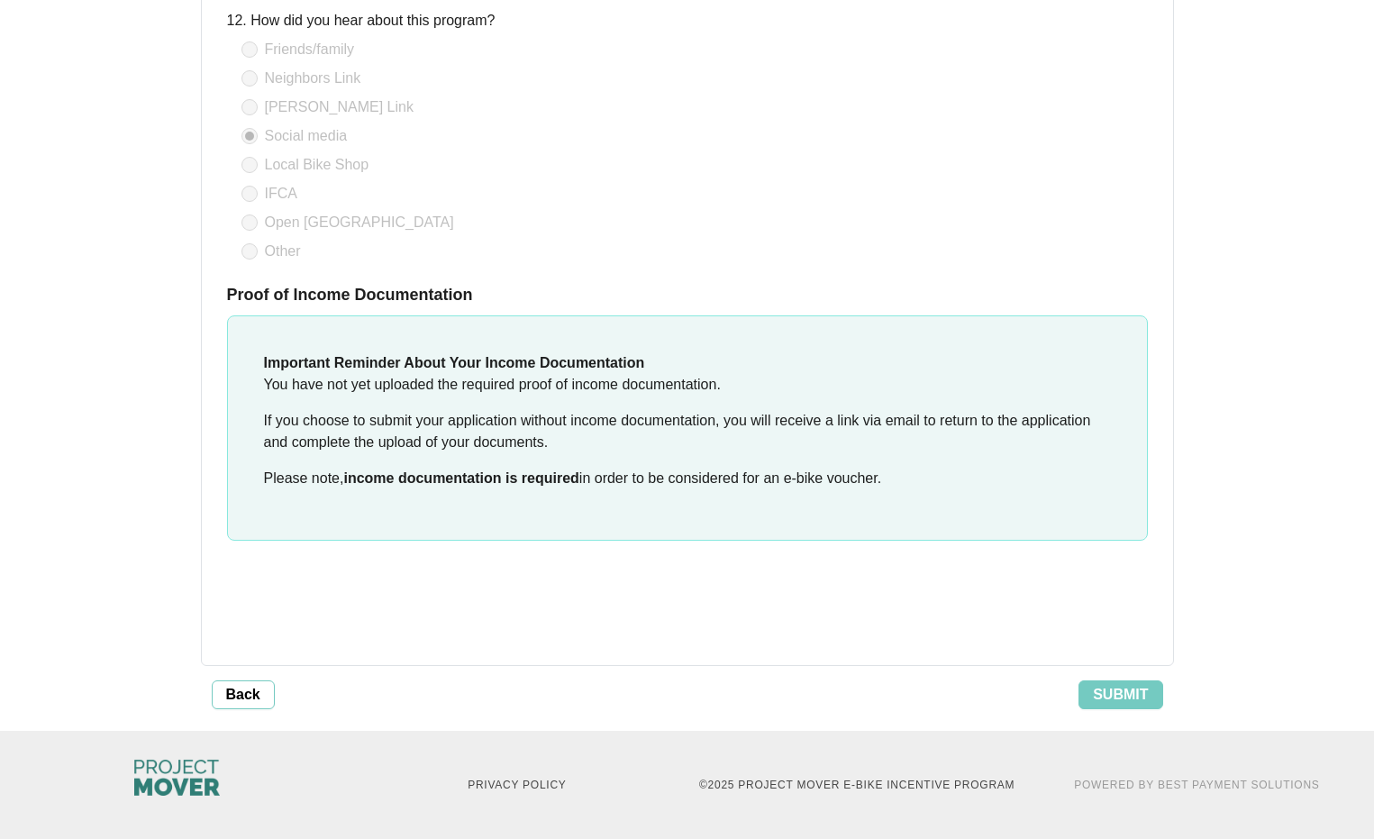
scroll to position [4008, 0]
click at [1118, 684] on span "Submit" at bounding box center [1120, 695] width 55 height 22
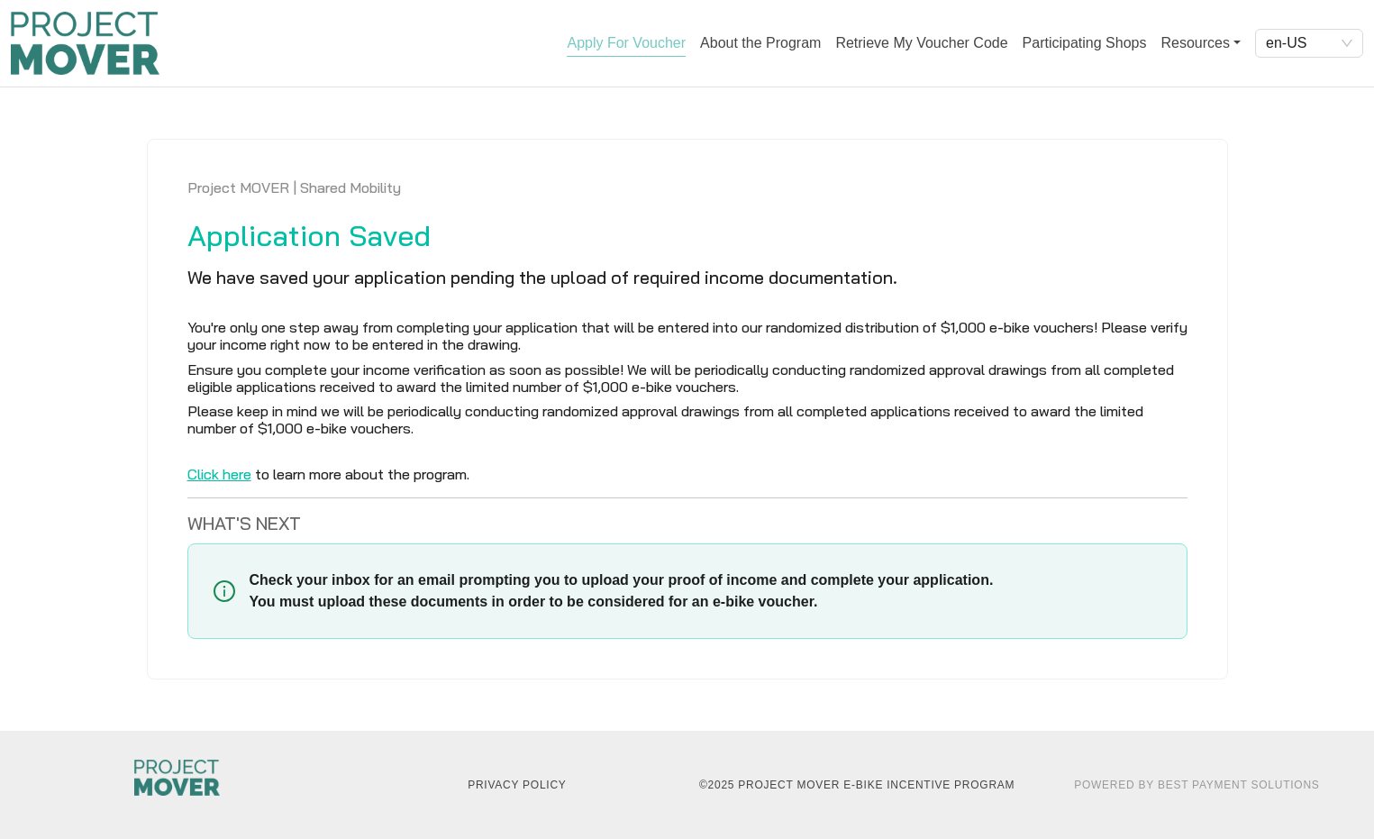
scroll to position [11, 0]
